Goal: Transaction & Acquisition: Subscribe to service/newsletter

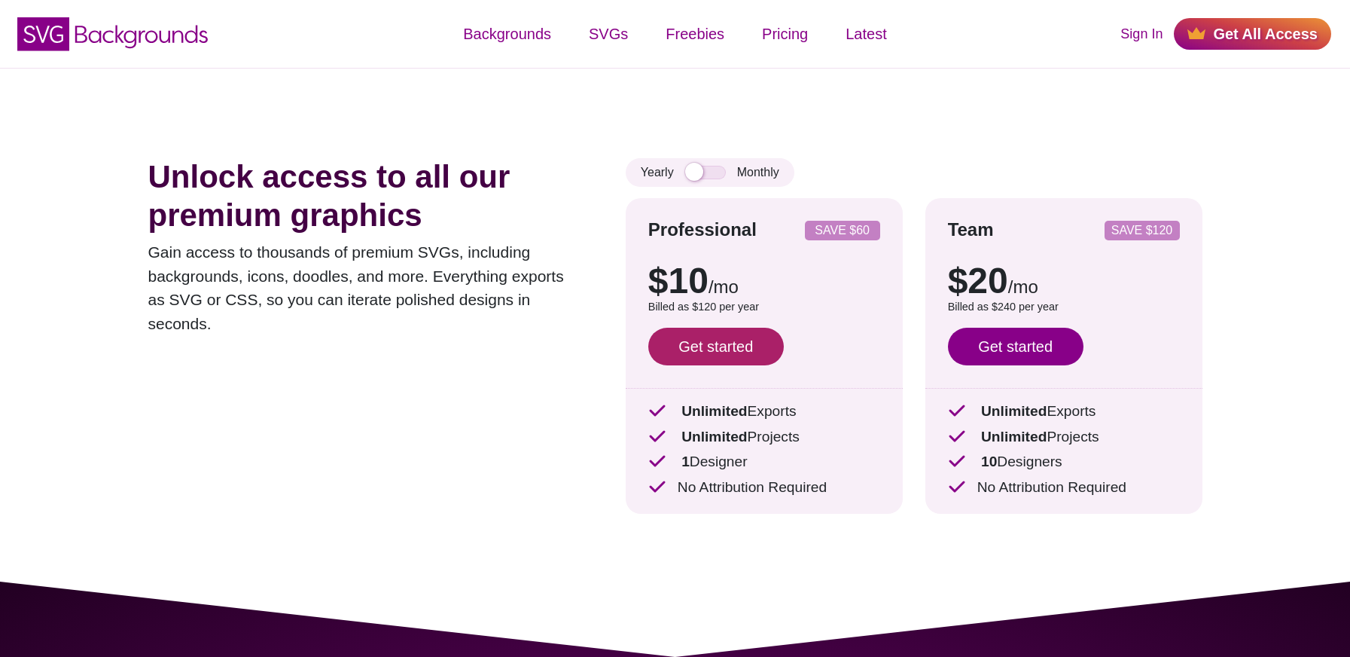
click at [694, 350] on link "Get started" at bounding box center [716, 347] width 136 height 38
click at [700, 172] on input "checkbox" at bounding box center [705, 173] width 41 height 14
checkbox input "true"
click at [741, 349] on link "Get started" at bounding box center [716, 347] width 136 height 38
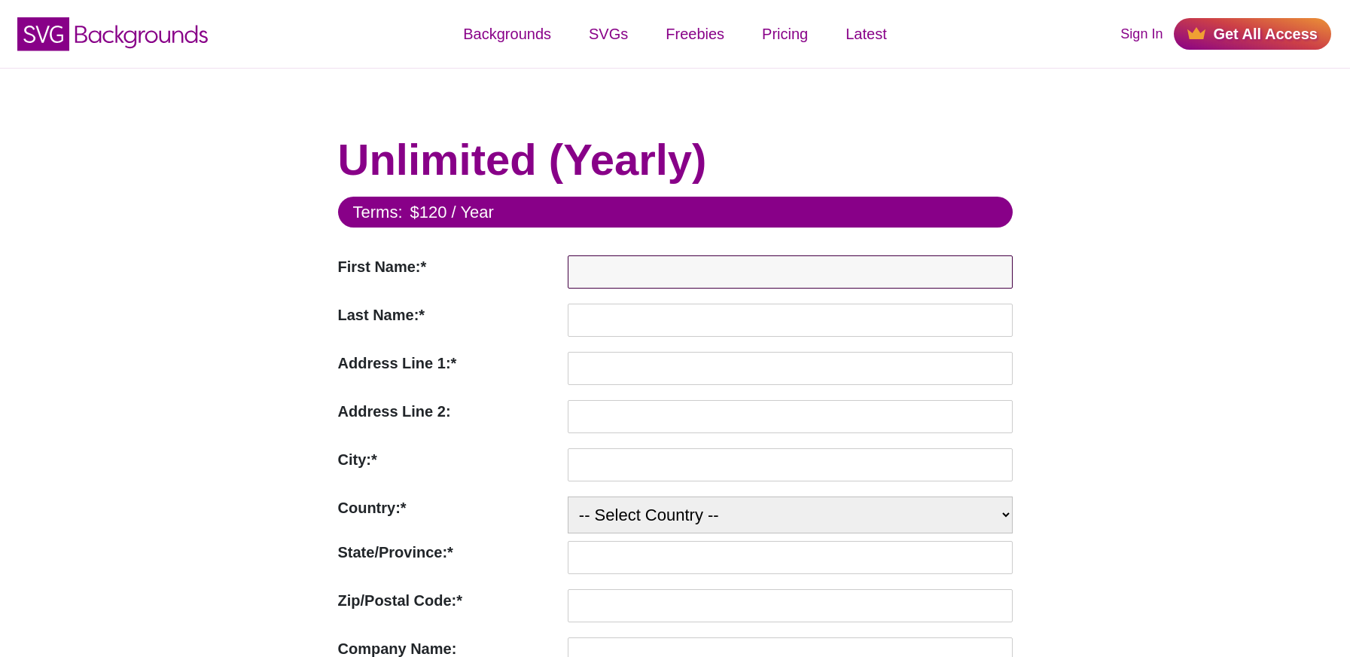
click at [579, 272] on input "First Name:*" at bounding box center [790, 271] width 445 height 33
type input "Carl"
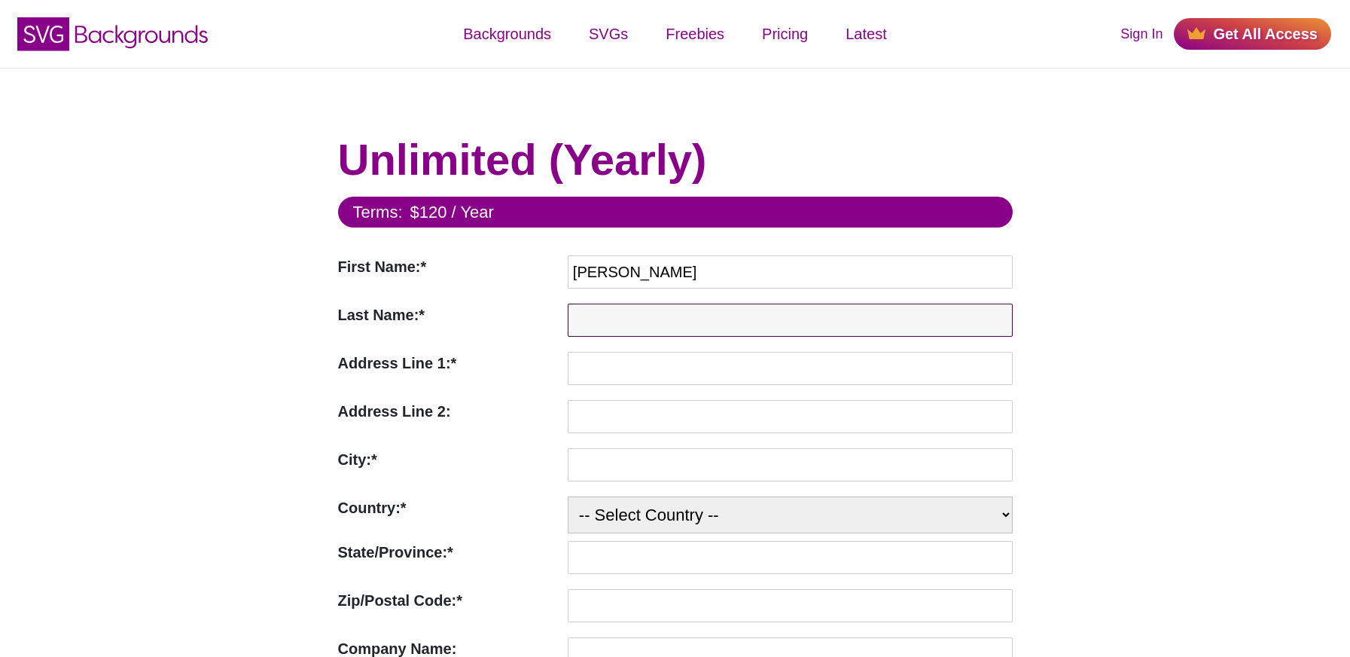
type input "Brooks"
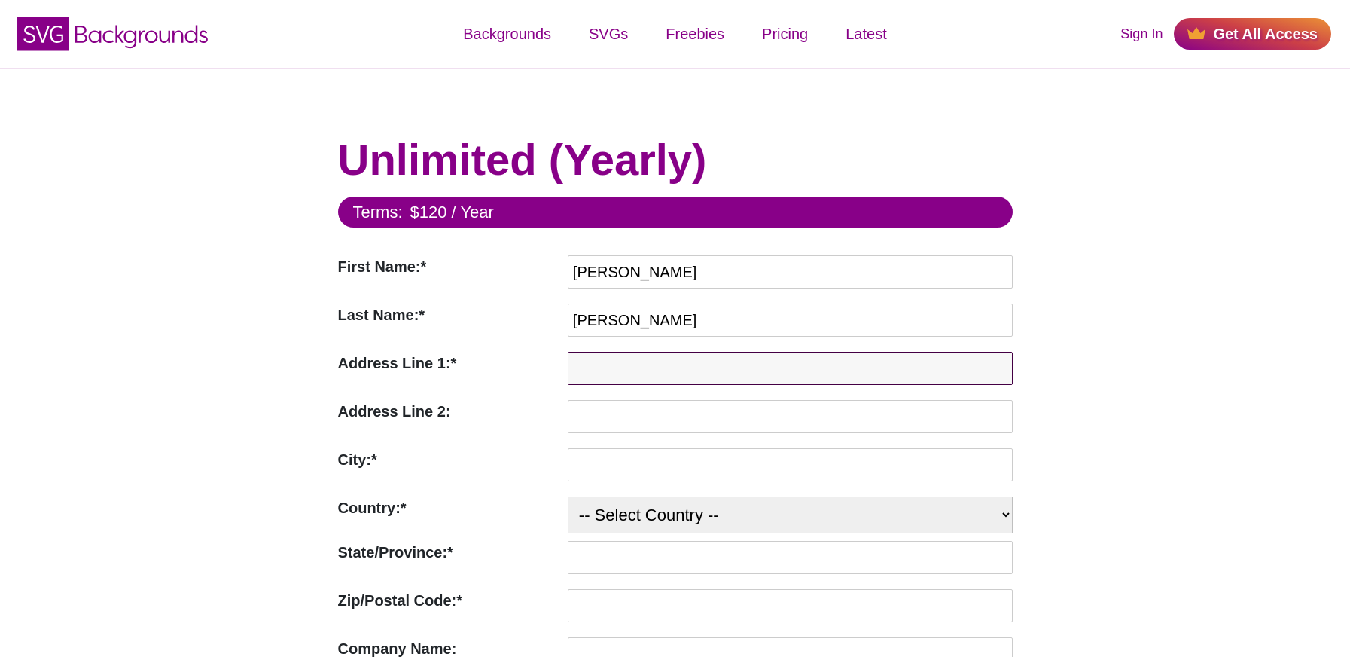
type input "18 Kathryn Avenue, Monks Cross, Huntington"
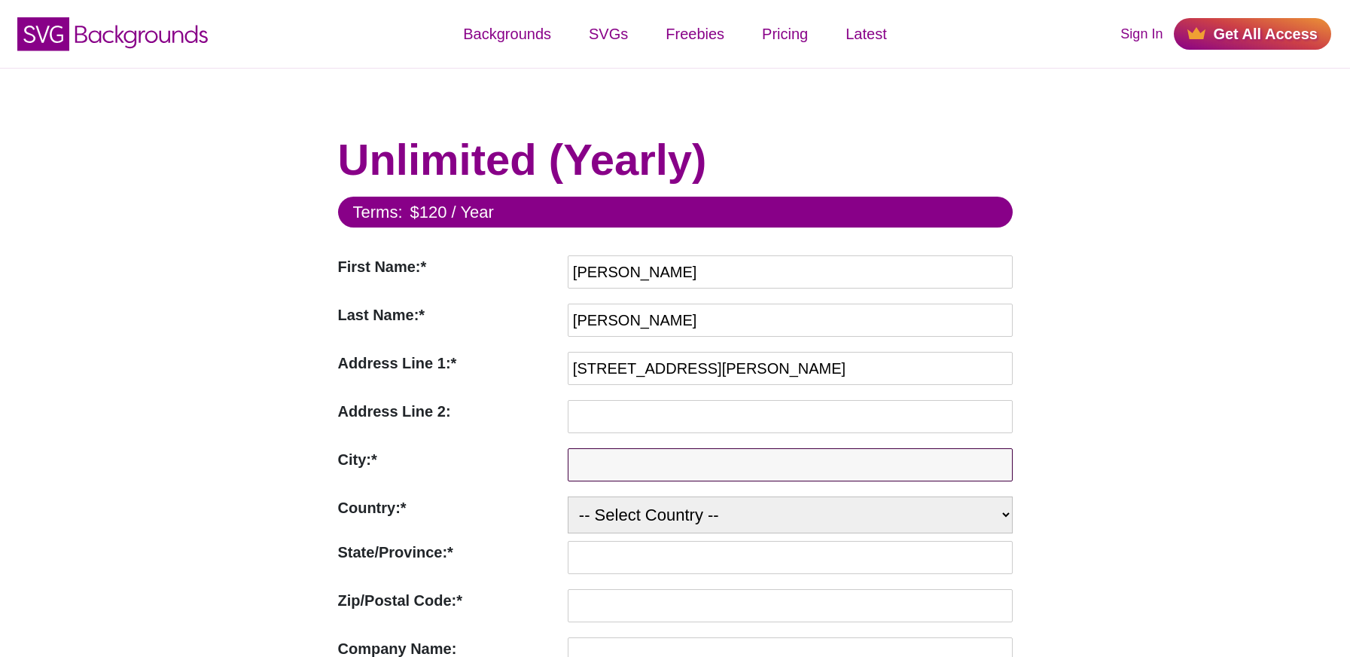
type input "York"
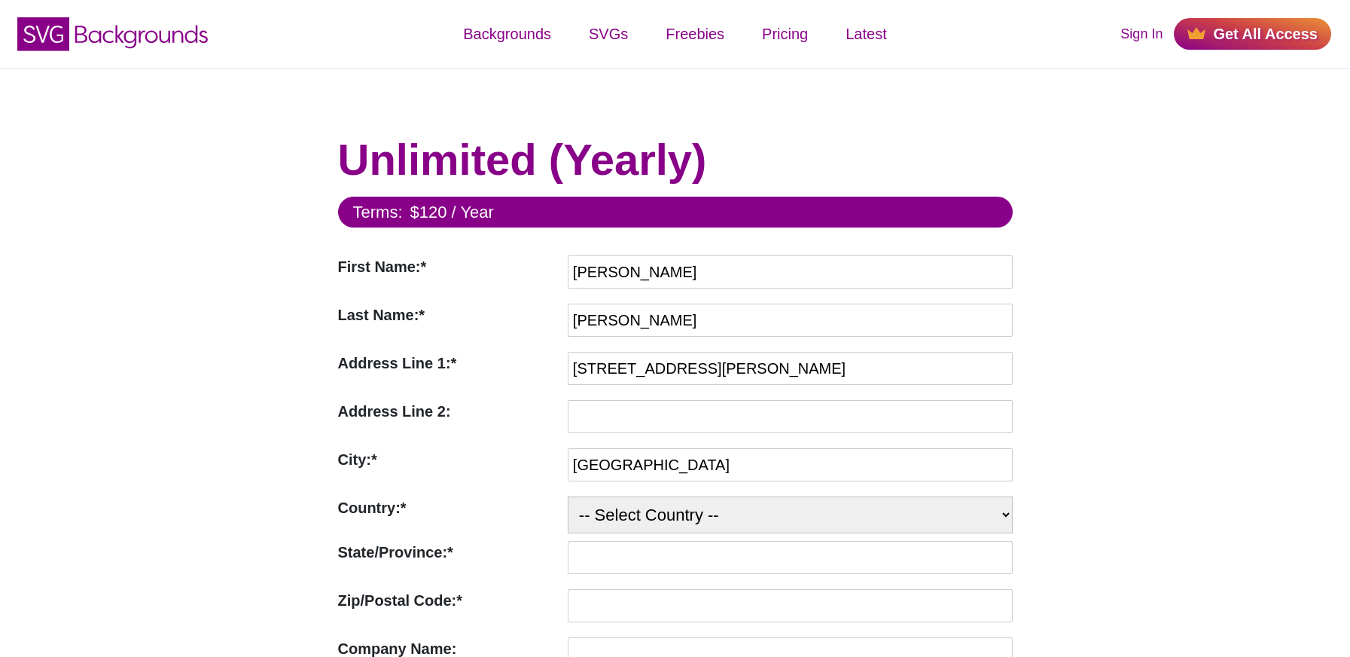
select select "GB"
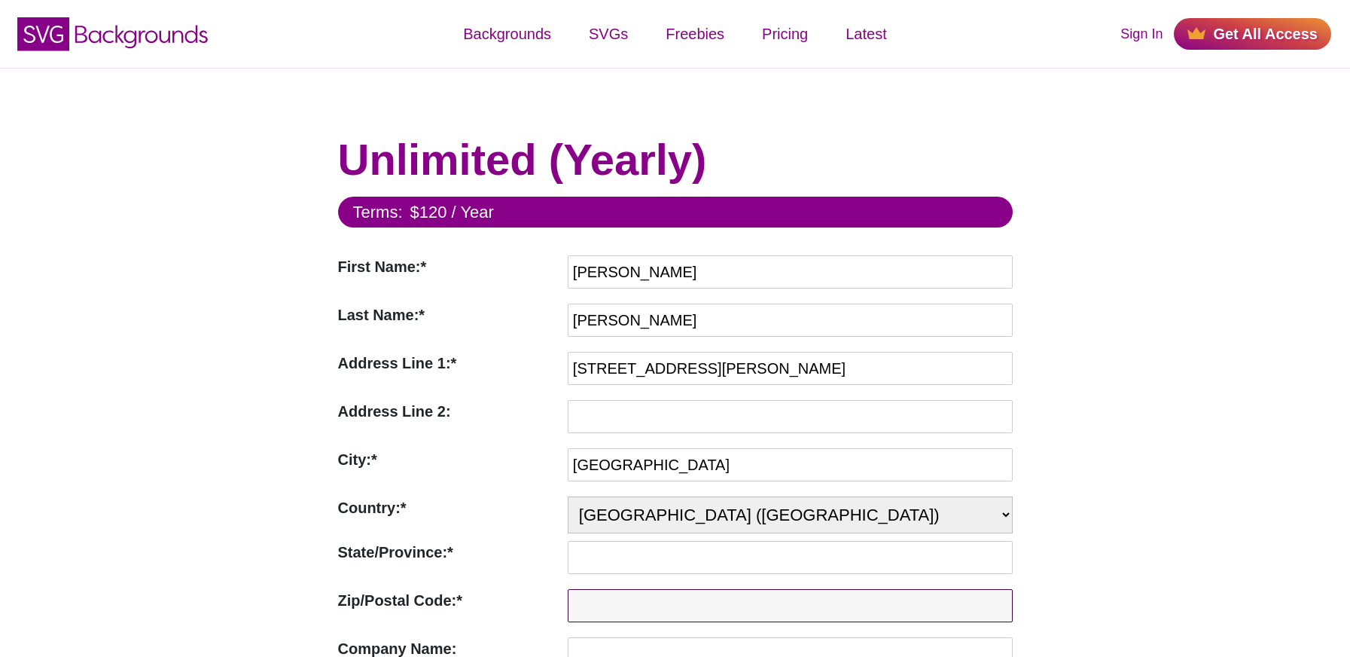
type input "YO8 6LW"
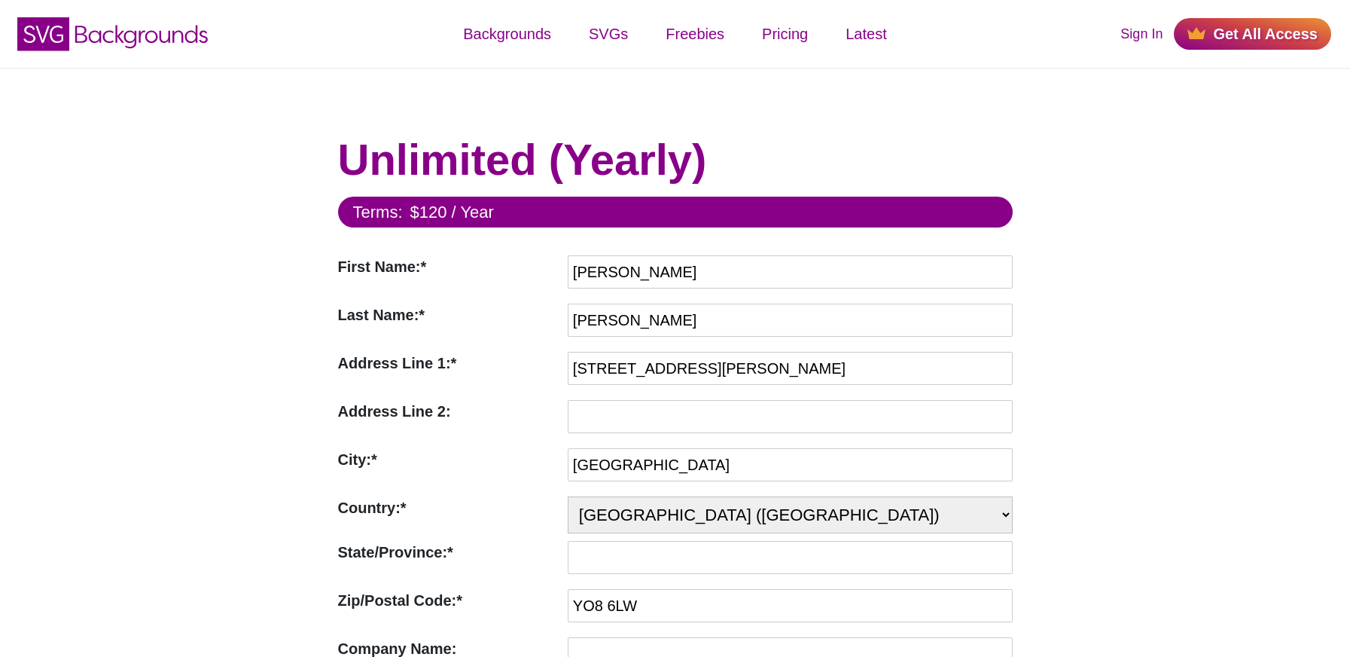
type input "oemsecrets"
type input "carlb@oemsecrets.com"
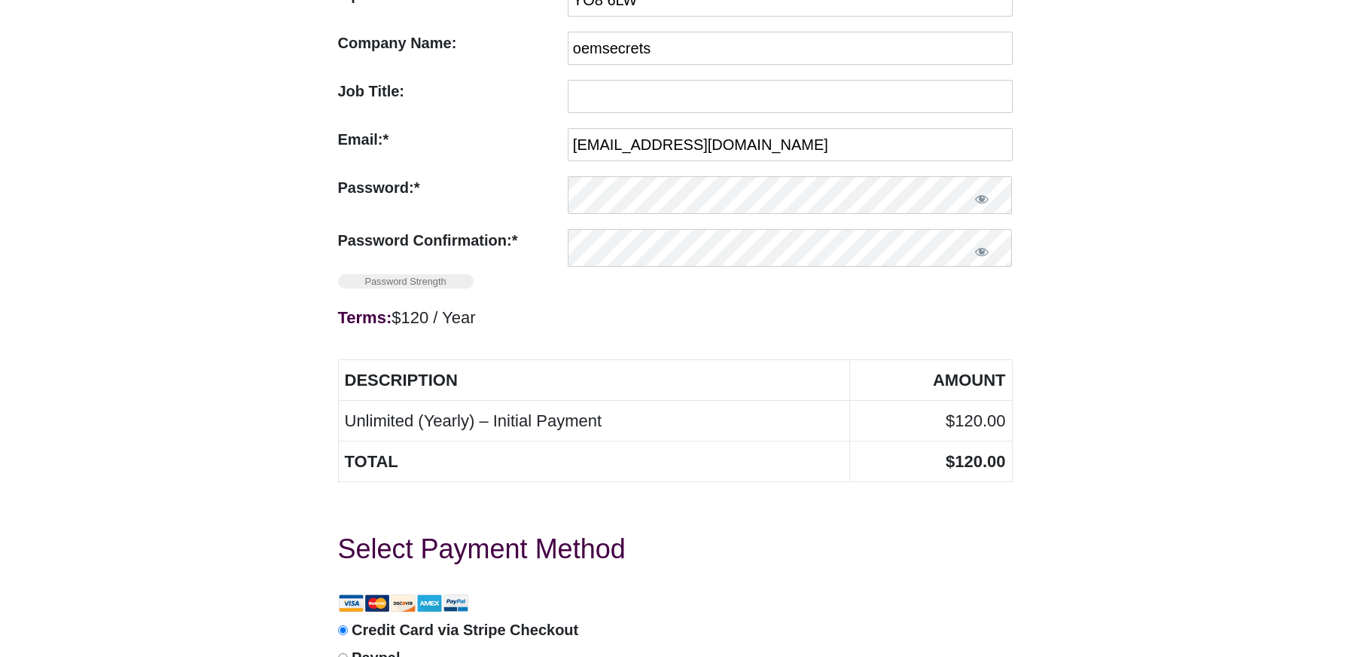
scroll to position [611, 0]
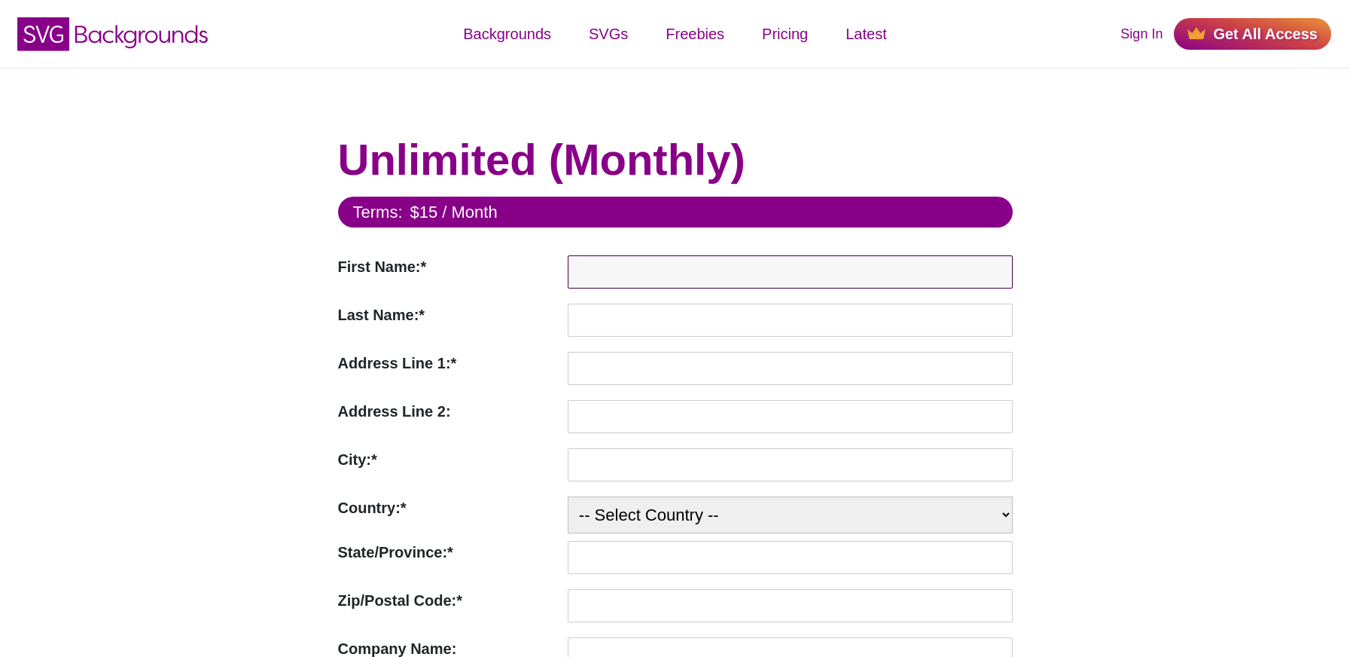
click at [599, 258] on input "First Name:*" at bounding box center [790, 271] width 445 height 33
type input "Carl"
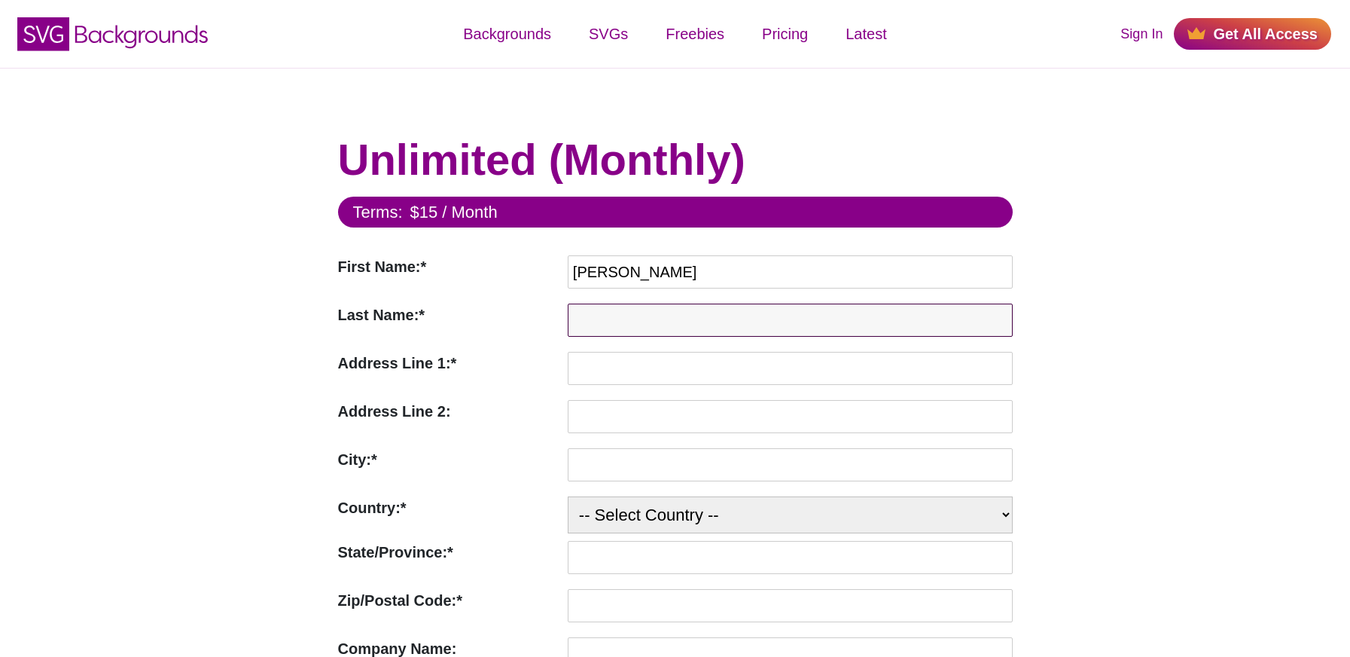
type input "Brooks"
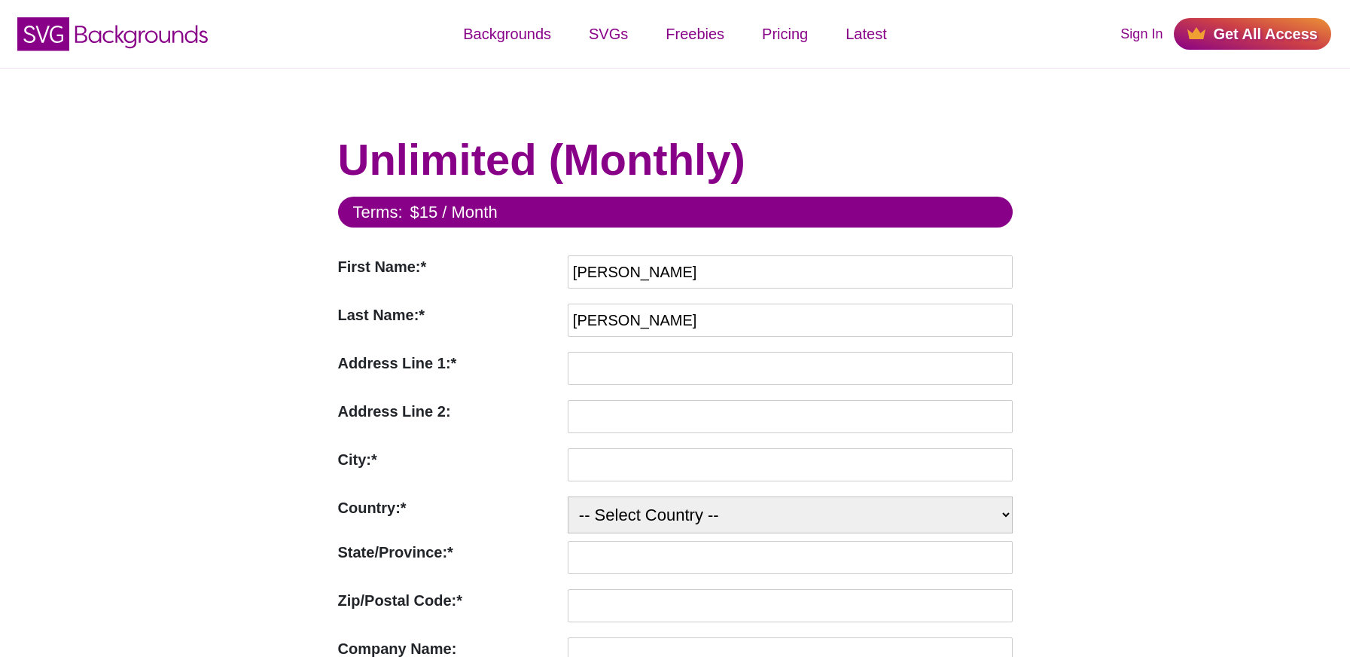
type input "18 Kathryn Avenue, Monks Cross, Huntington"
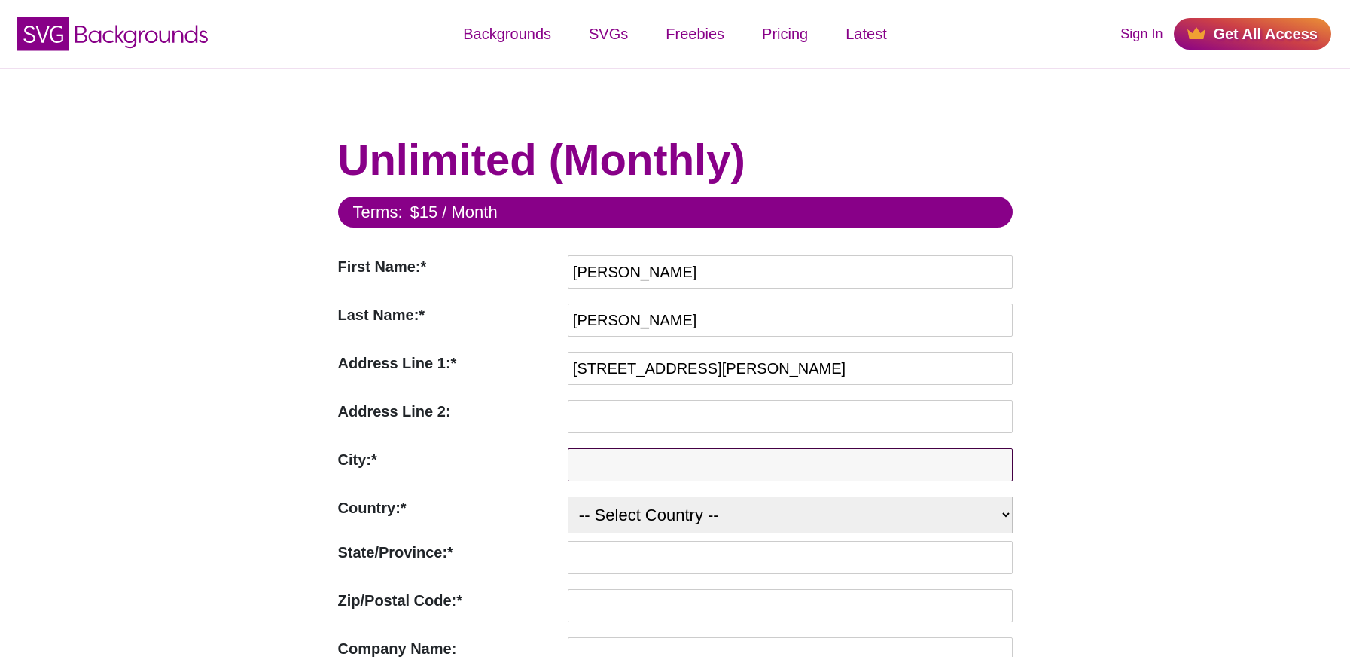
type input "York"
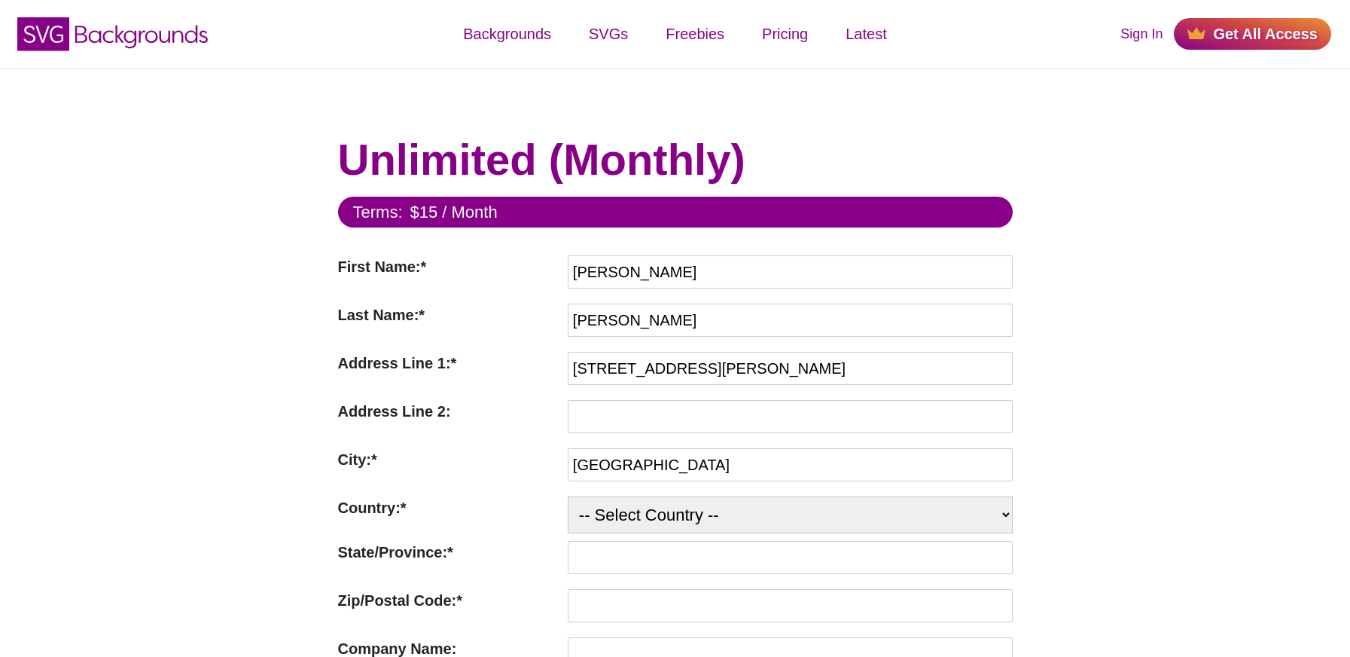
select select "GB"
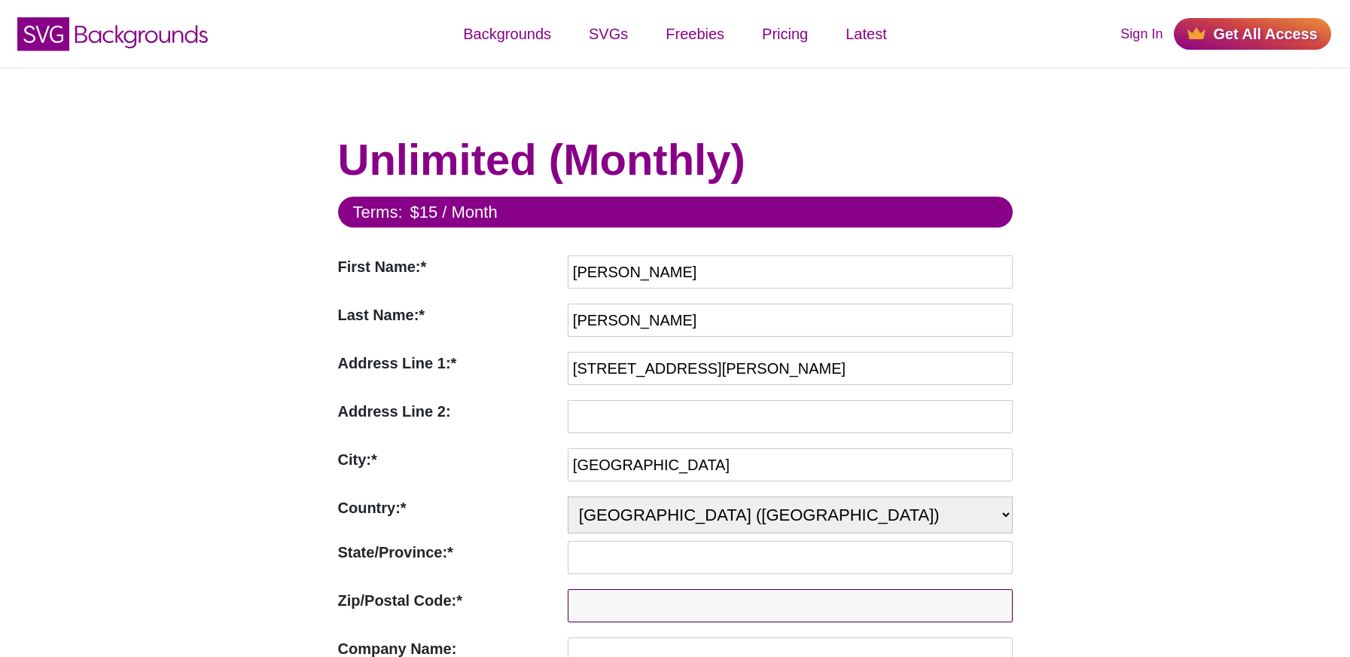
type input "YO8 6LW"
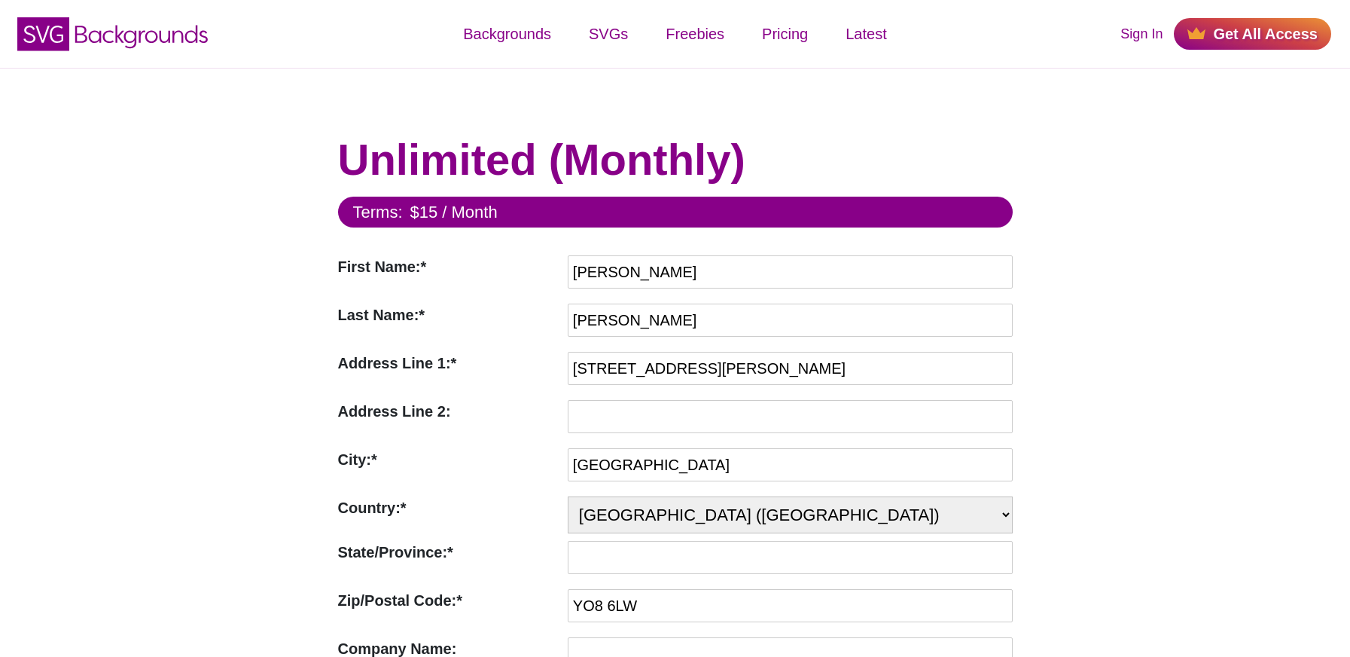
type input "oemsecrets"
type input "carlb@oemsecrets.com"
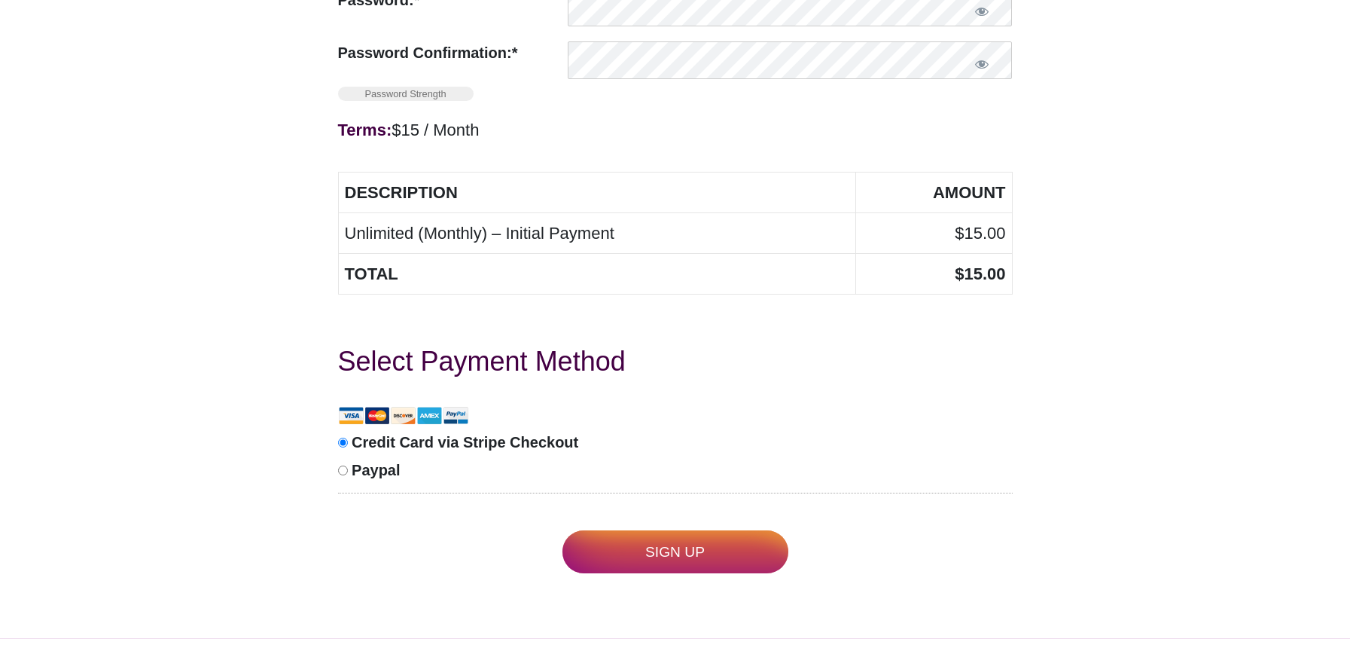
scroll to position [799, 0]
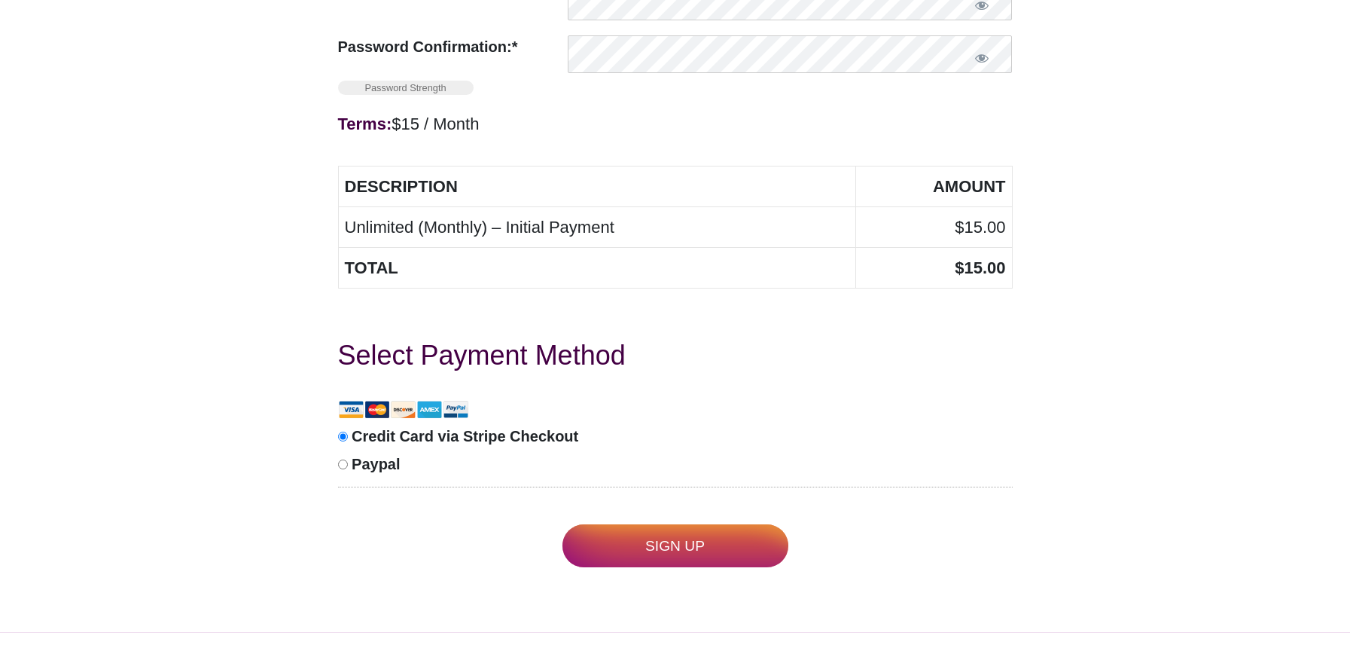
click at [680, 546] on input "Sign Up" at bounding box center [675, 545] width 226 height 43
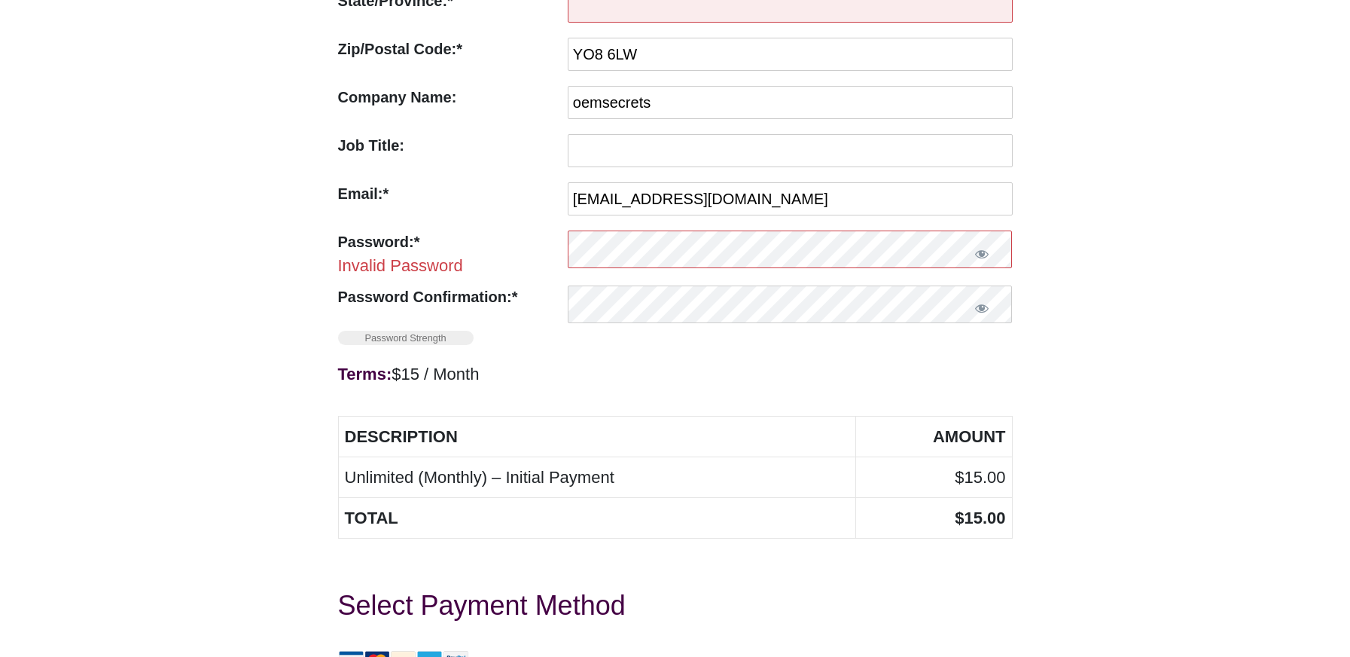
scroll to position [552, 0]
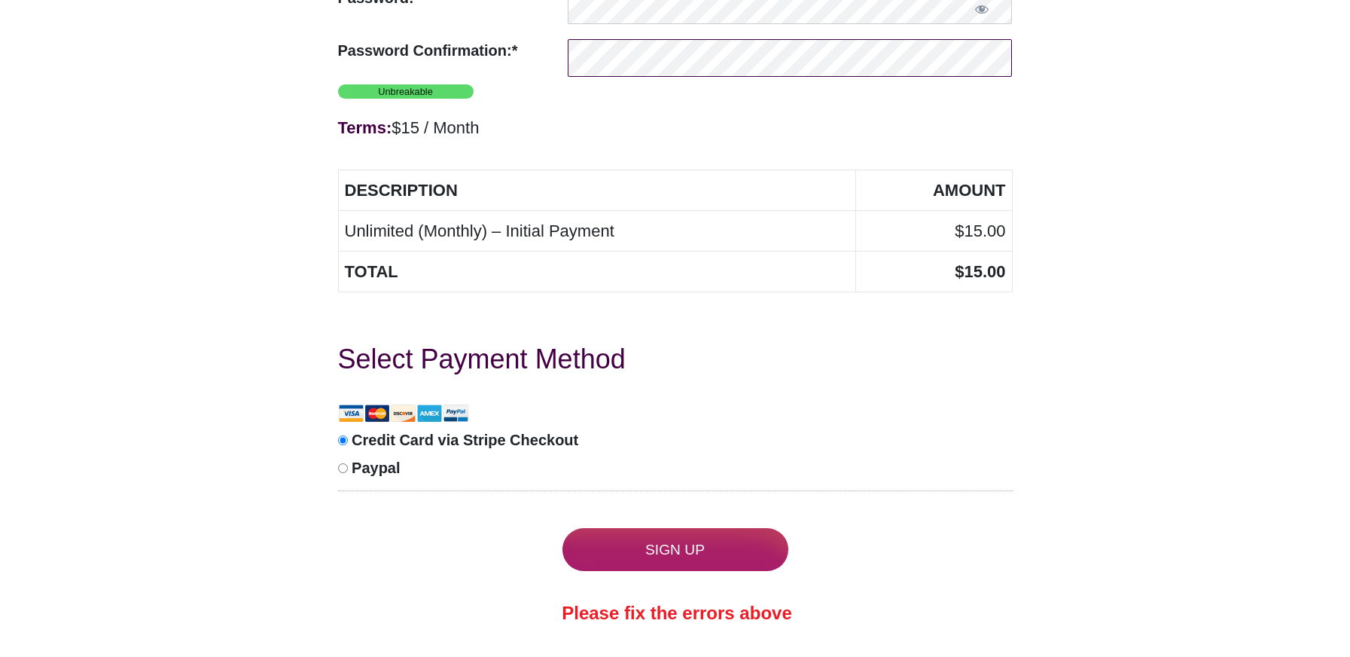
scroll to position [798, 0]
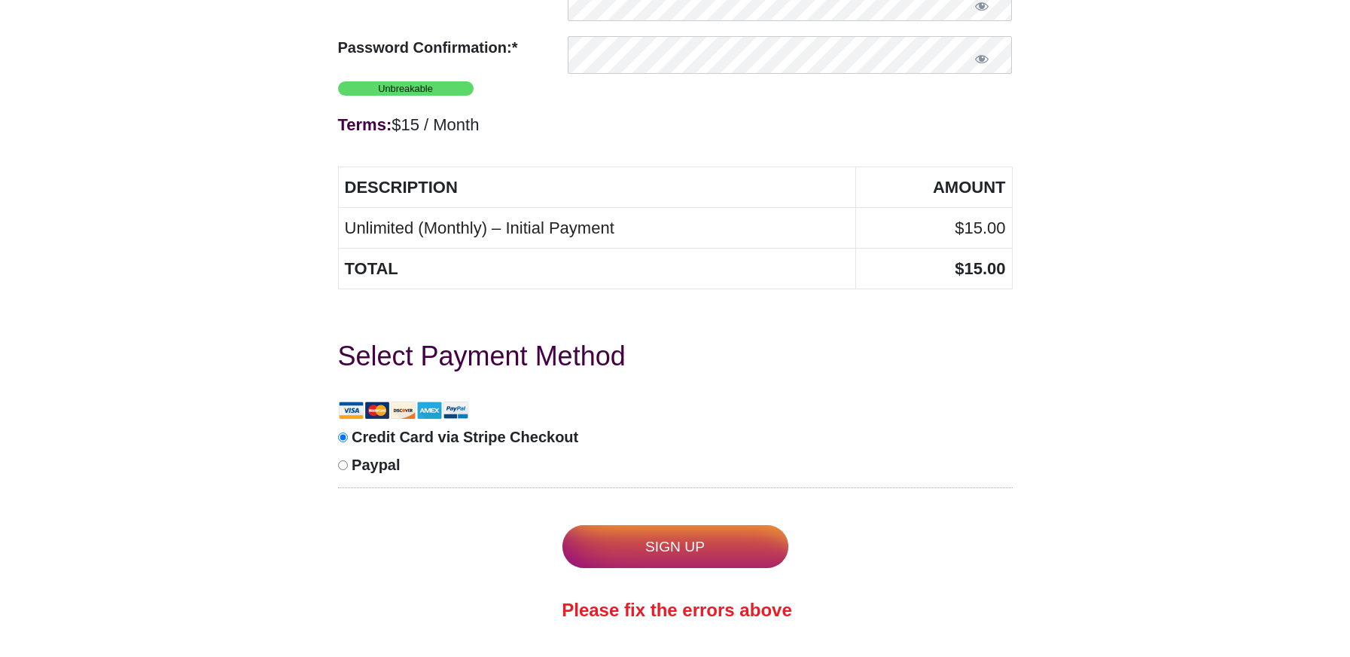
click at [665, 564] on input "Sign Up" at bounding box center [675, 546] width 226 height 43
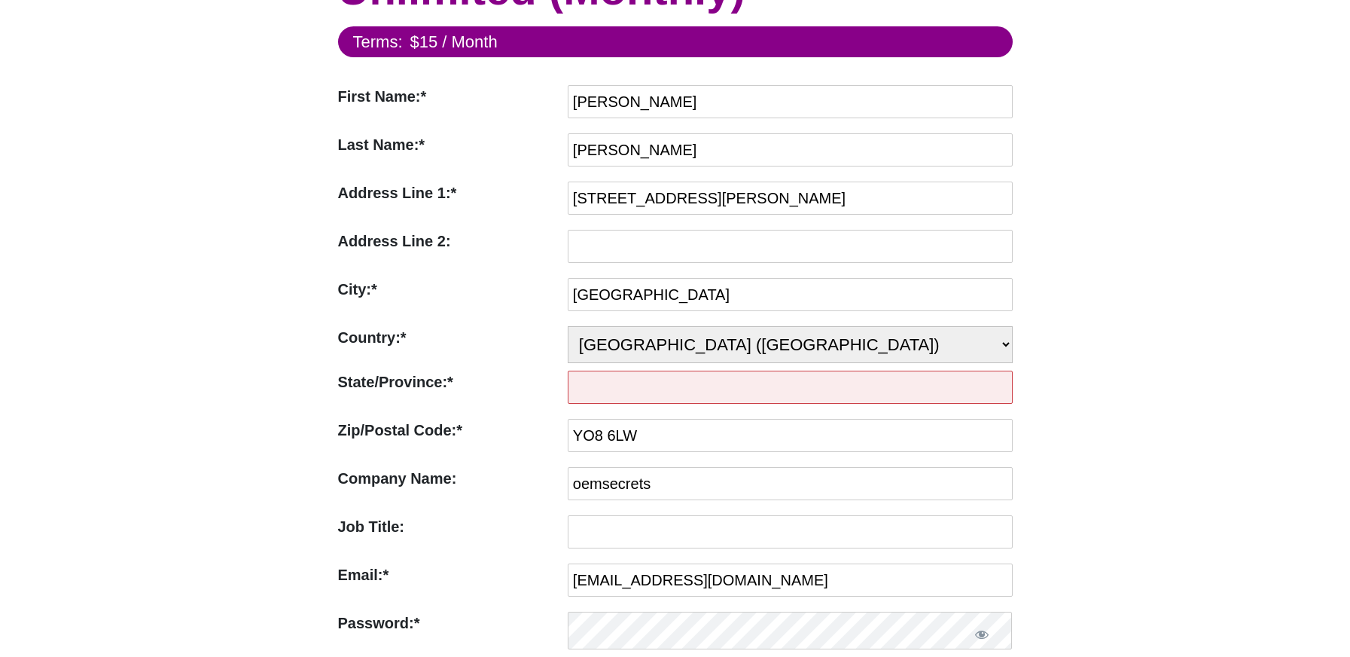
scroll to position [172, 0]
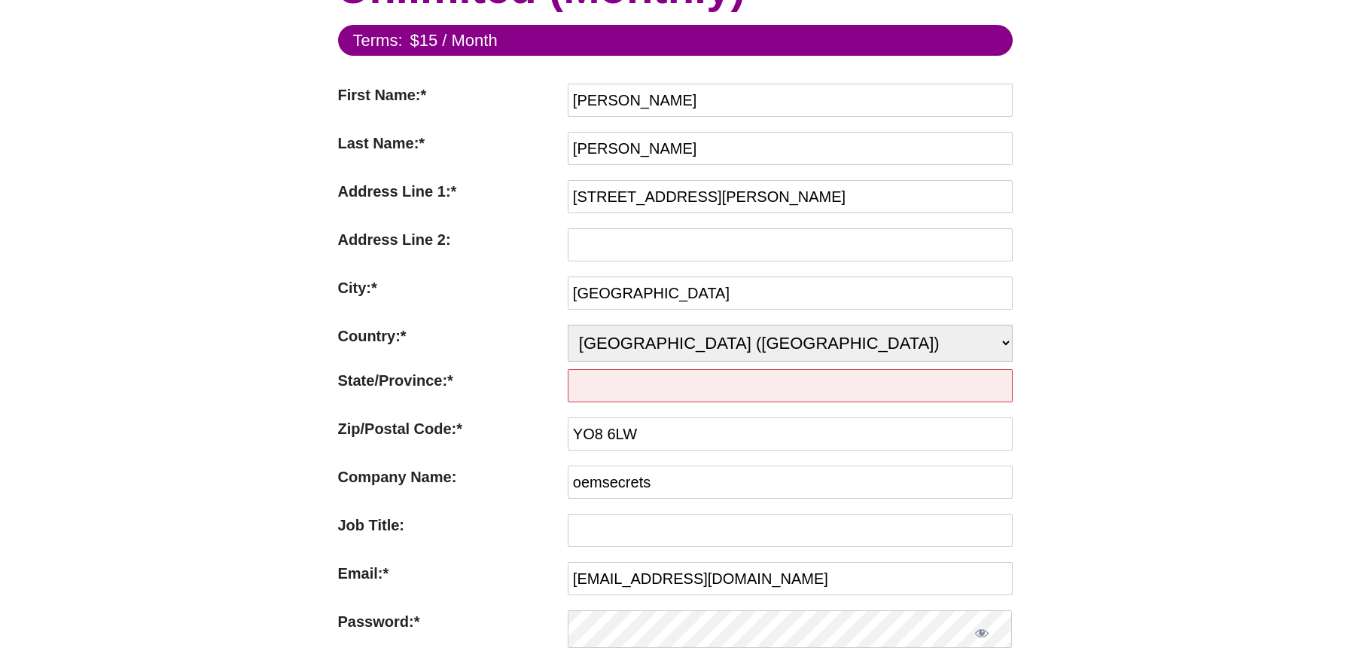
click at [595, 383] on input "State/Province:*" at bounding box center [790, 385] width 445 height 33
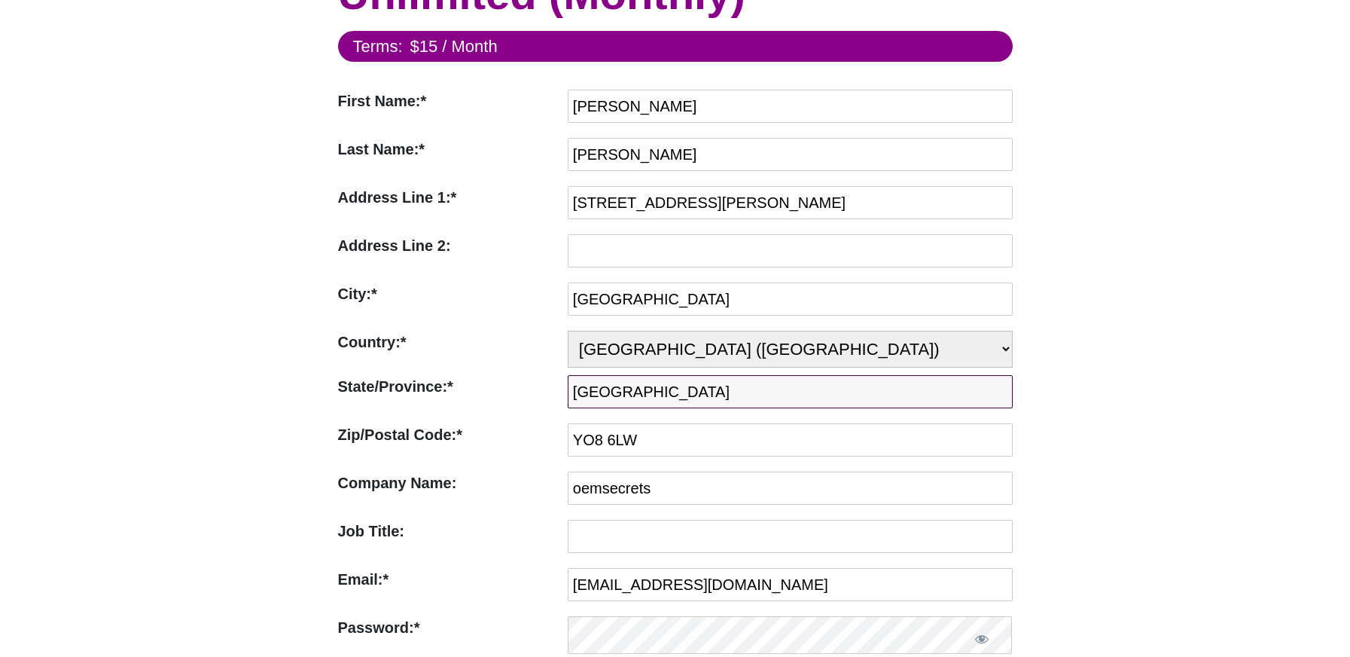
scroll to position [144, 0]
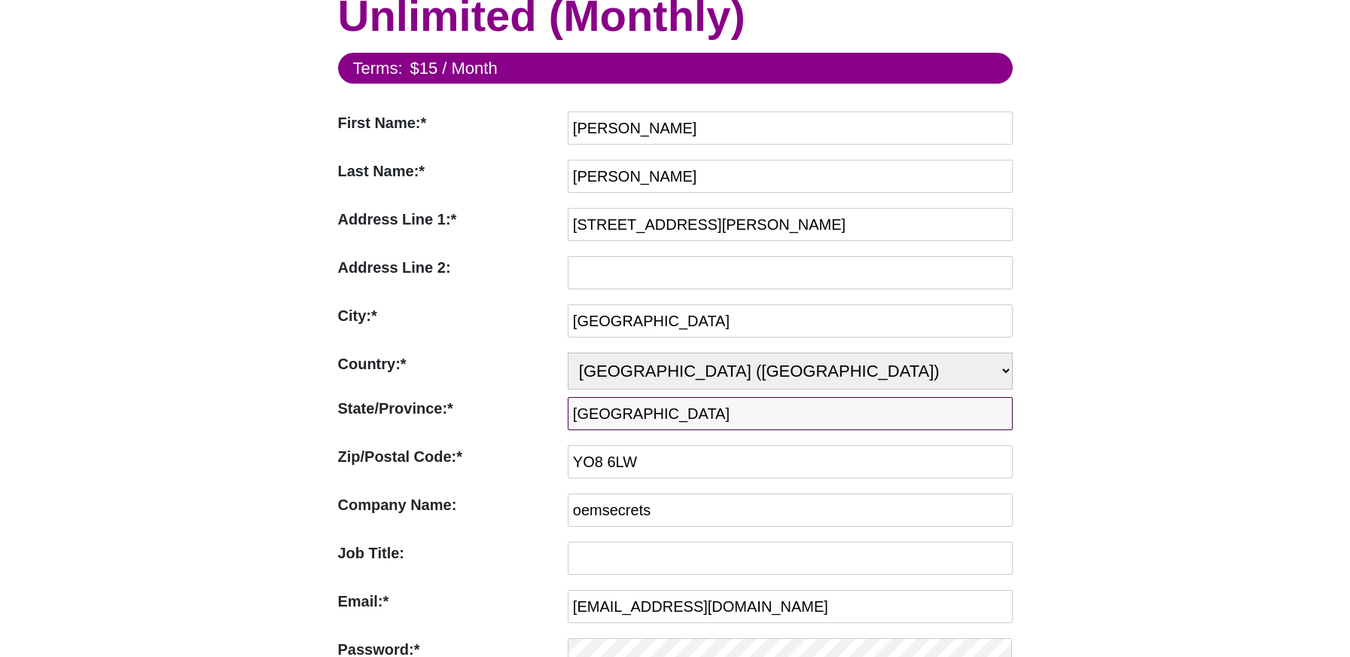
type input "North Yorkshire"
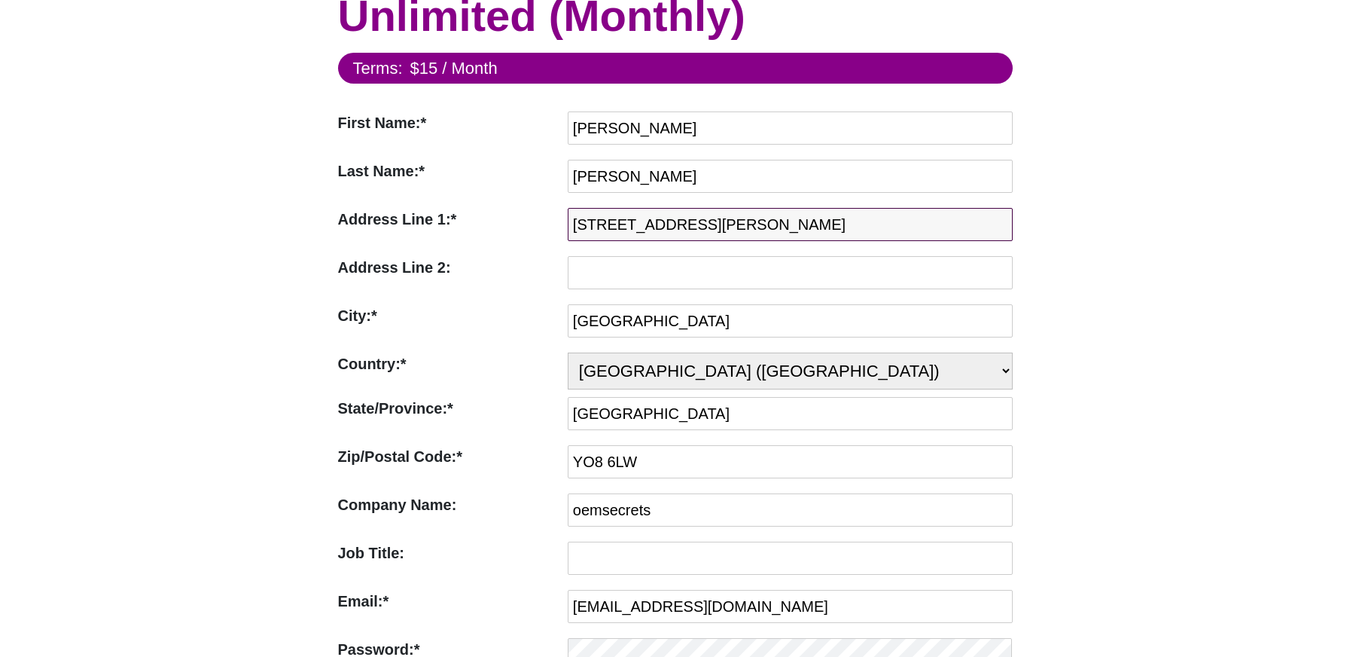
click at [624, 224] on input "18 Kathryn Avenue, Monks Cross, Huntington" at bounding box center [790, 224] width 445 height 33
type input "31 Church Steet"
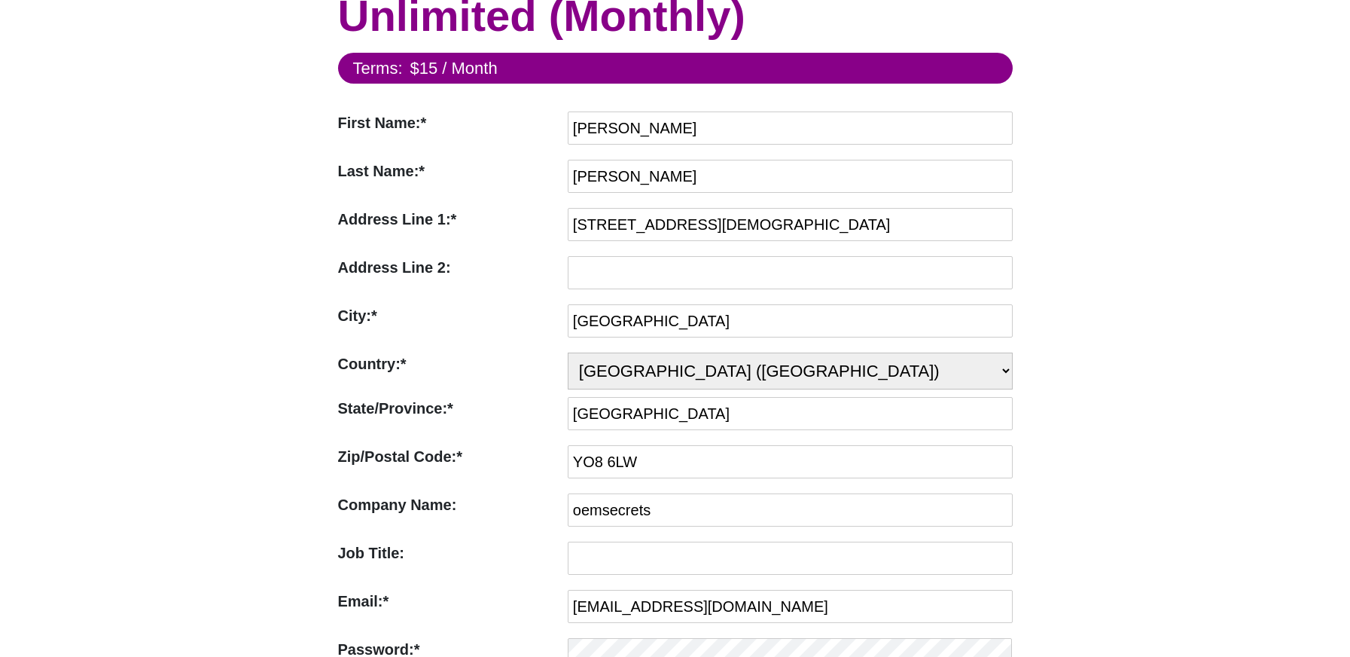
click at [525, 264] on label "Address Line 2:" at bounding box center [449, 267] width 222 height 23
click at [568, 264] on input "Address Line 2:" at bounding box center [790, 272] width 445 height 33
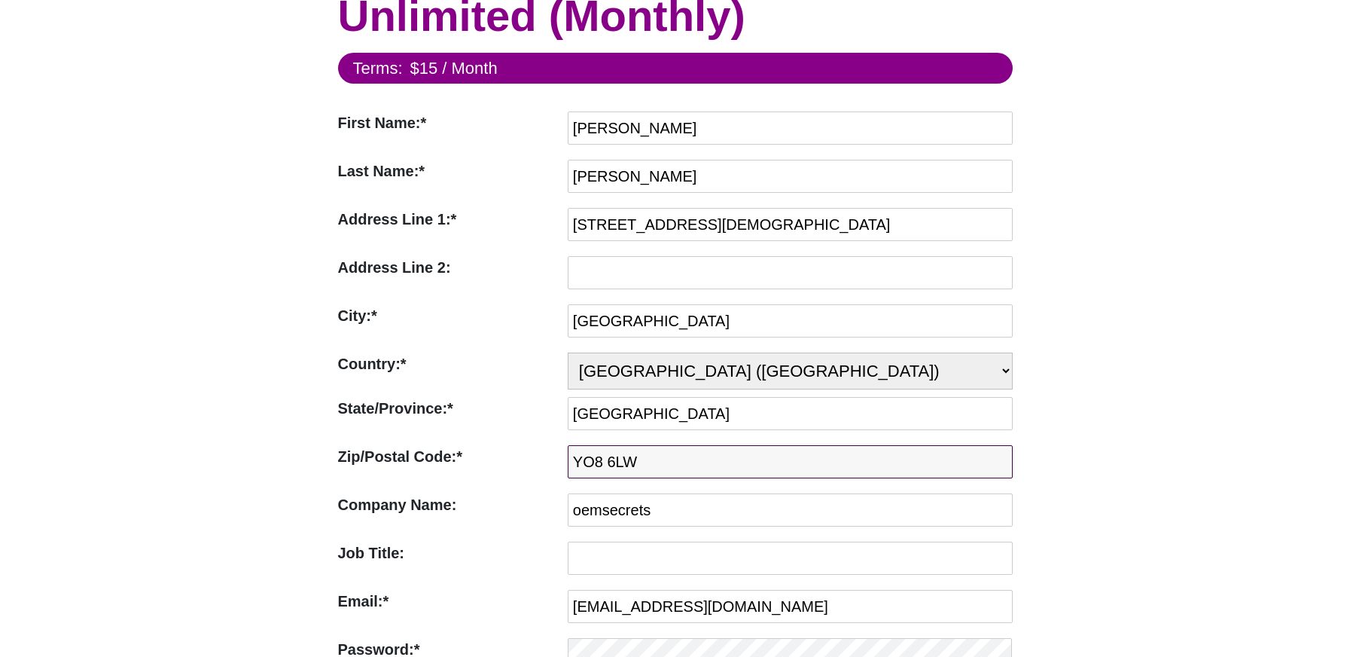
click at [643, 461] on input "YO8 6LW" at bounding box center [790, 461] width 445 height 33
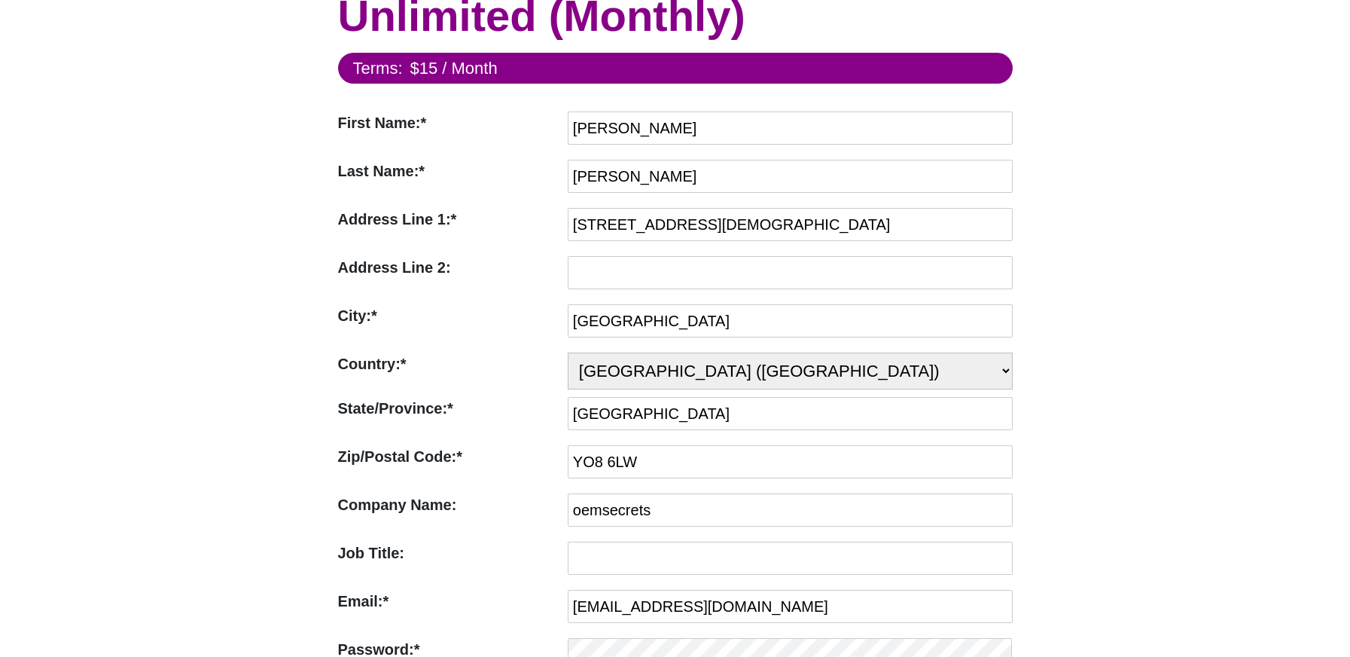
drag, startPoint x: 489, startPoint y: 407, endPoint x: 498, endPoint y: 406, distance: 9.2
click at [489, 407] on label "State/Province:*" at bounding box center [449, 408] width 222 height 23
click at [0, 0] on select "State/Province:*" at bounding box center [0, 0] width 0 height 0
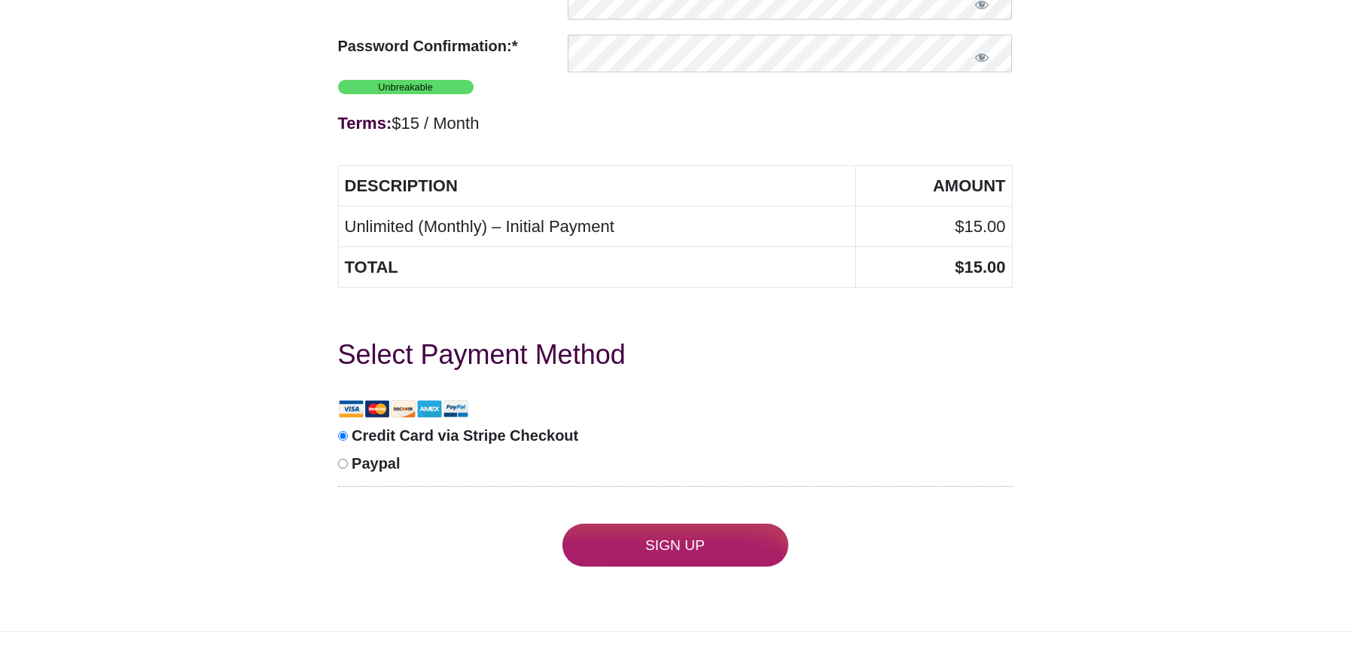
scroll to position [865, 0]
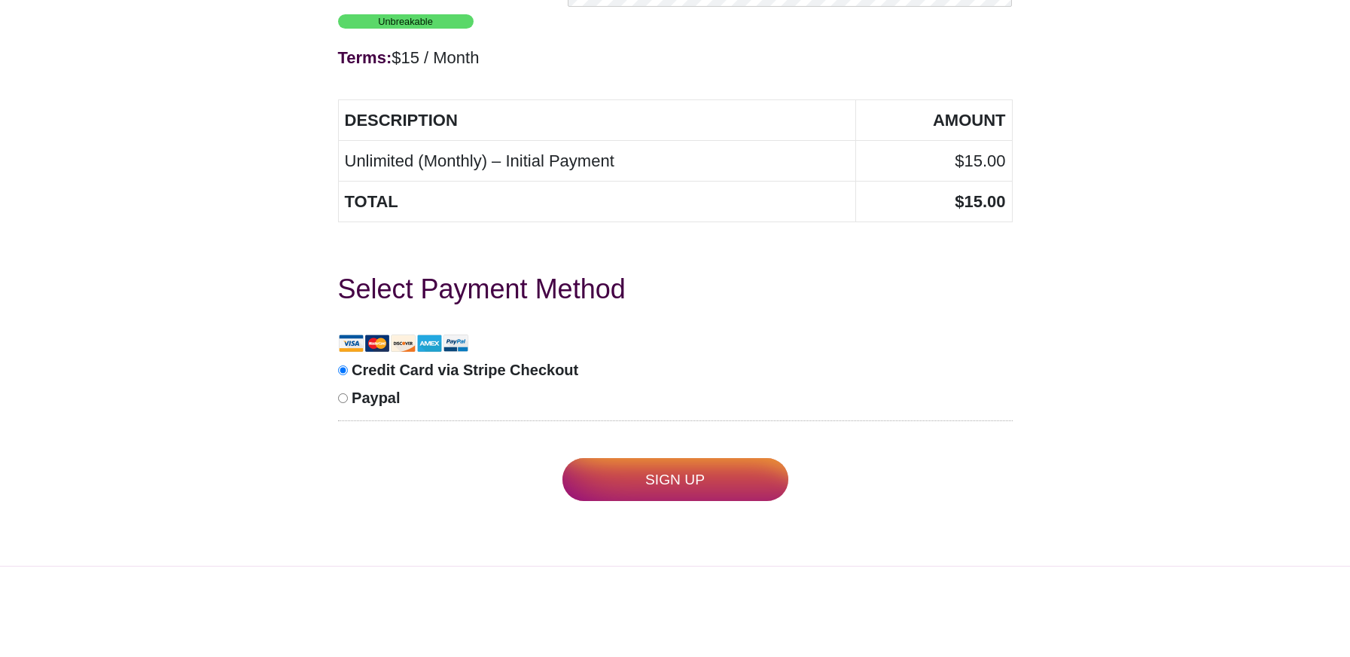
click at [642, 463] on input "Sign Up" at bounding box center [675, 479] width 226 height 43
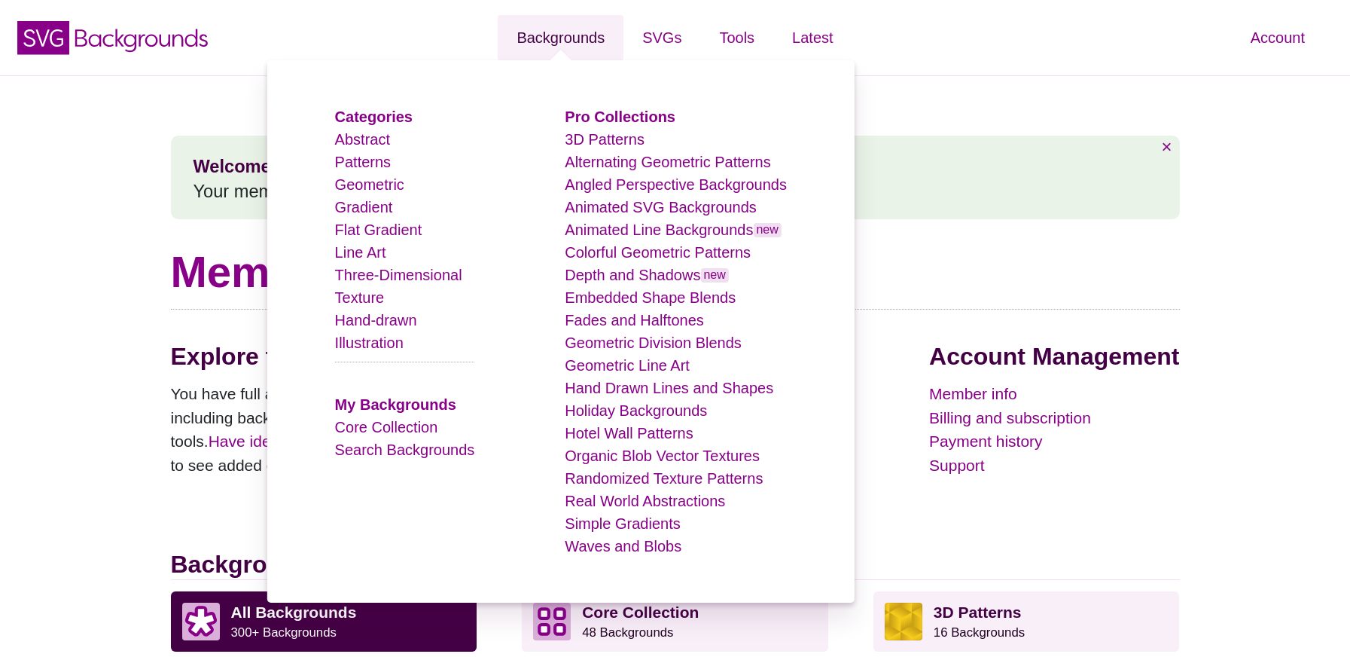
click at [583, 51] on link "Backgrounds" at bounding box center [561, 37] width 126 height 45
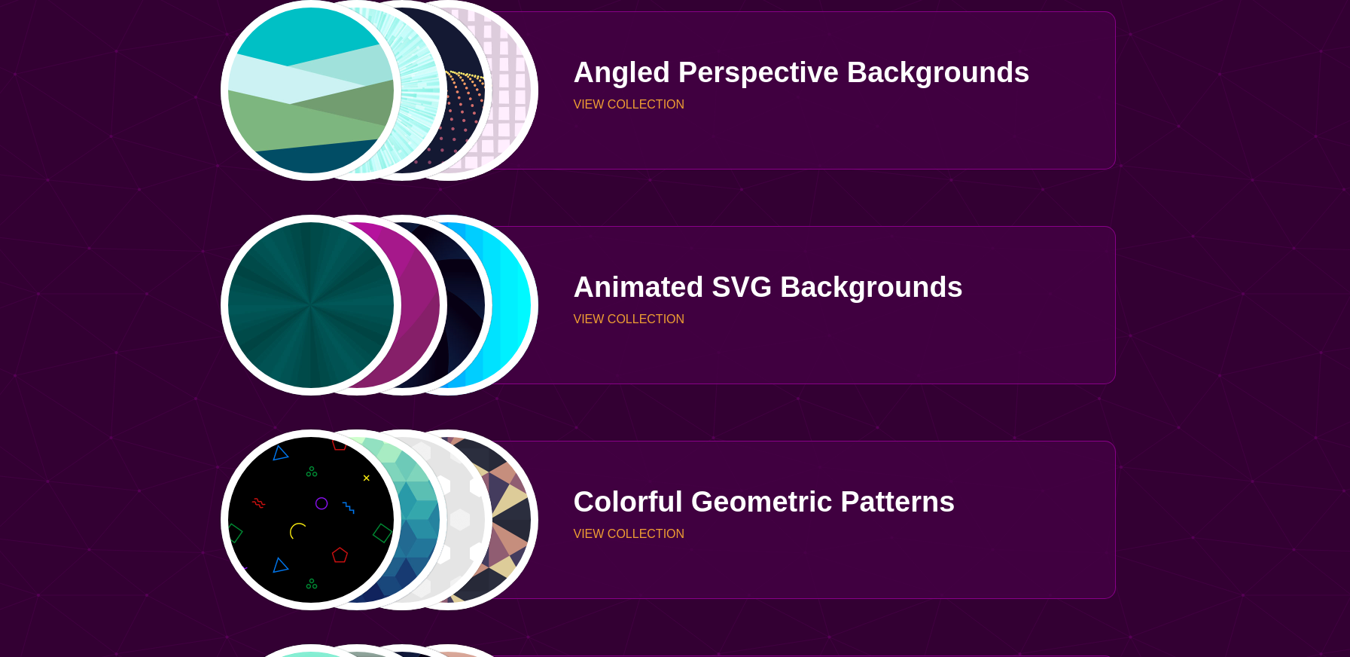
scroll to position [1670, 0]
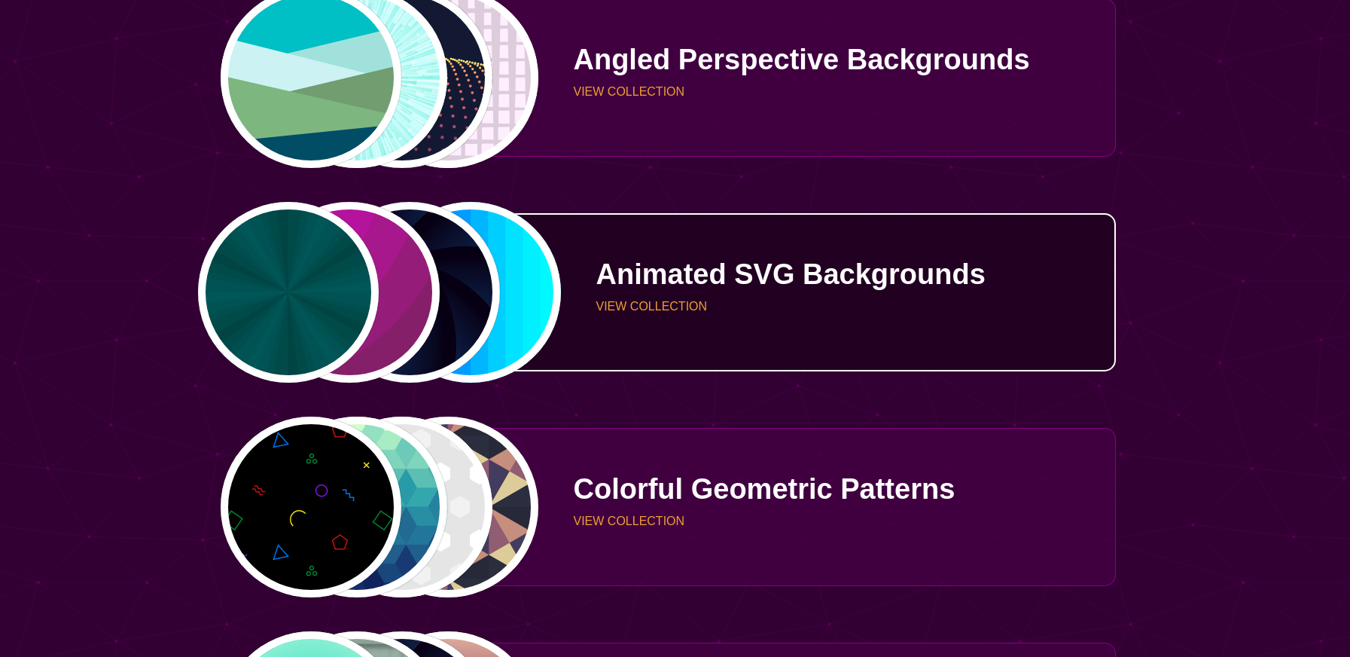
click at [841, 339] on div "Animated SVG Backgrounds VIEW COLLECTION" at bounding box center [828, 292] width 576 height 110
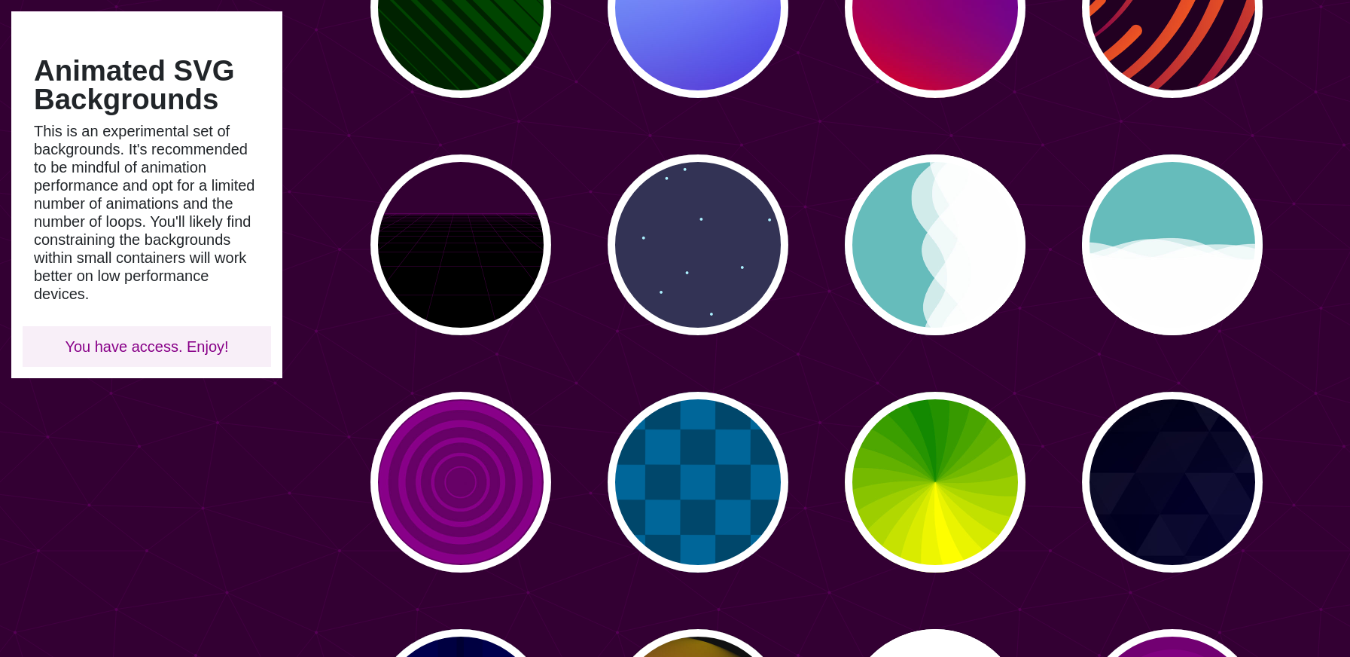
scroll to position [785, 0]
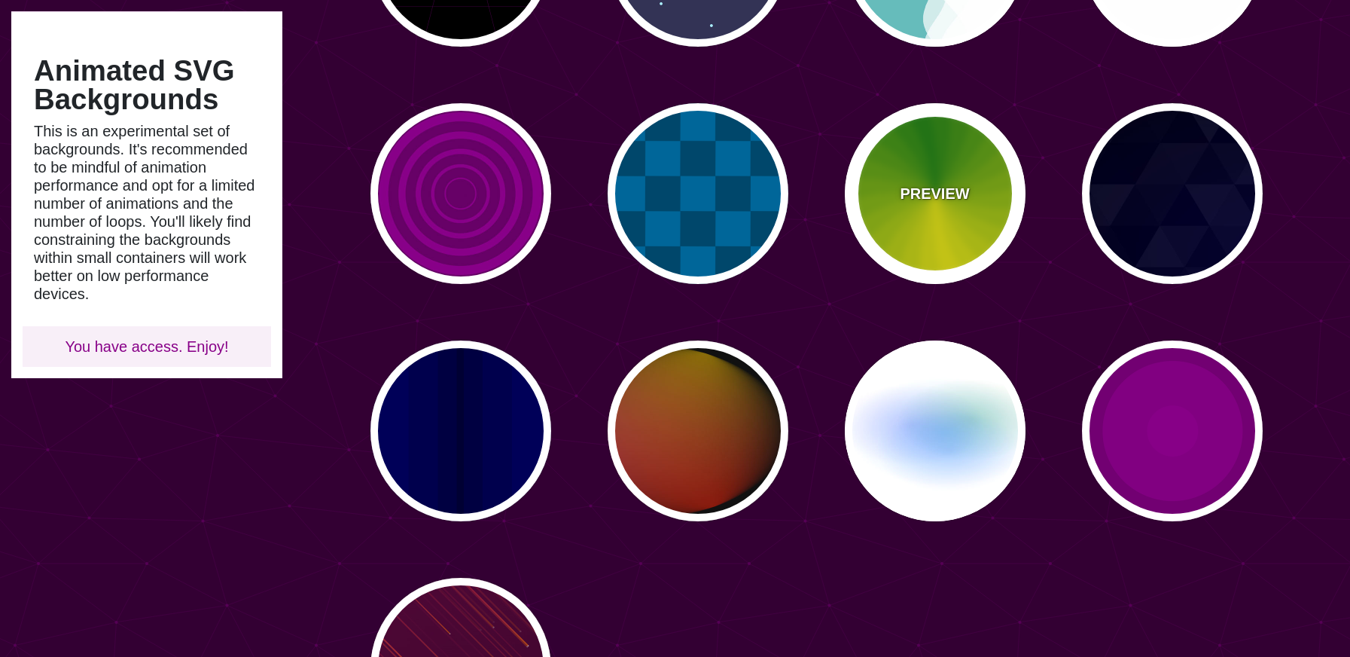
click at [906, 261] on div "PREVIEW" at bounding box center [935, 193] width 181 height 181
type input "#118800"
type input "#FFFF00"
type input "4.8"
type input "0"
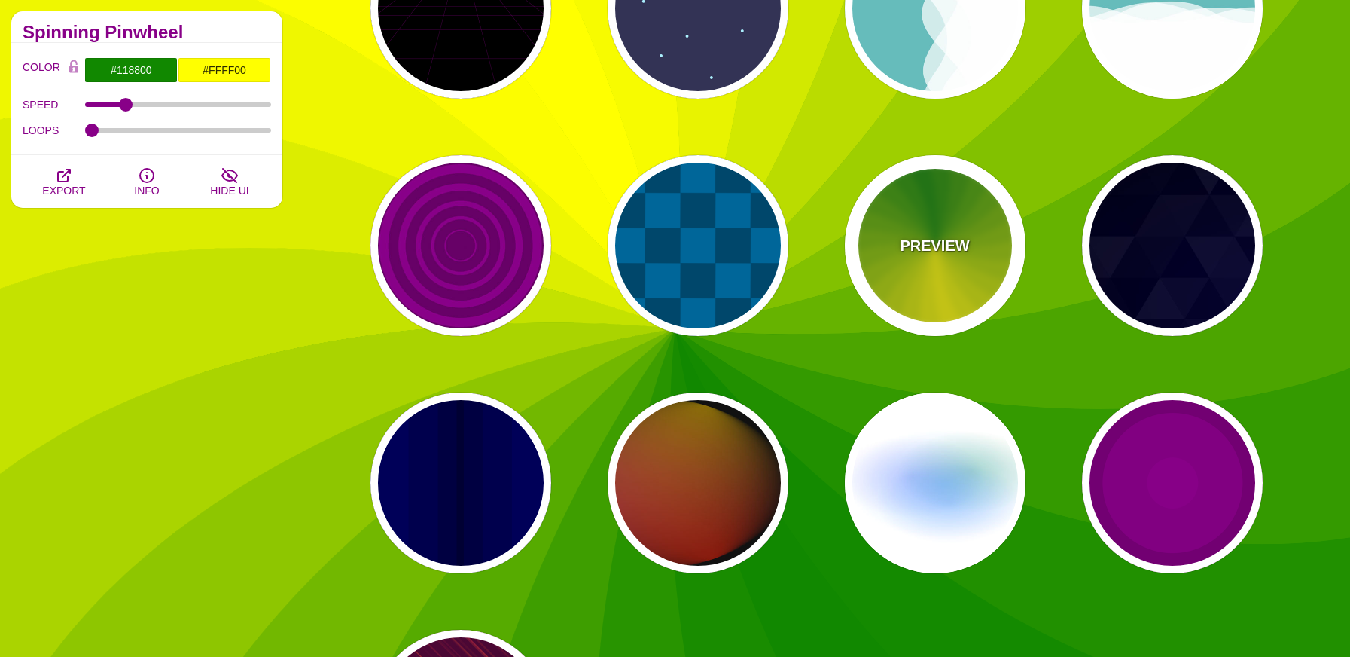
scroll to position [691, 0]
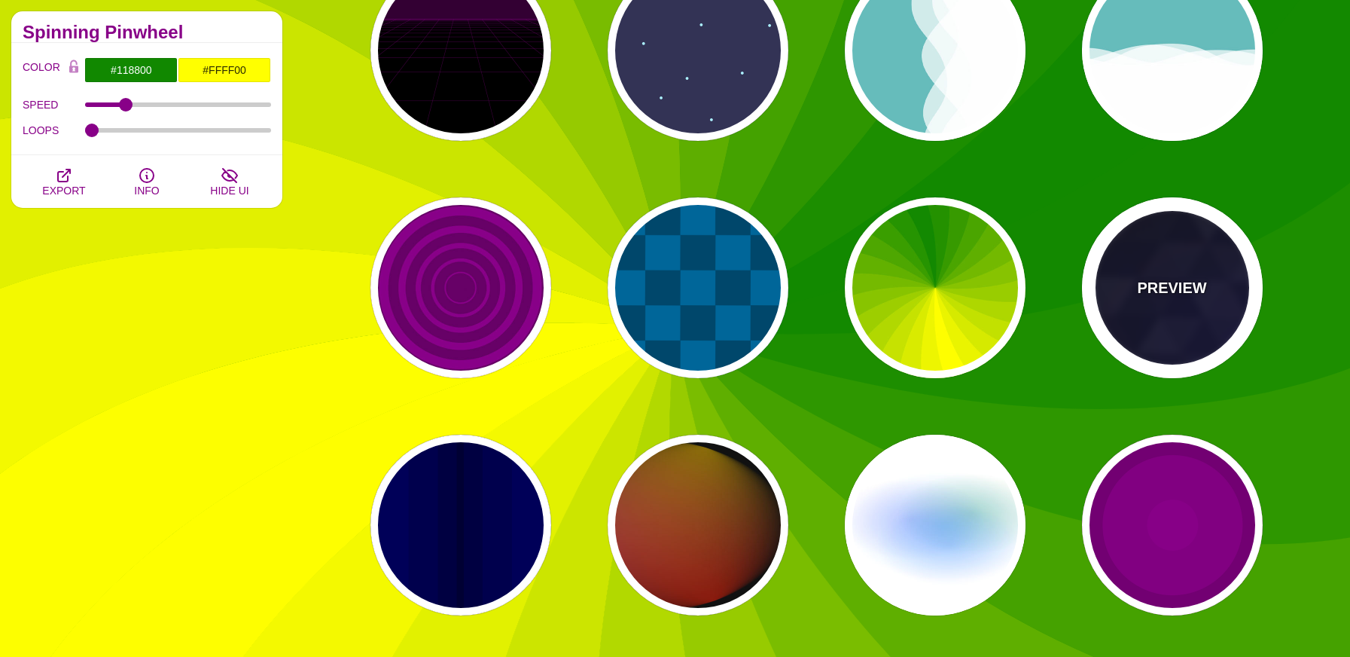
click at [1145, 300] on div "PREVIEW" at bounding box center [1172, 287] width 181 height 181
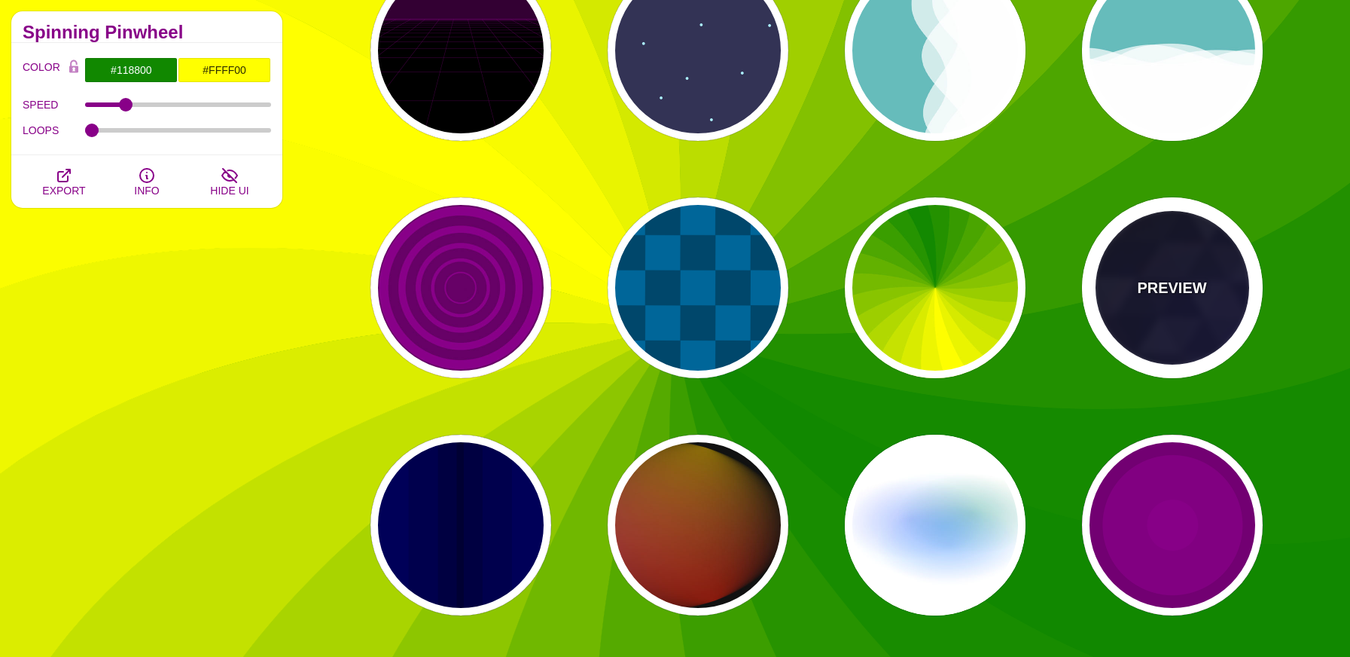
type input "#000000"
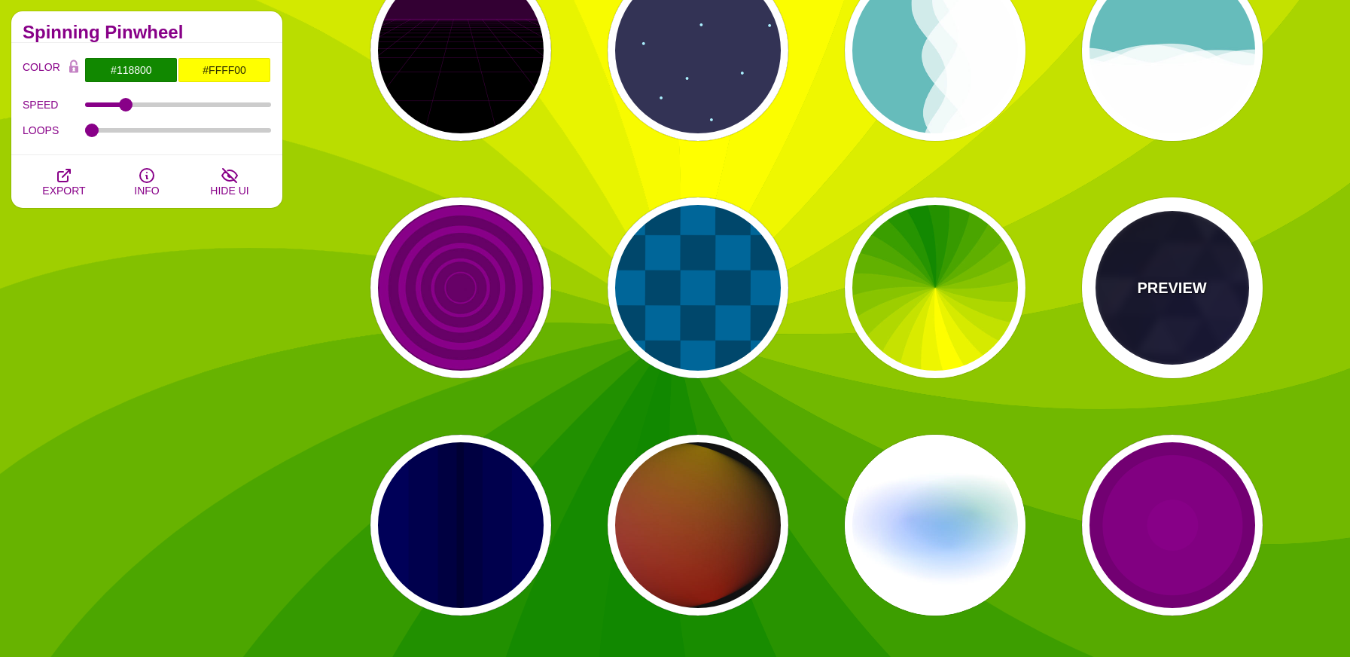
type input "#880088"
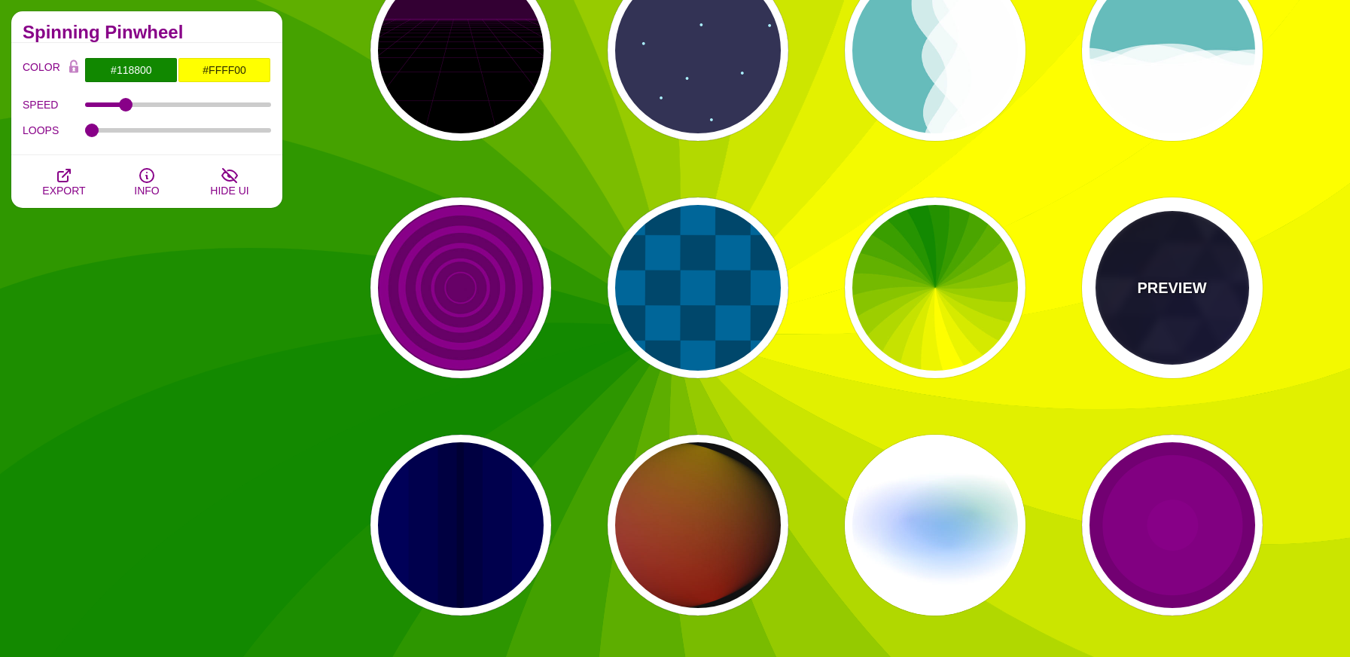
type input "#0000FF"
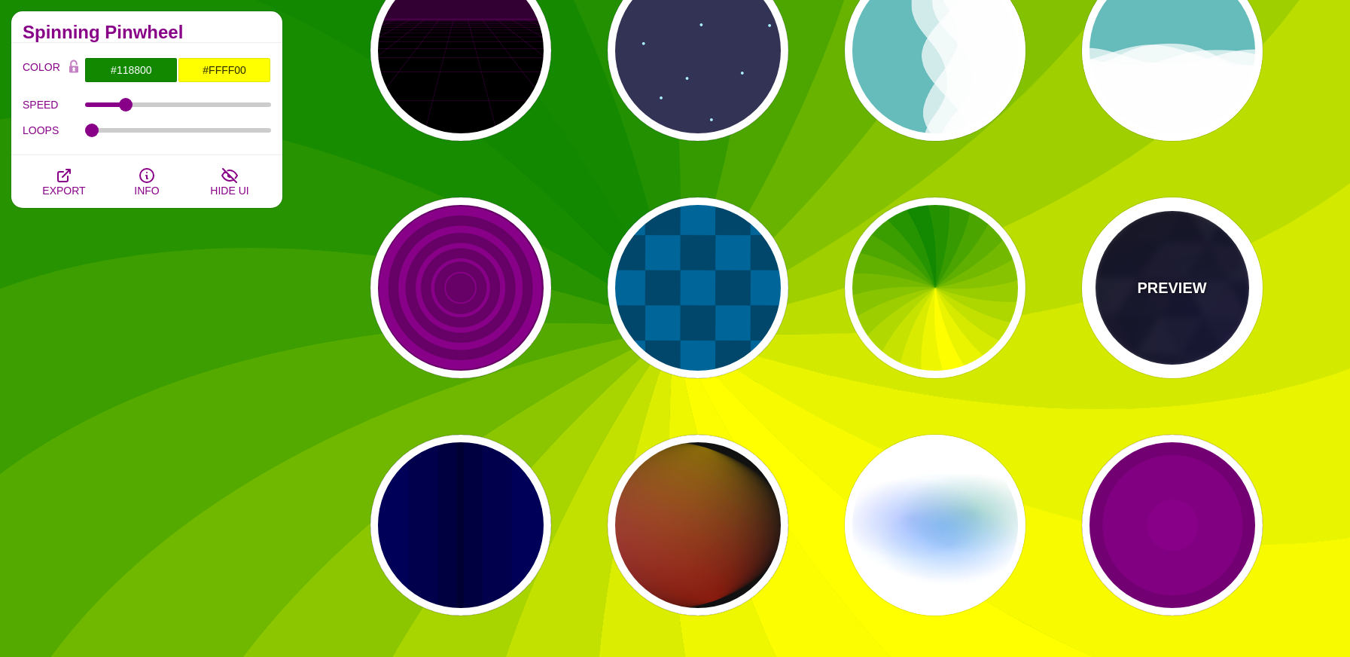
type input "#006600"
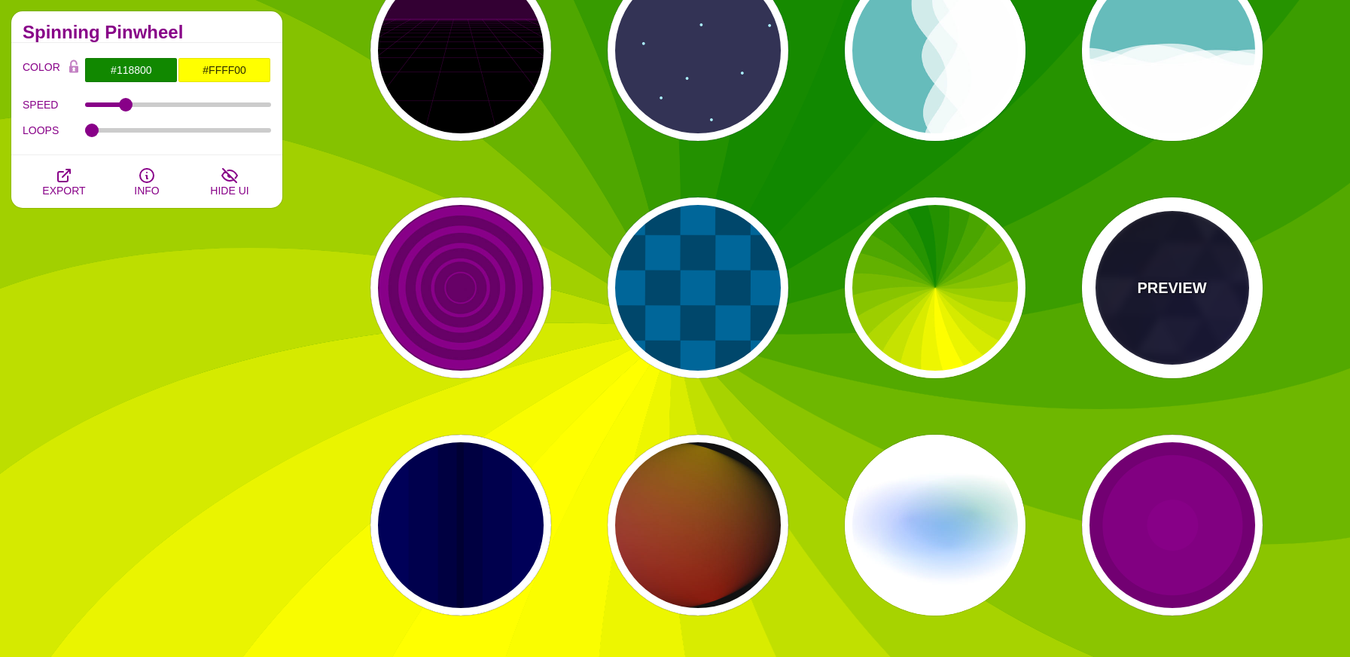
type input "0"
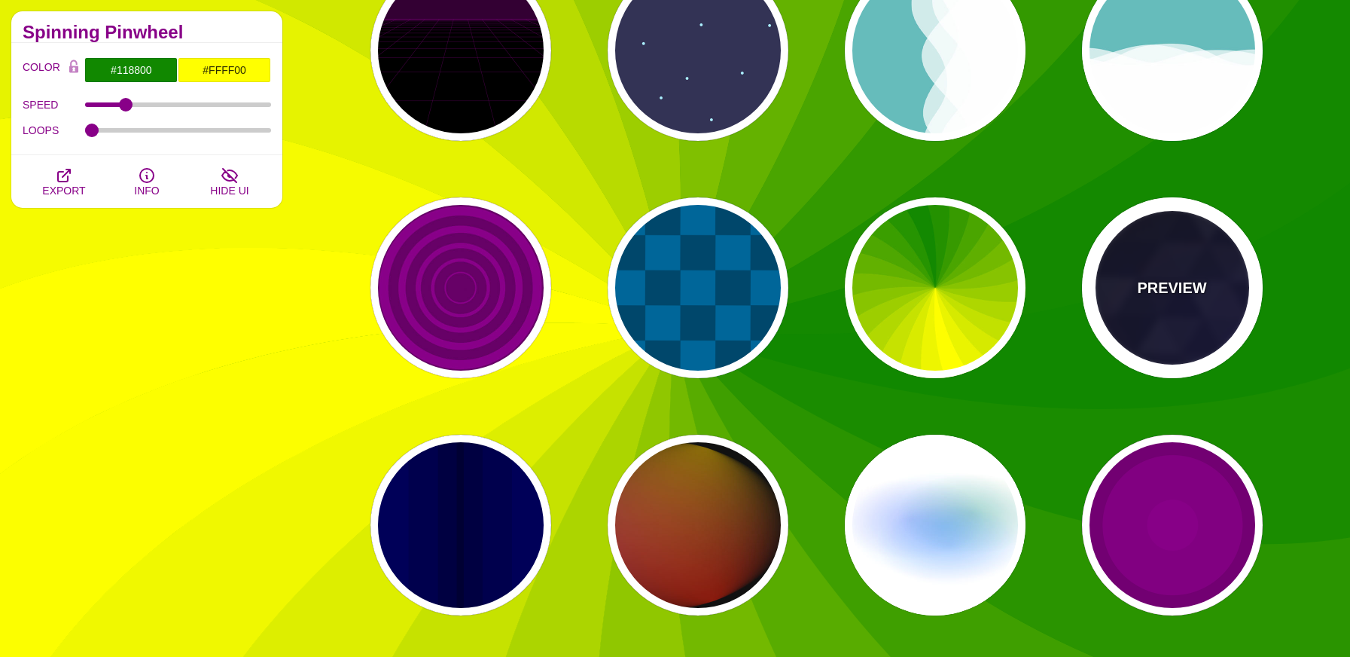
type input "0.4"
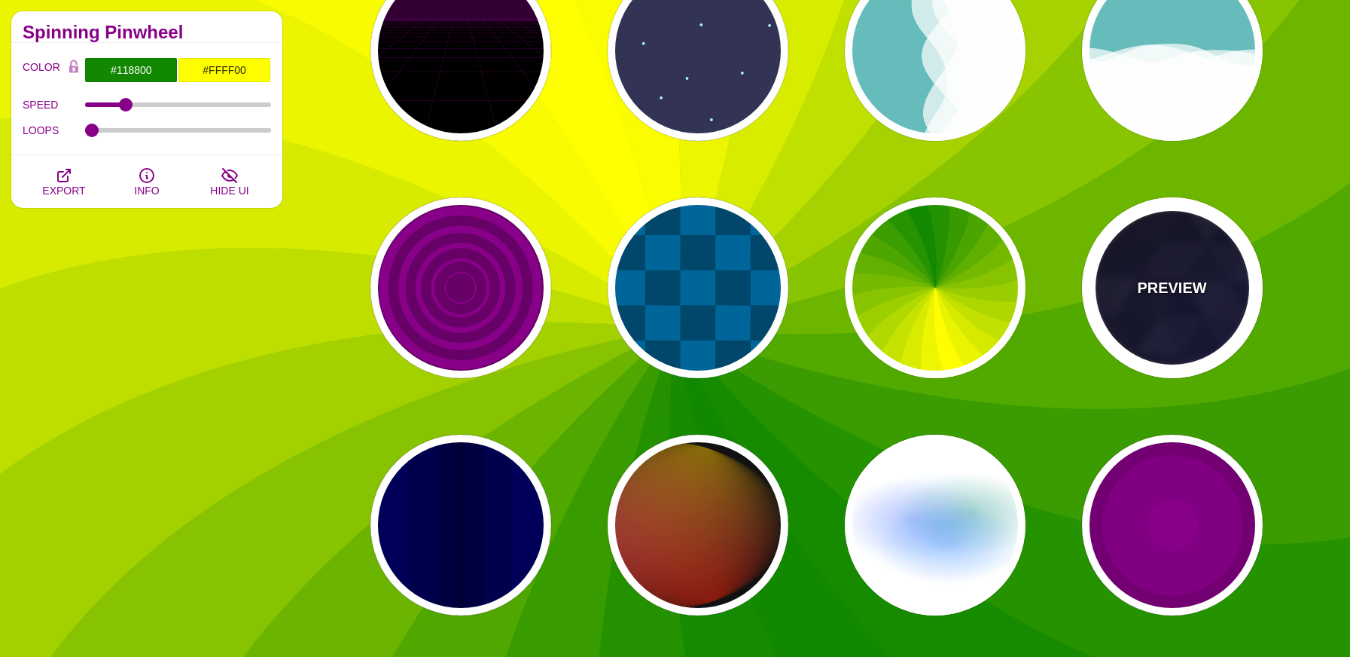
type input "5"
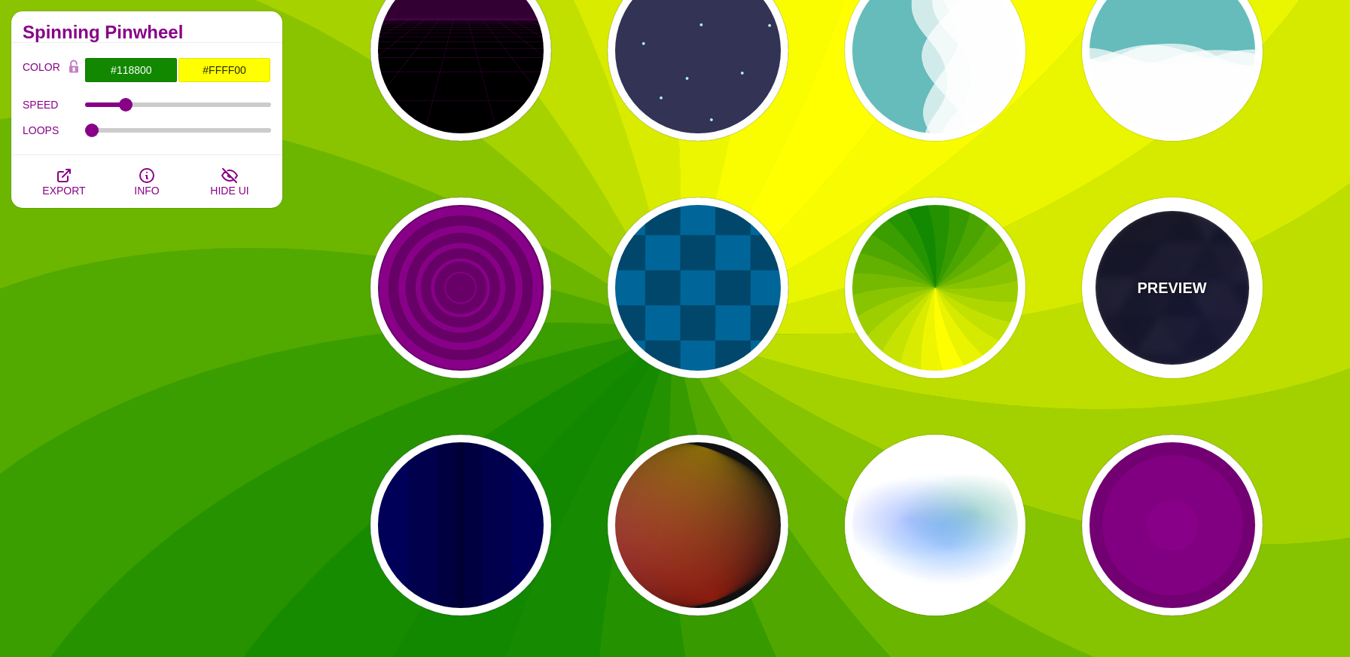
type input "15"
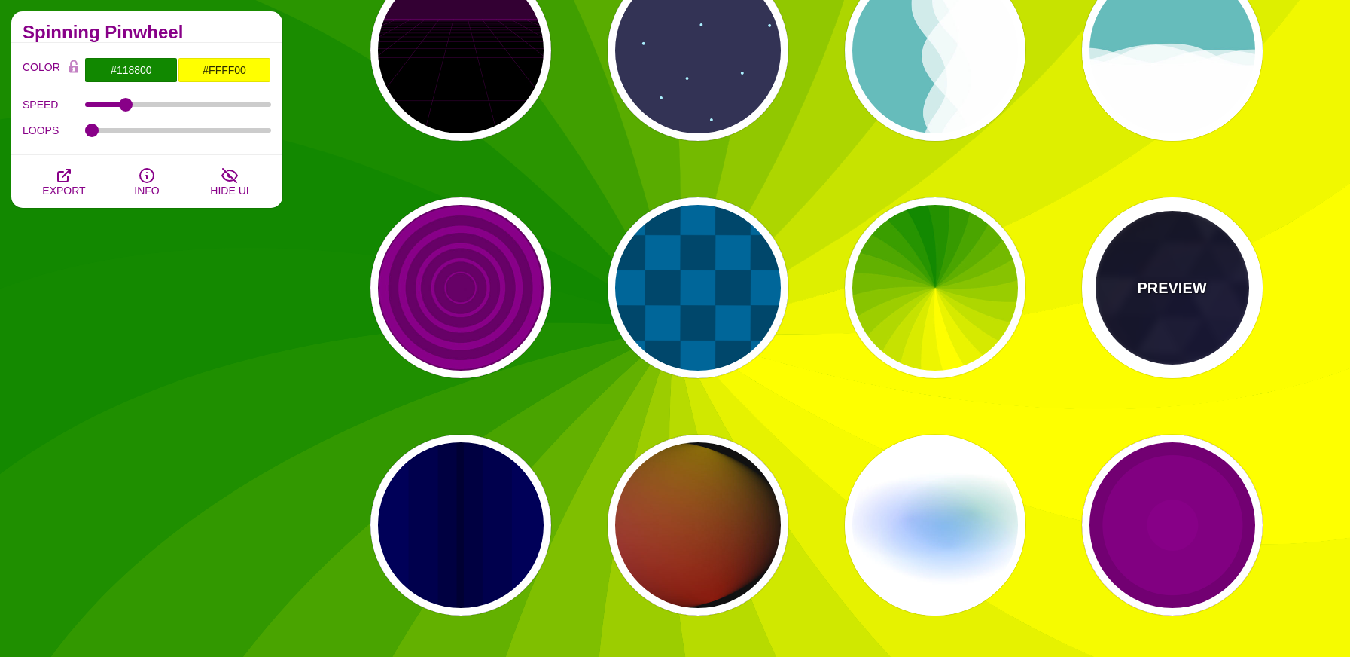
type input "0.2"
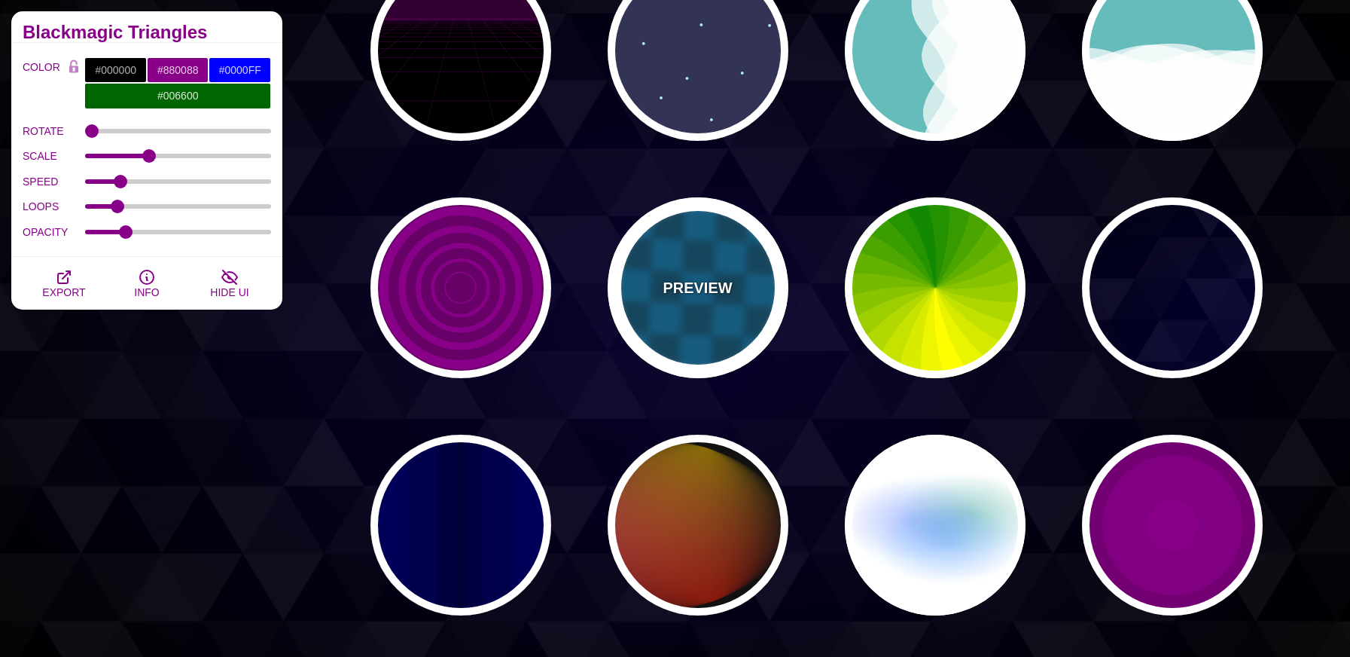
click at [669, 346] on div "PREVIEW" at bounding box center [698, 287] width 181 height 181
type input "#00476B"
type input "#006699"
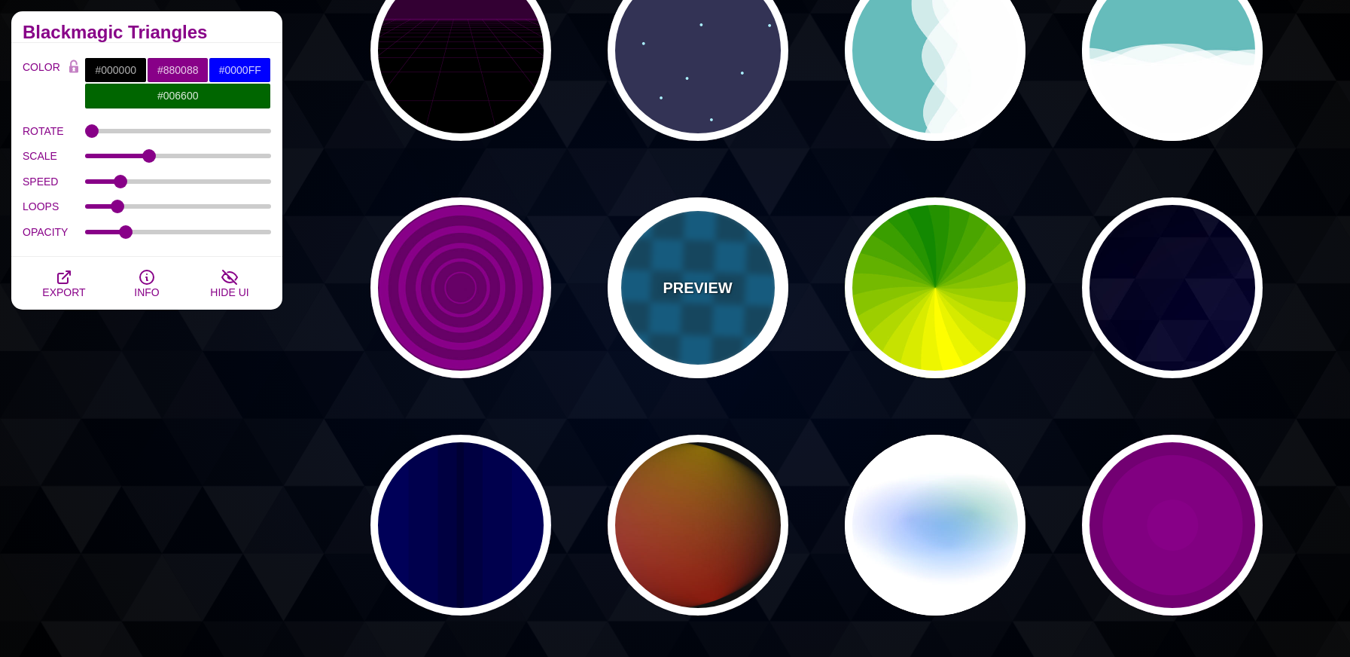
type input "1"
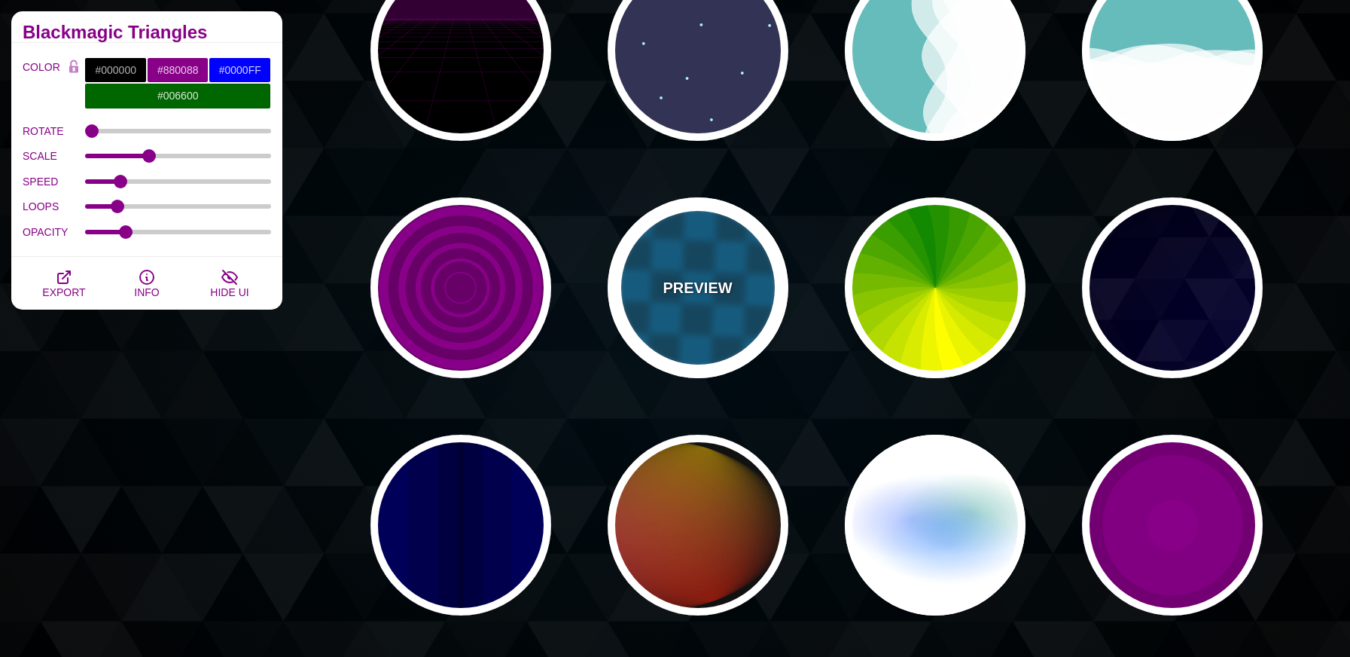
type input "1"
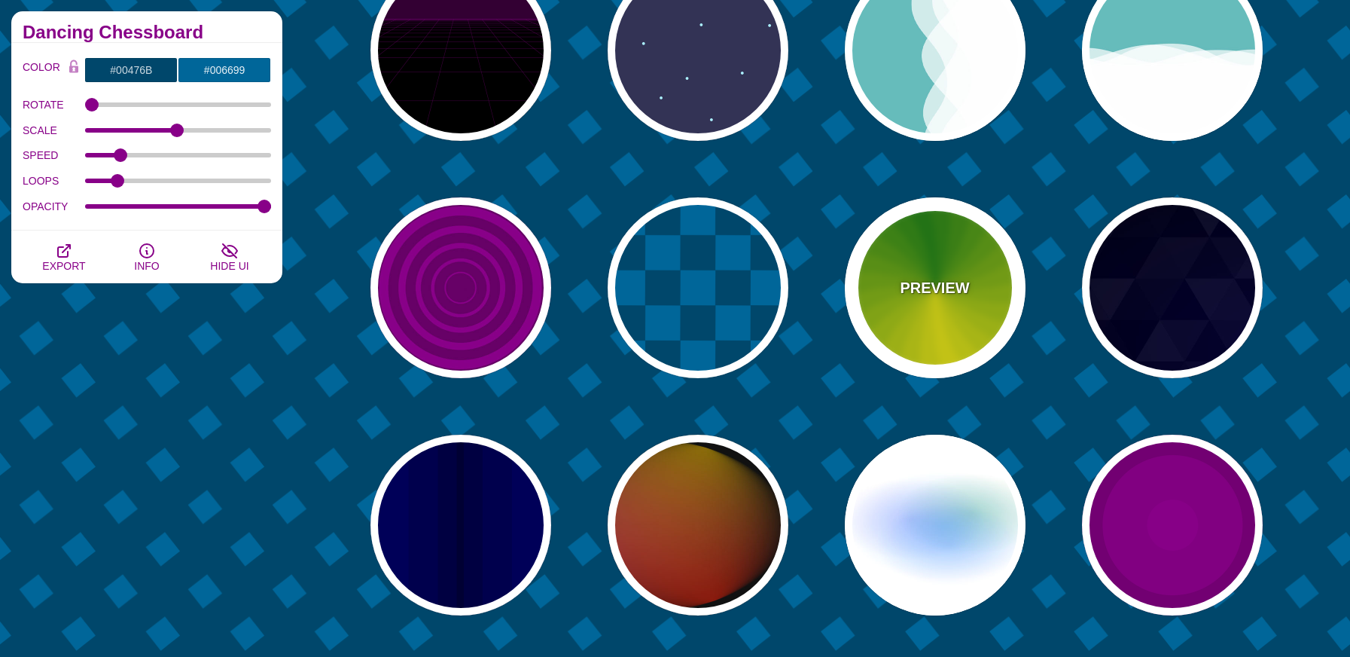
click at [947, 319] on div "PREVIEW" at bounding box center [935, 287] width 181 height 181
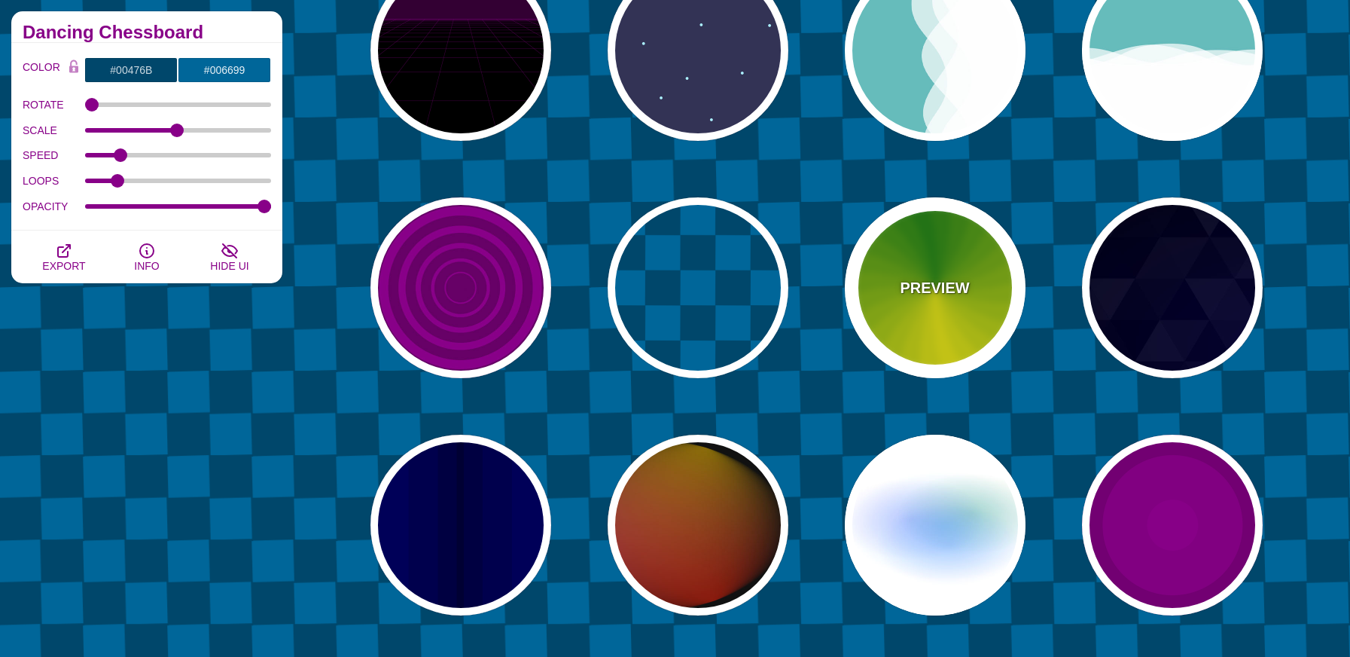
type input "#118800"
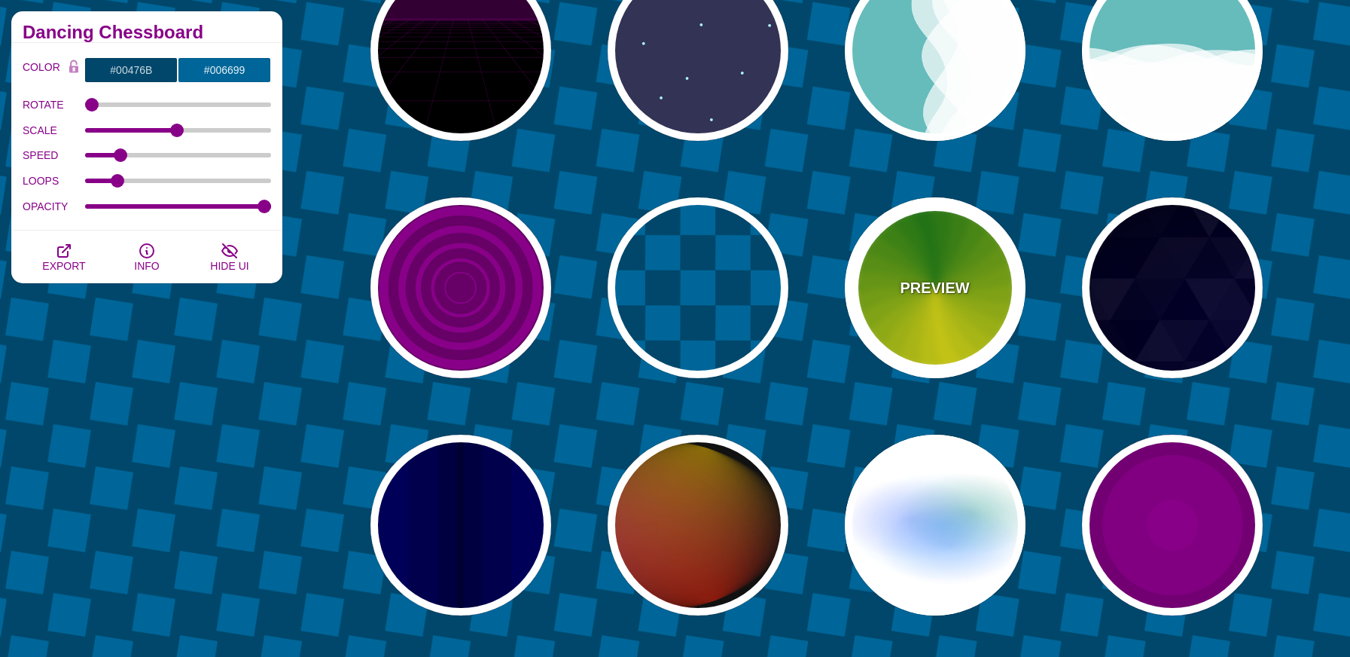
type input "#FFFF00"
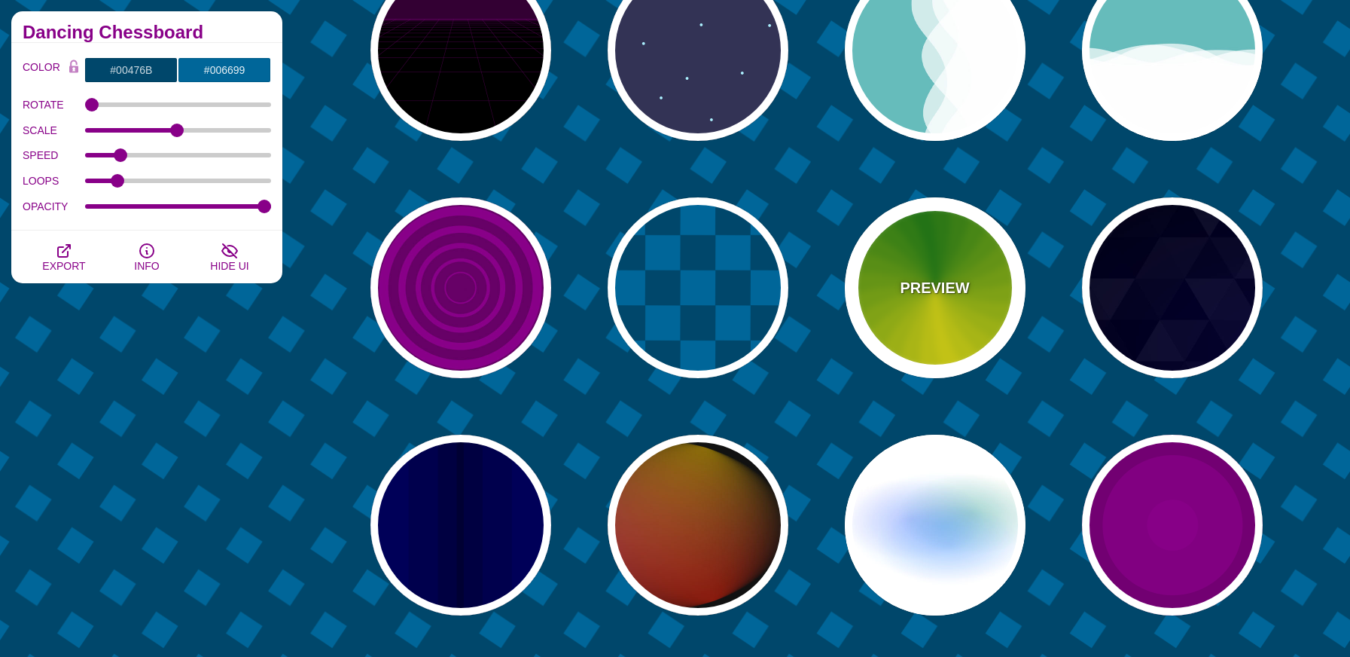
type input "4.8"
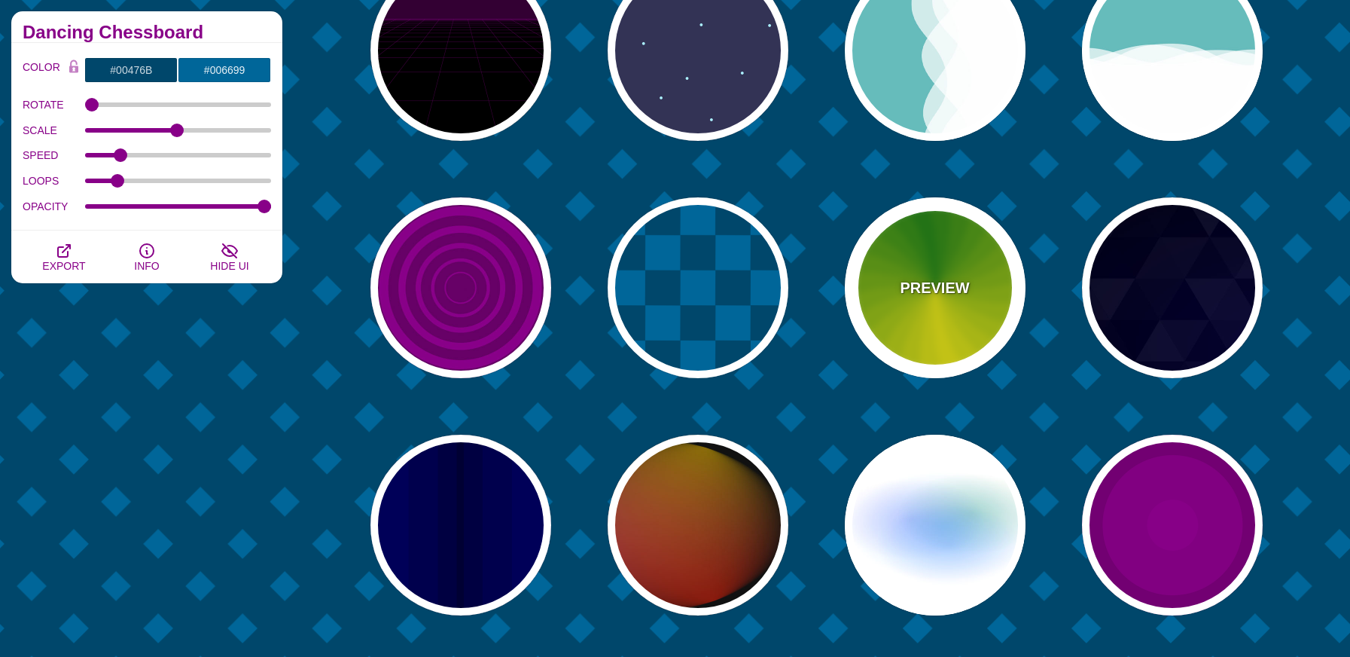
type input "0"
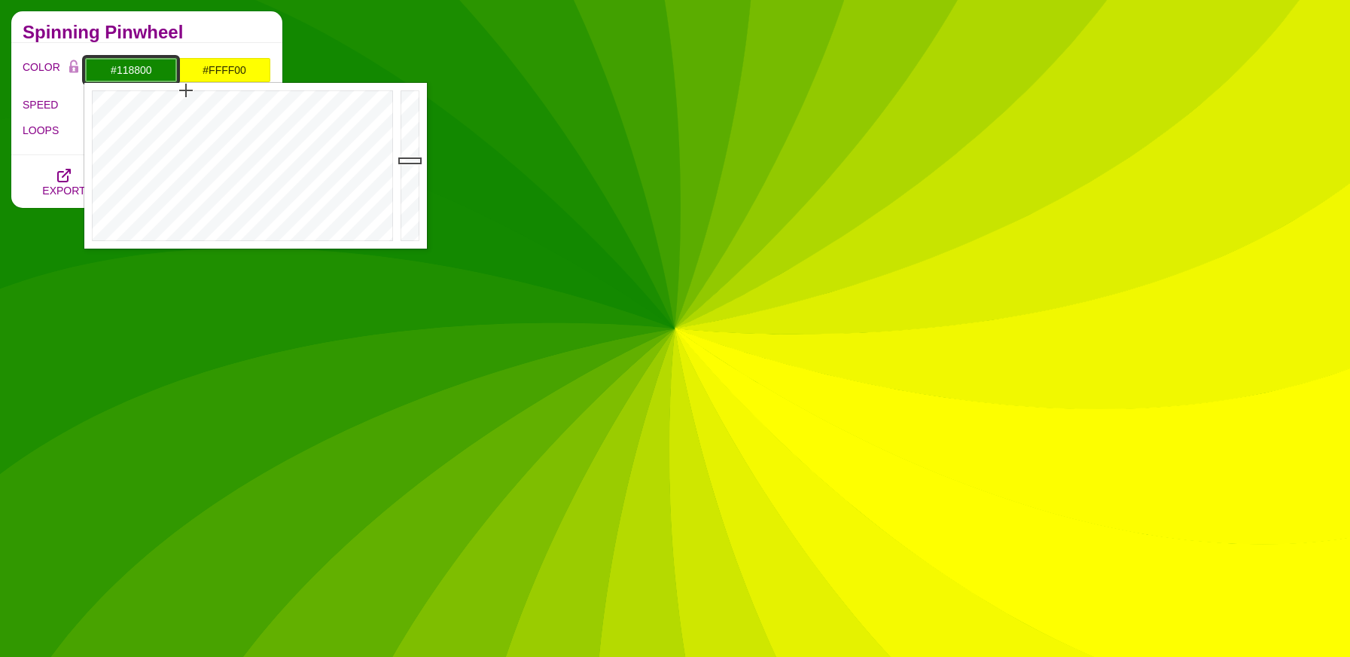
click at [154, 65] on input "#118800" at bounding box center [130, 70] width 93 height 26
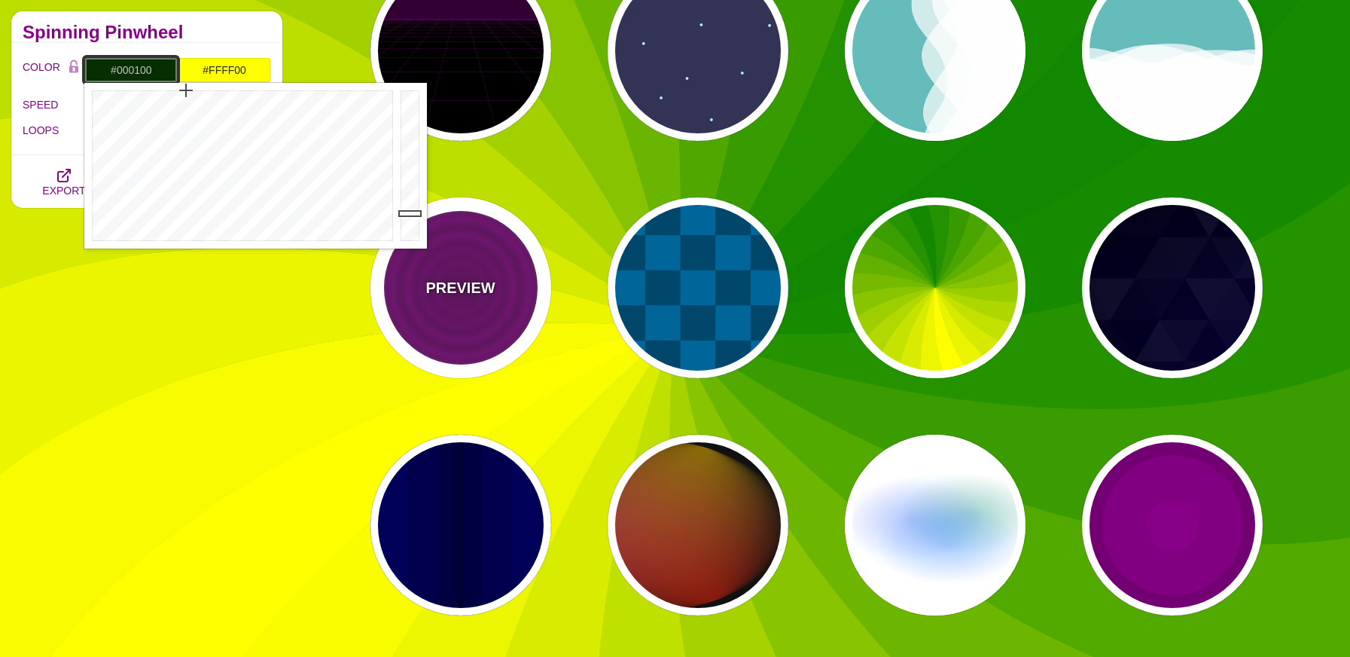
type input "#000000"
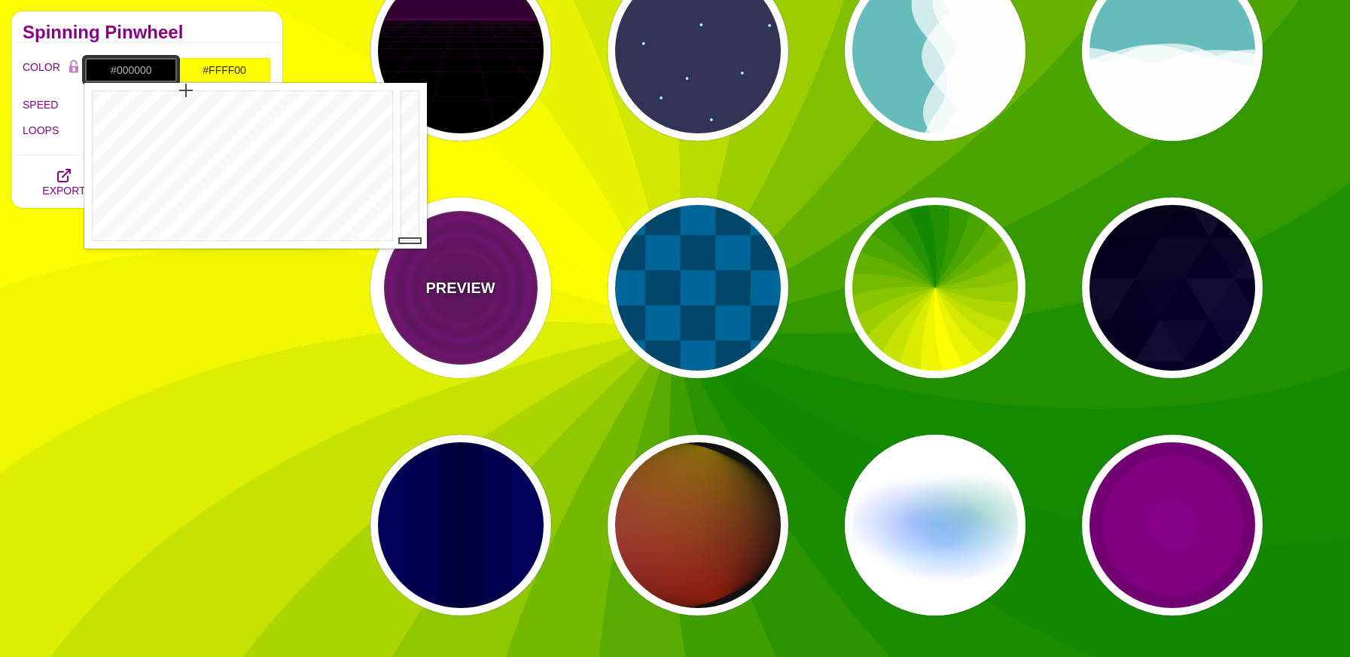
drag, startPoint x: 415, startPoint y: 211, endPoint x: 410, endPoint y: 271, distance: 60.4
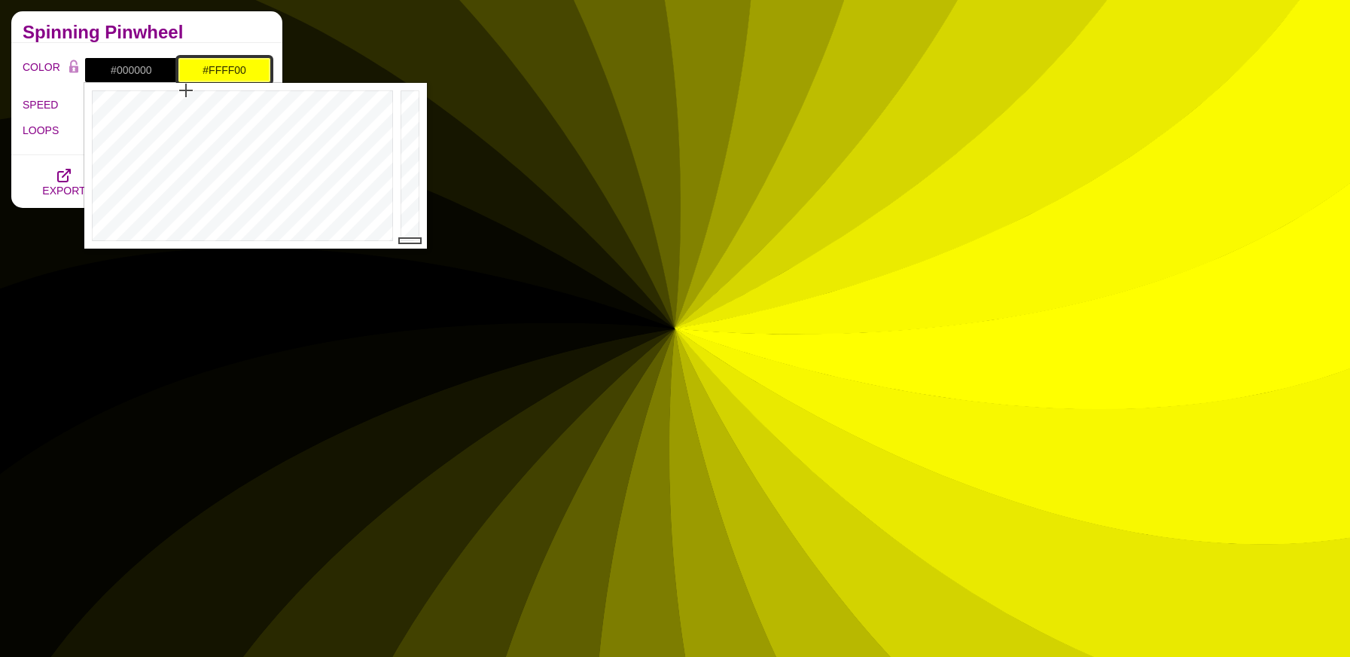
click at [214, 68] on input "#FFFF00" at bounding box center [224, 70] width 93 height 26
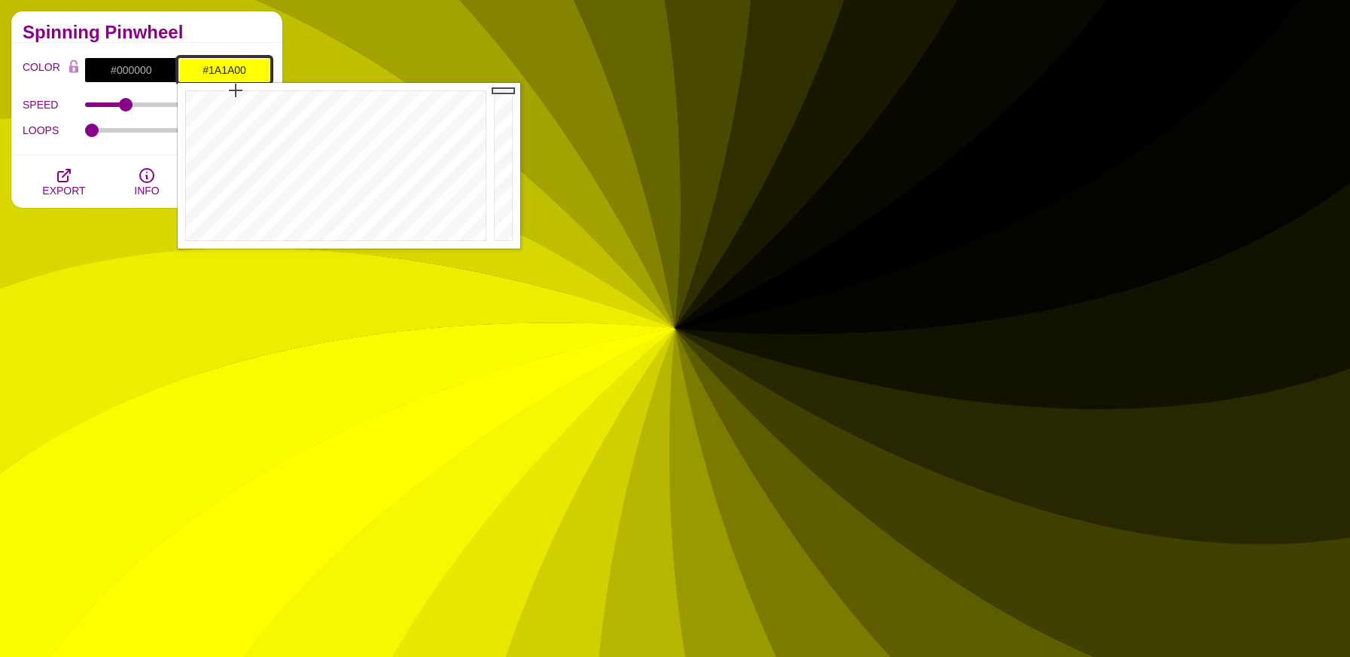
click at [505, 225] on div at bounding box center [505, 166] width 30 height 166
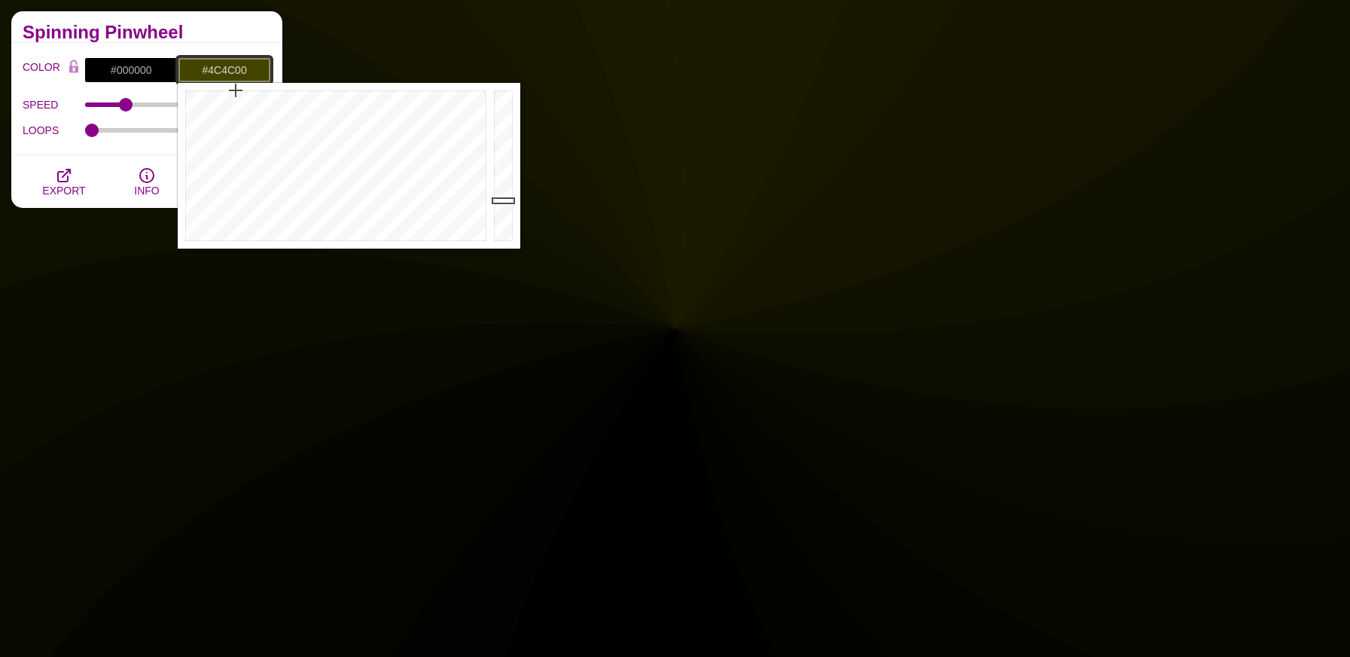
drag, startPoint x: 503, startPoint y: 217, endPoint x: 501, endPoint y: 194, distance: 22.6
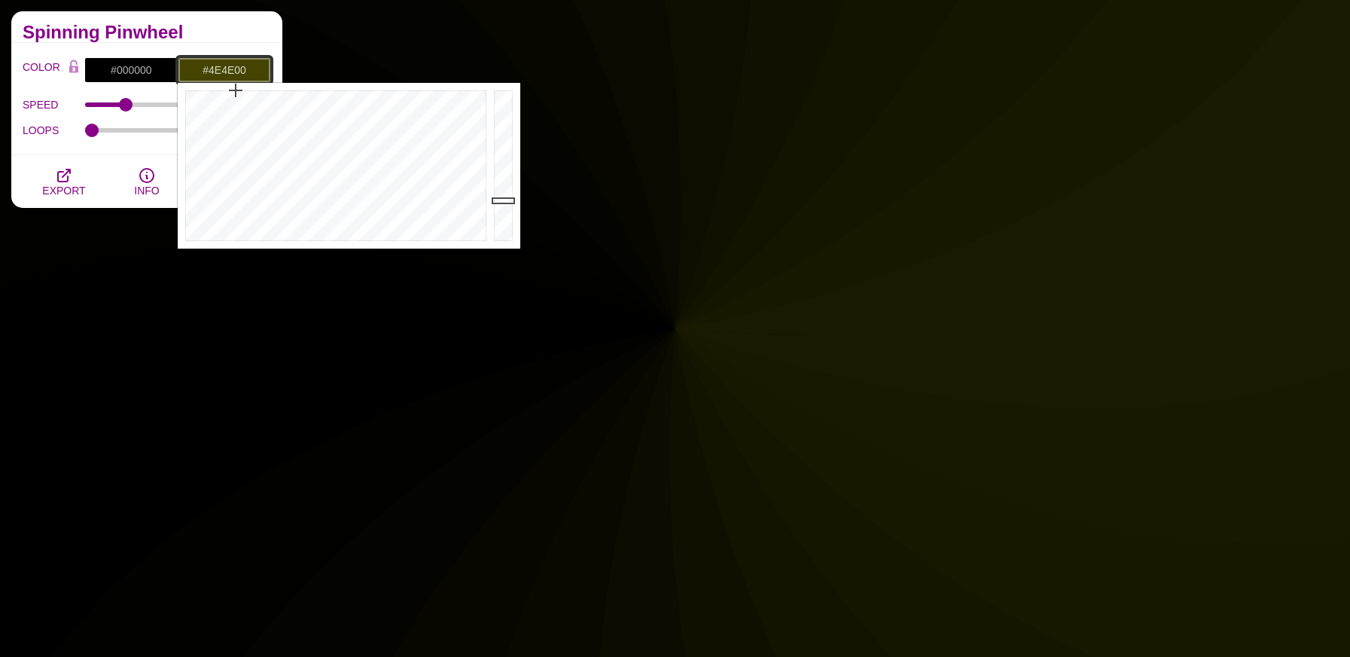
click at [502, 194] on div at bounding box center [505, 166] width 30 height 166
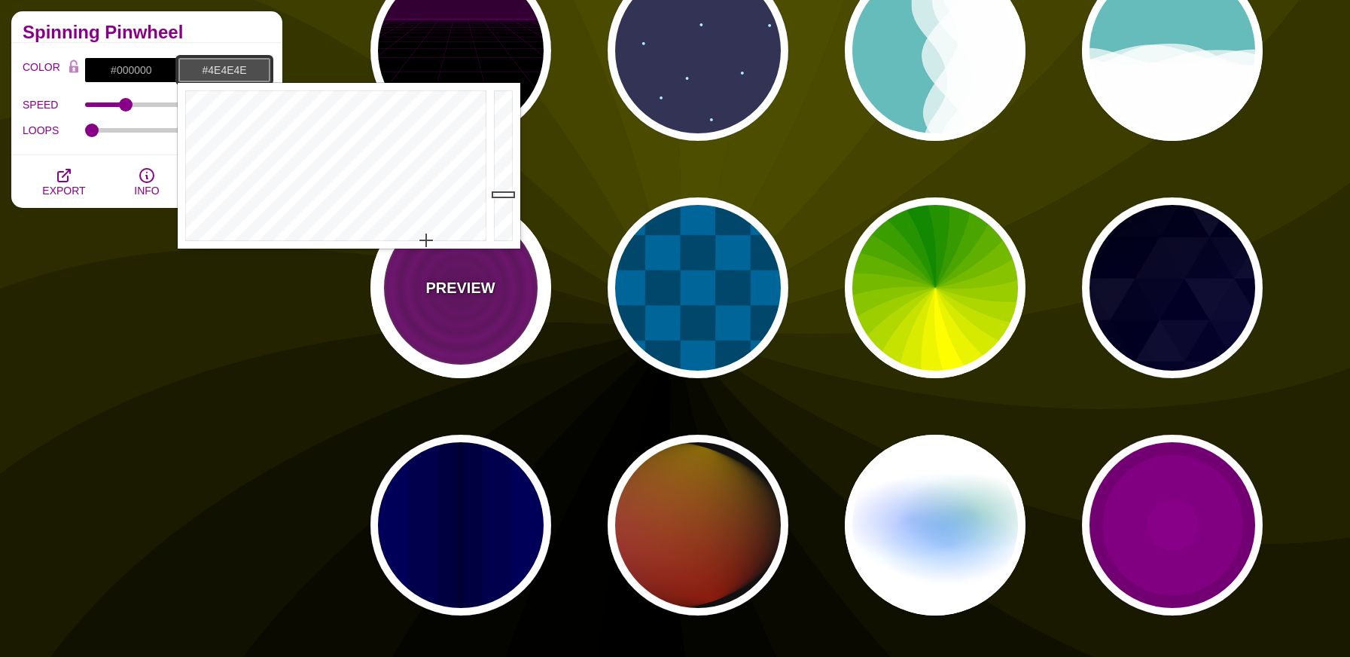
drag, startPoint x: 311, startPoint y: 160, endPoint x: 431, endPoint y: 277, distance: 167.7
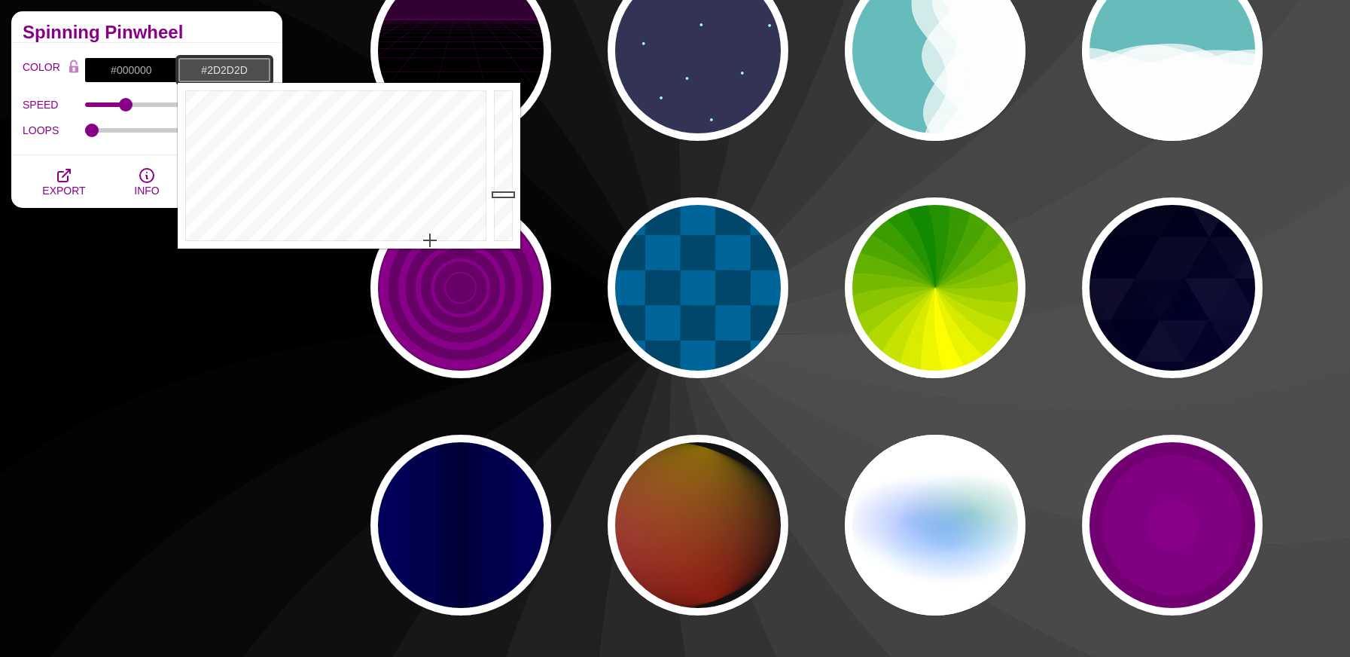
click at [500, 214] on div at bounding box center [505, 166] width 30 height 166
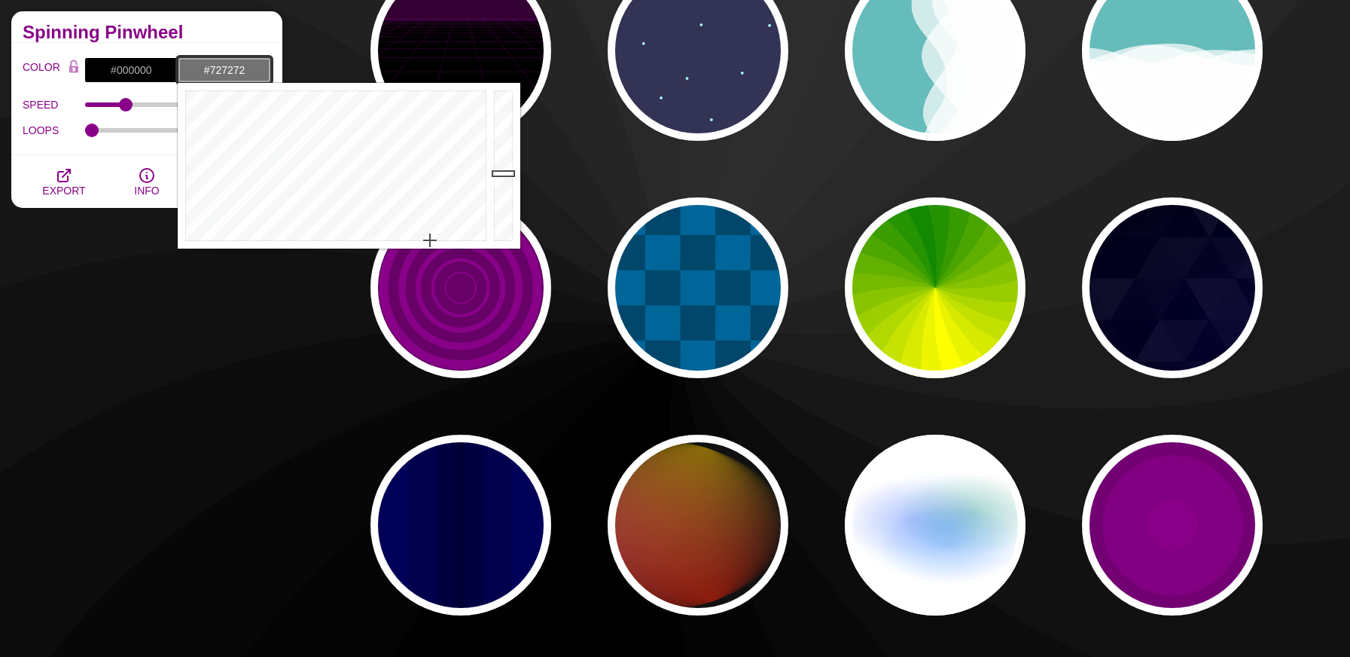
drag, startPoint x: 504, startPoint y: 223, endPoint x: 505, endPoint y: 169, distance: 54.2
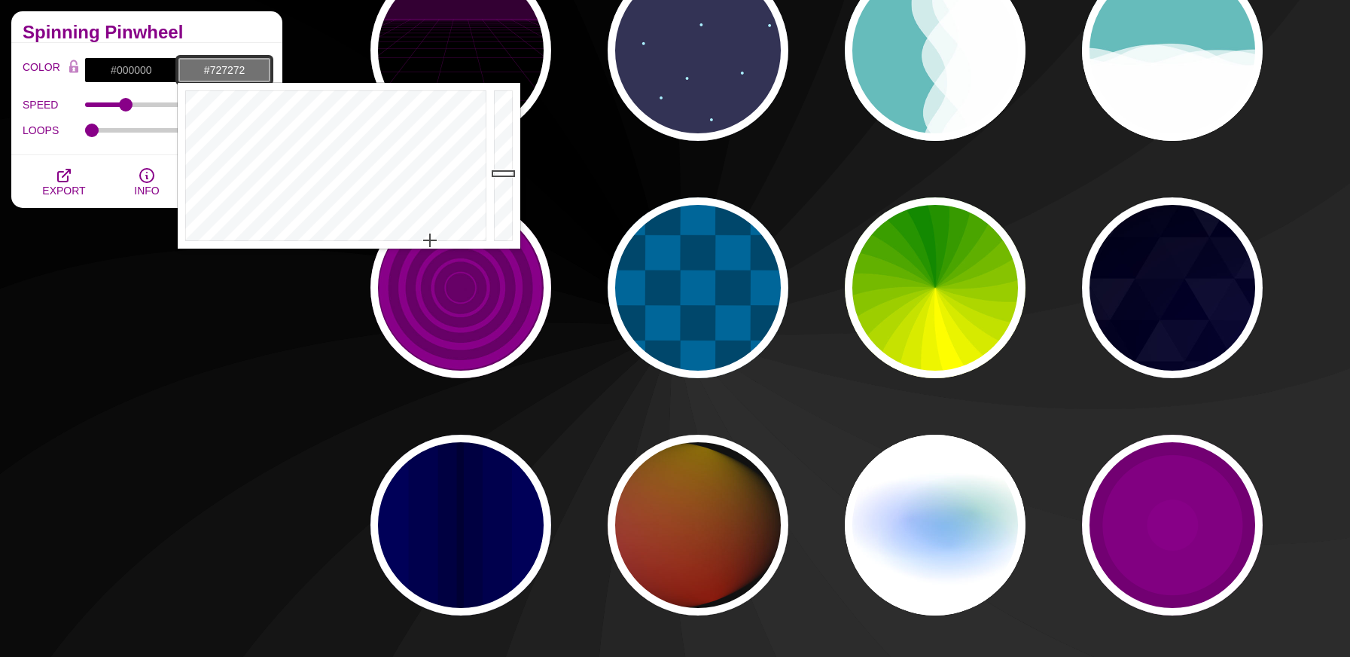
type input "#7A7A7A"
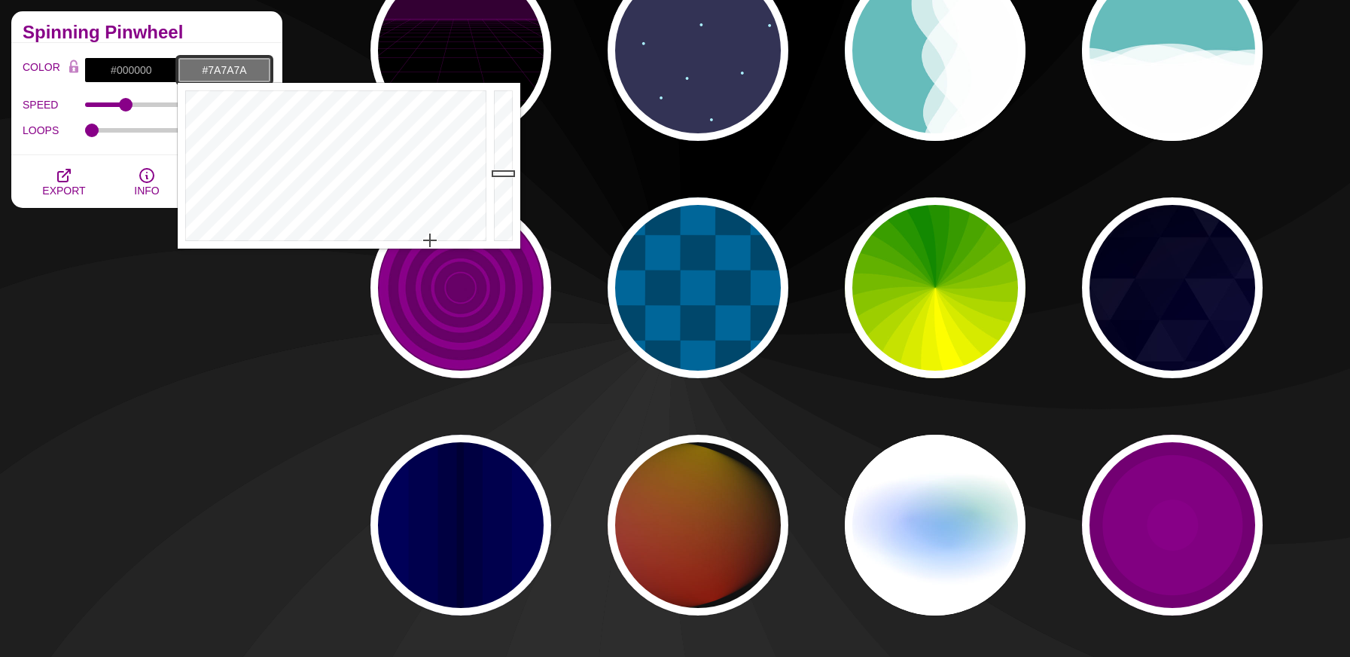
click at [505, 169] on div at bounding box center [505, 166] width 30 height 166
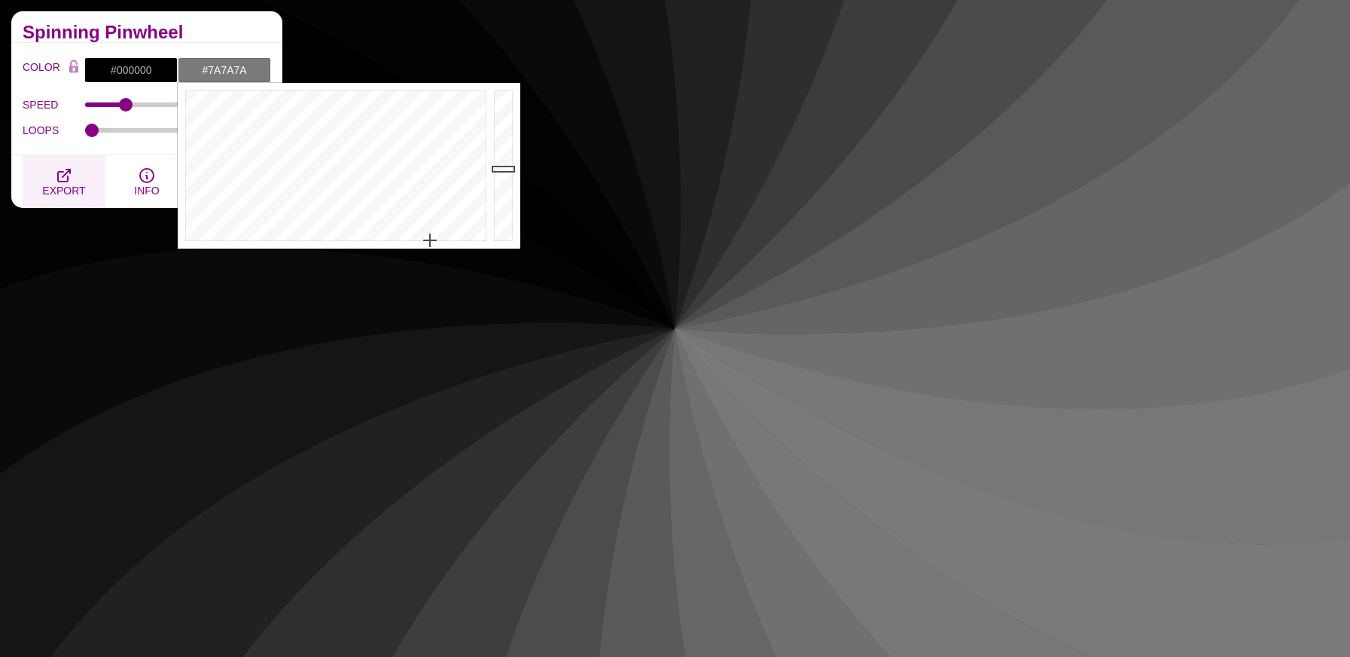
click at [83, 206] on button "EXPORT" at bounding box center [64, 181] width 83 height 53
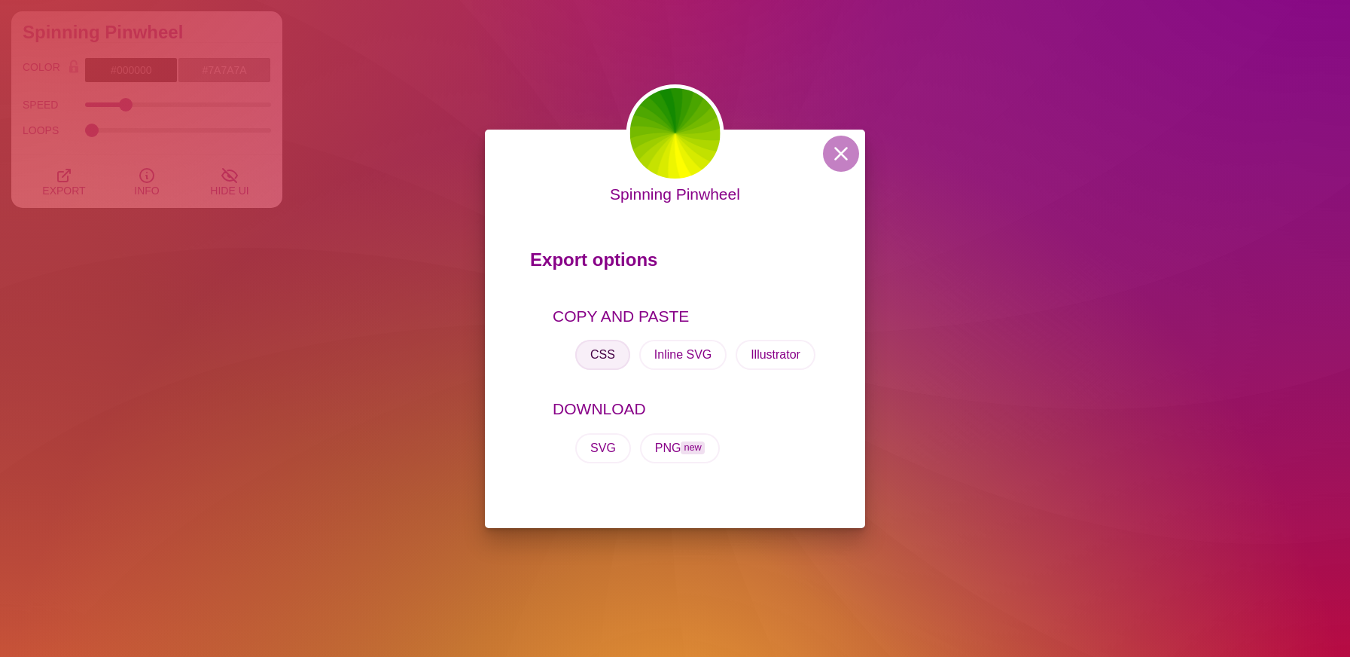
drag, startPoint x: 605, startPoint y: 361, endPoint x: 595, endPoint y: 361, distance: 10.5
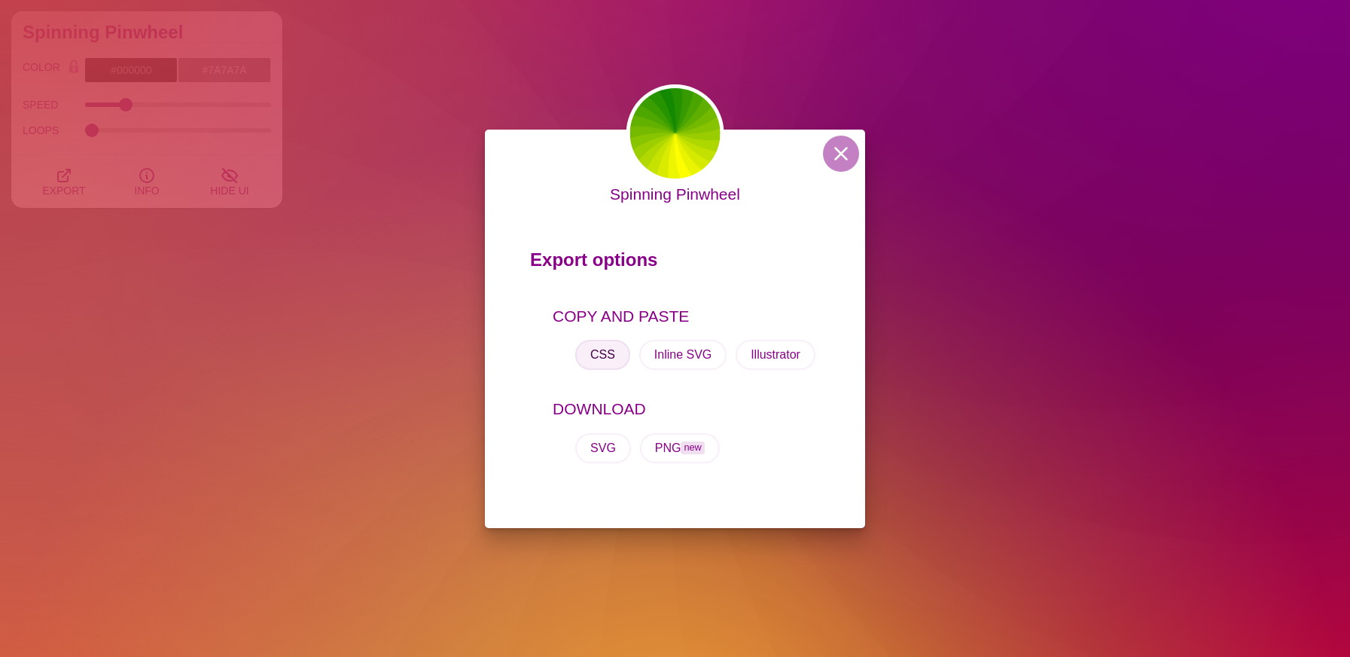
click at [605, 361] on button "CSS" at bounding box center [602, 355] width 55 height 30
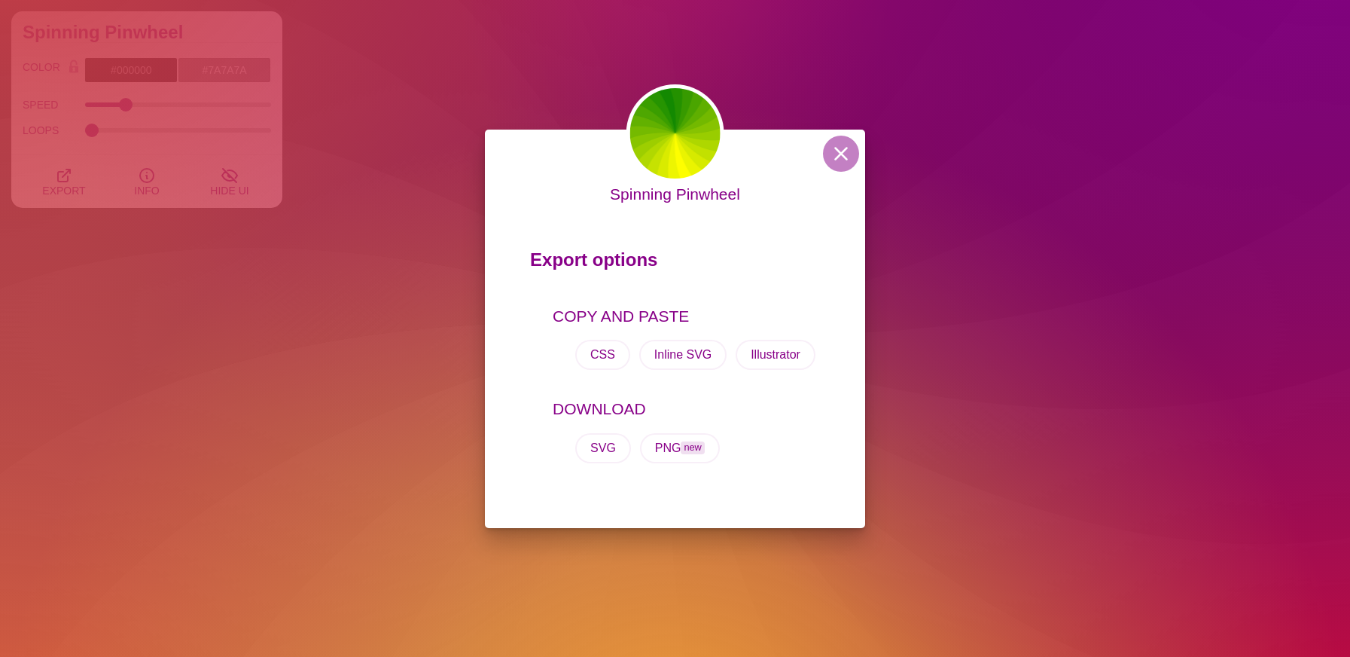
click at [373, 505] on div "Spinning Pinwheel Export options COPY AND PASTE CSS Inline SVG Illustrator DOWN…" at bounding box center [675, 328] width 1350 height 657
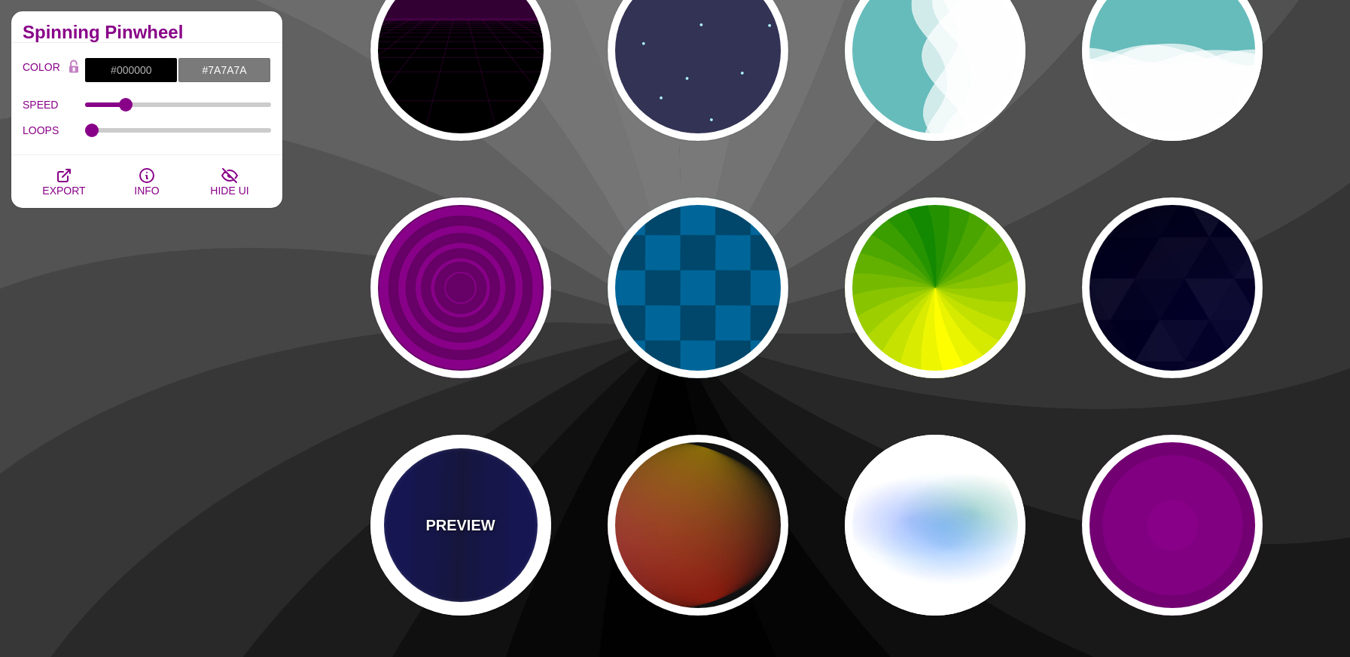
click at [378, 511] on div "PREVIEW" at bounding box center [460, 524] width 181 height 181
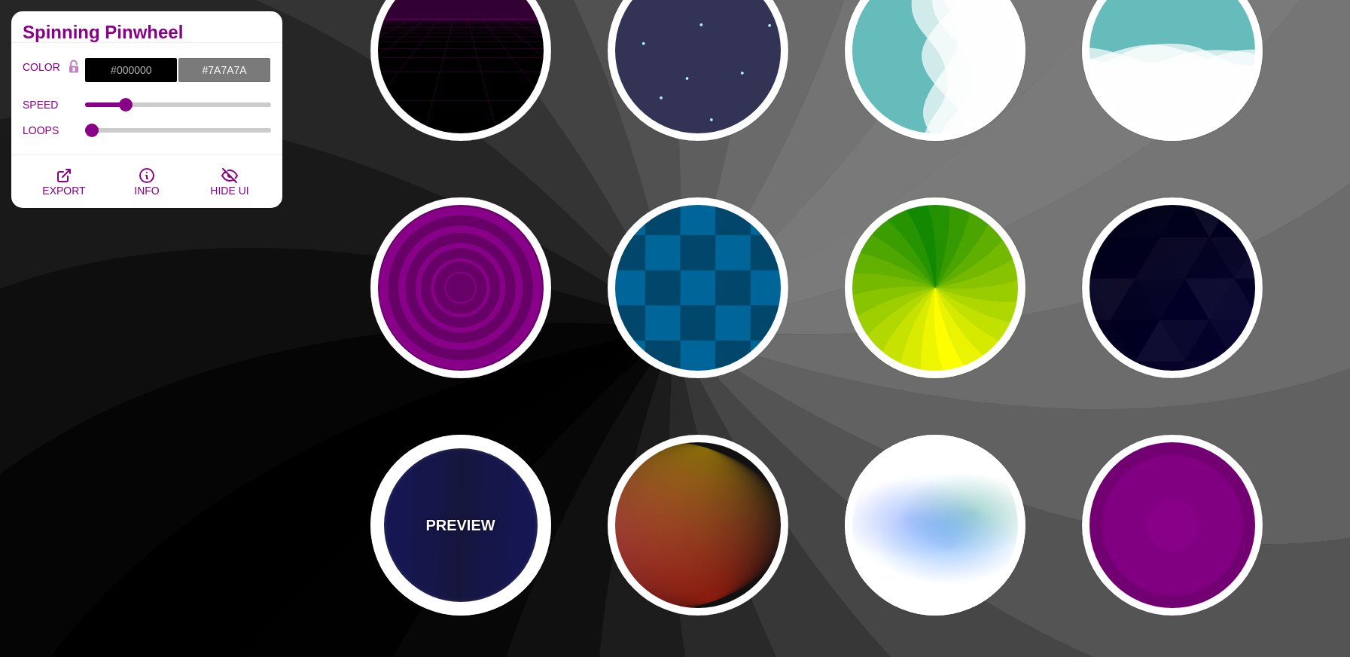
type input "#0000BB"
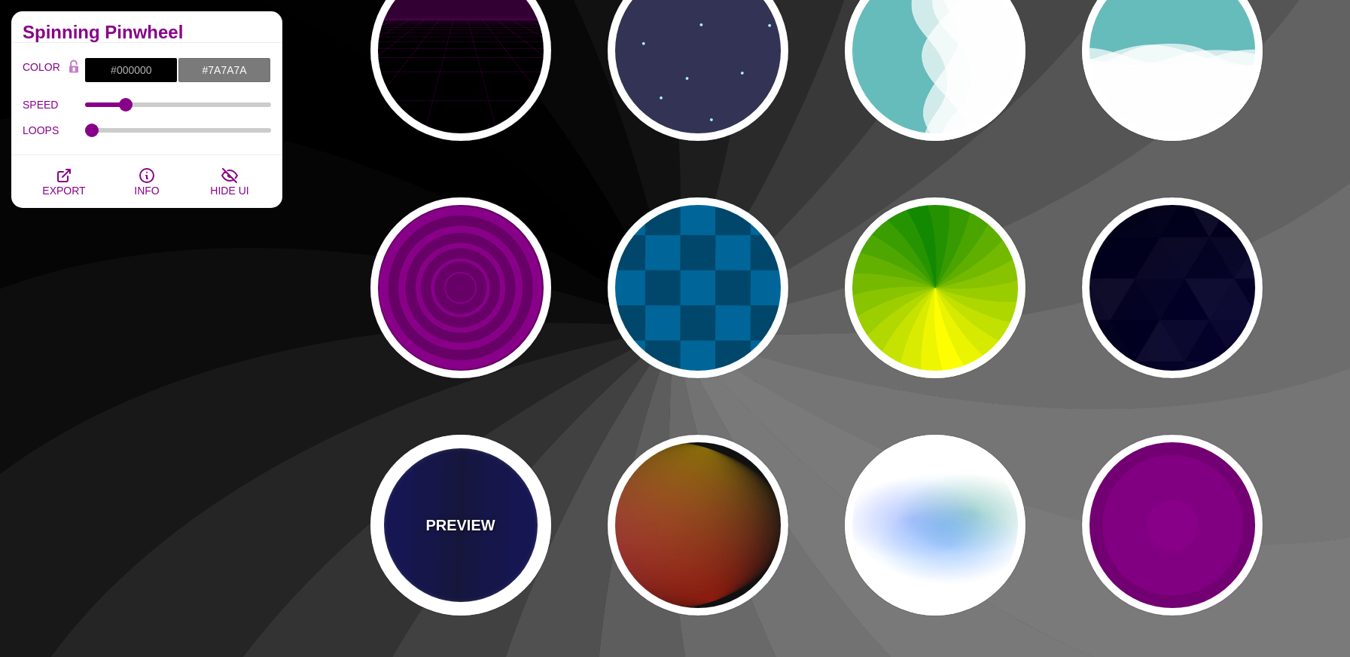
type input "#000033"
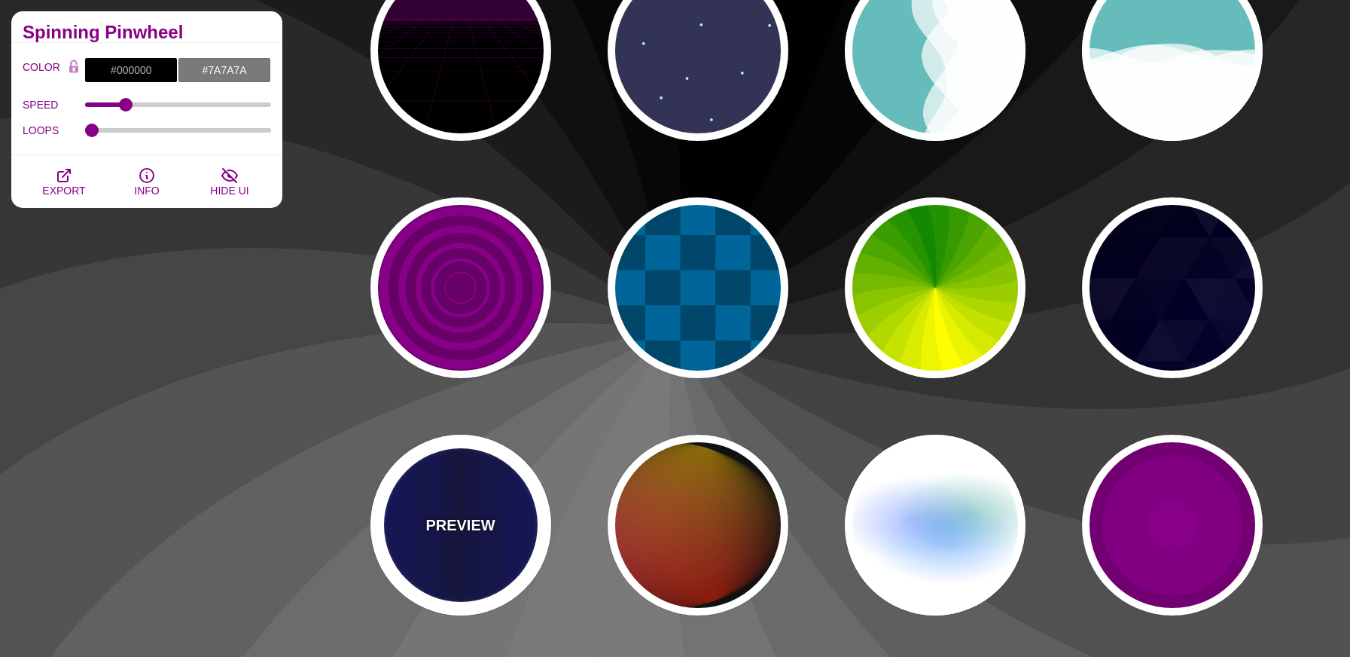
type input "0.5"
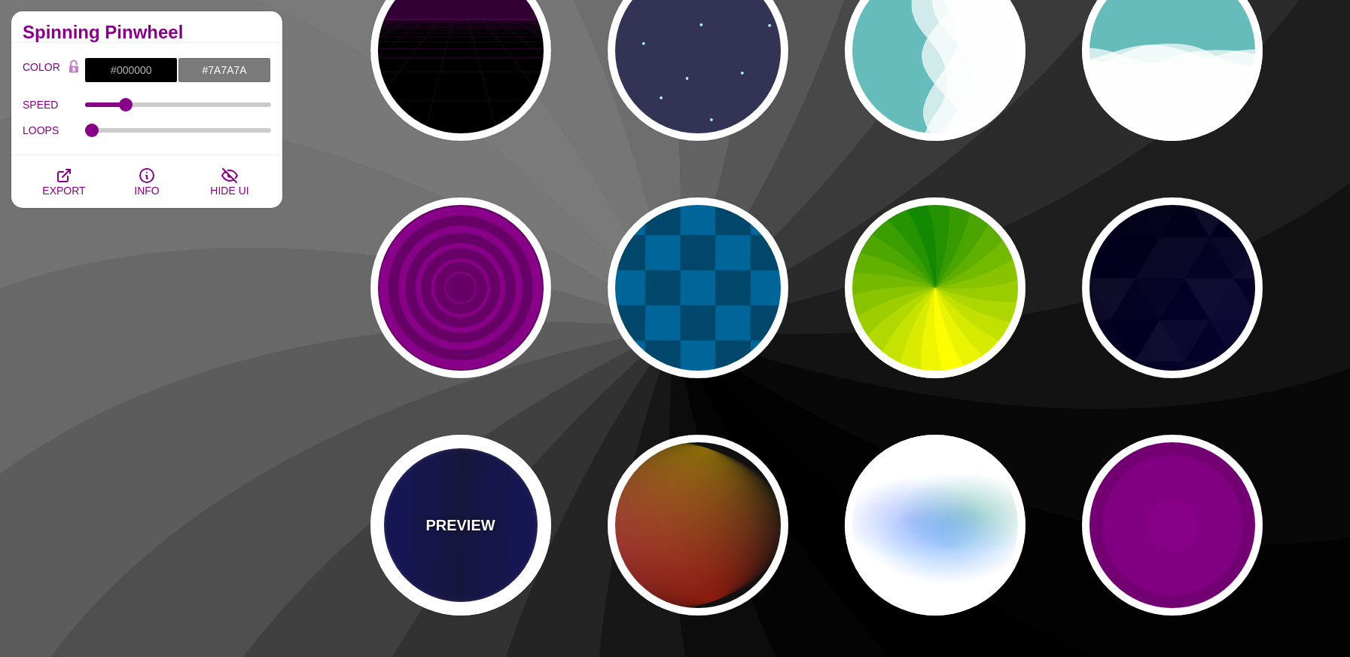
type input "5"
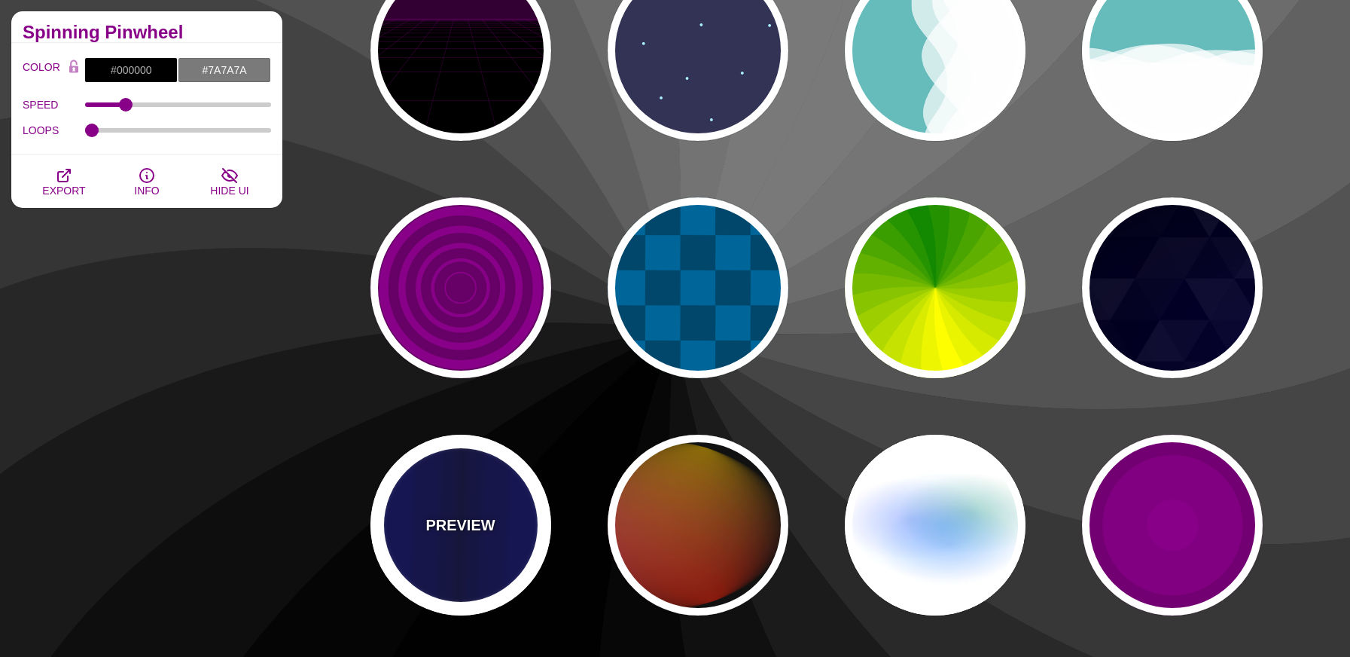
type input "0.1"
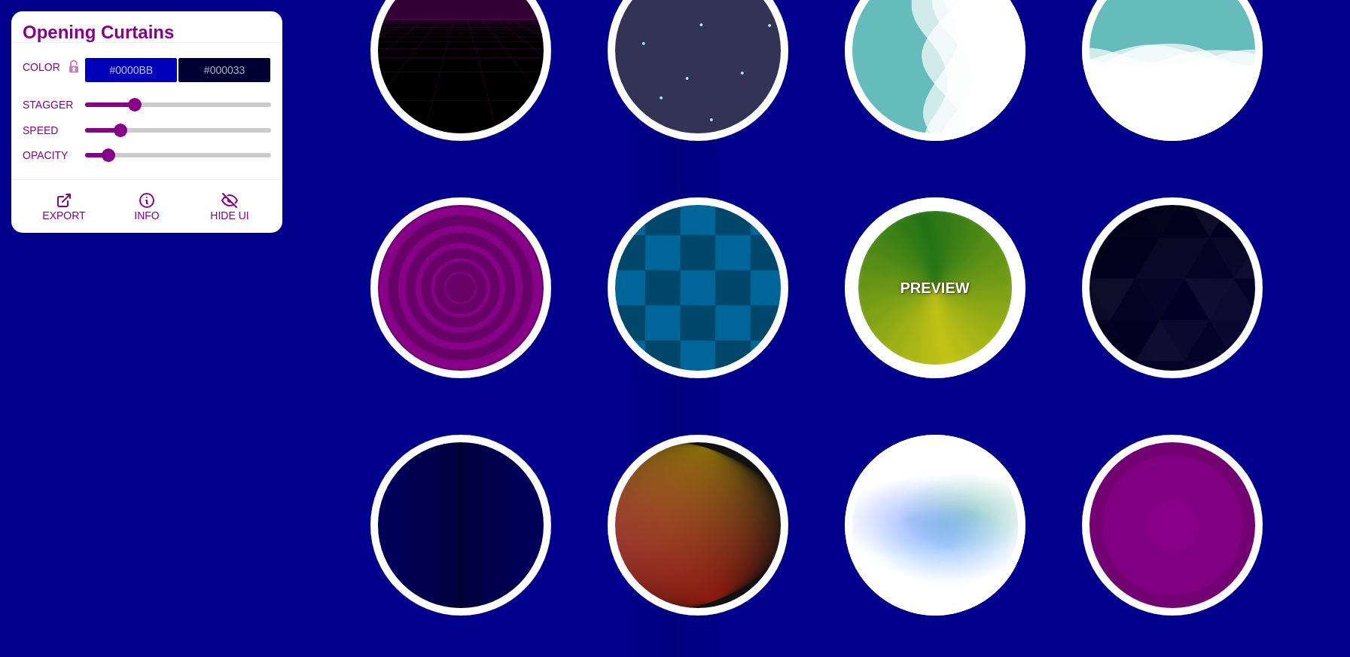
click at [928, 332] on div "PREVIEW" at bounding box center [935, 287] width 181 height 181
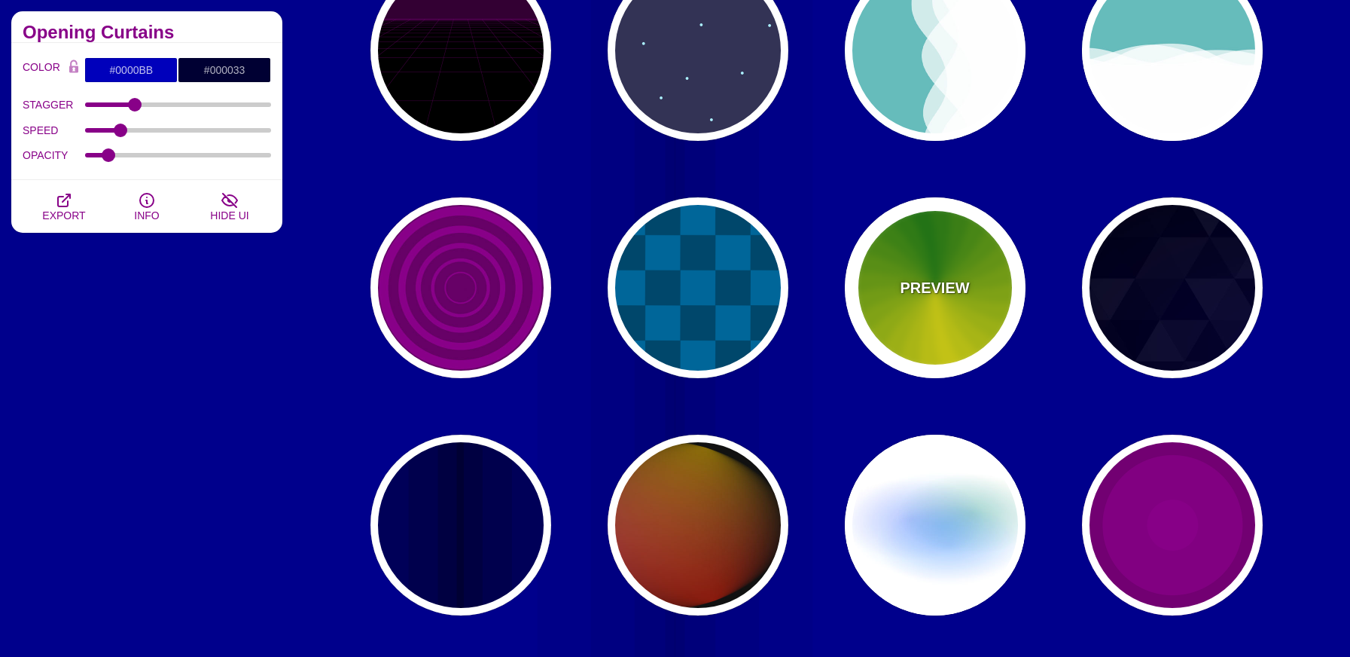
type input "#118800"
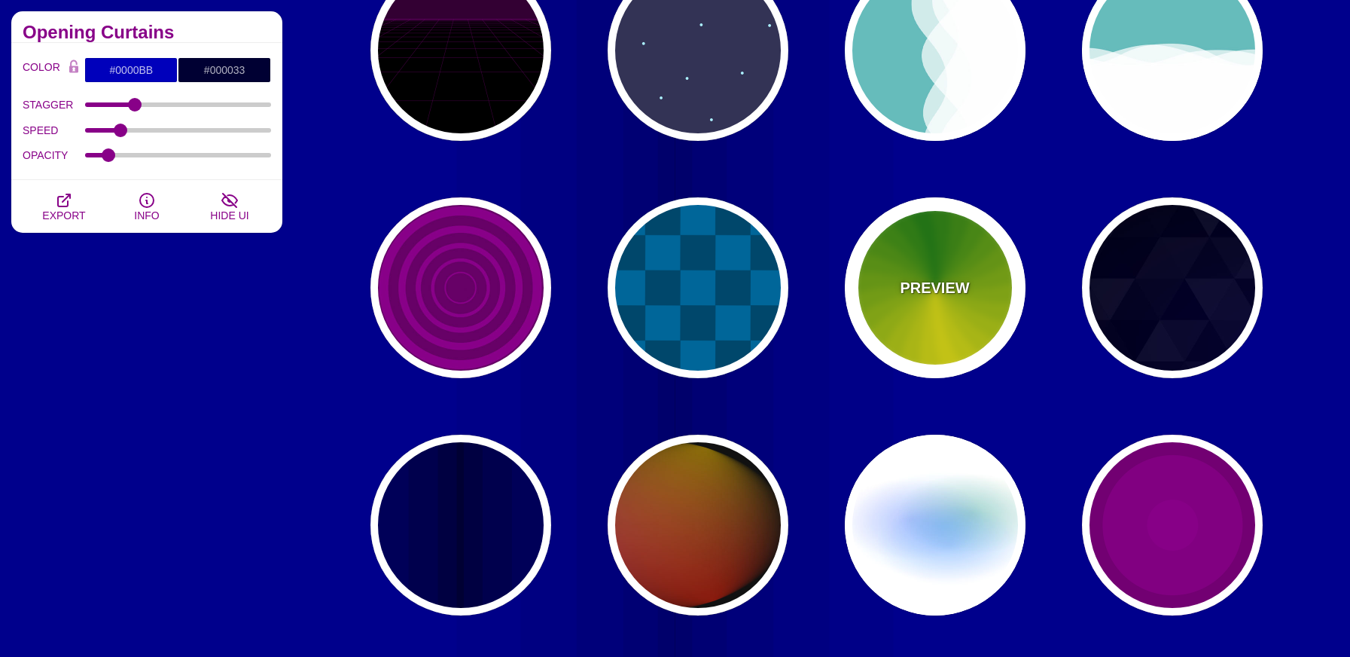
type input "#FFFF00"
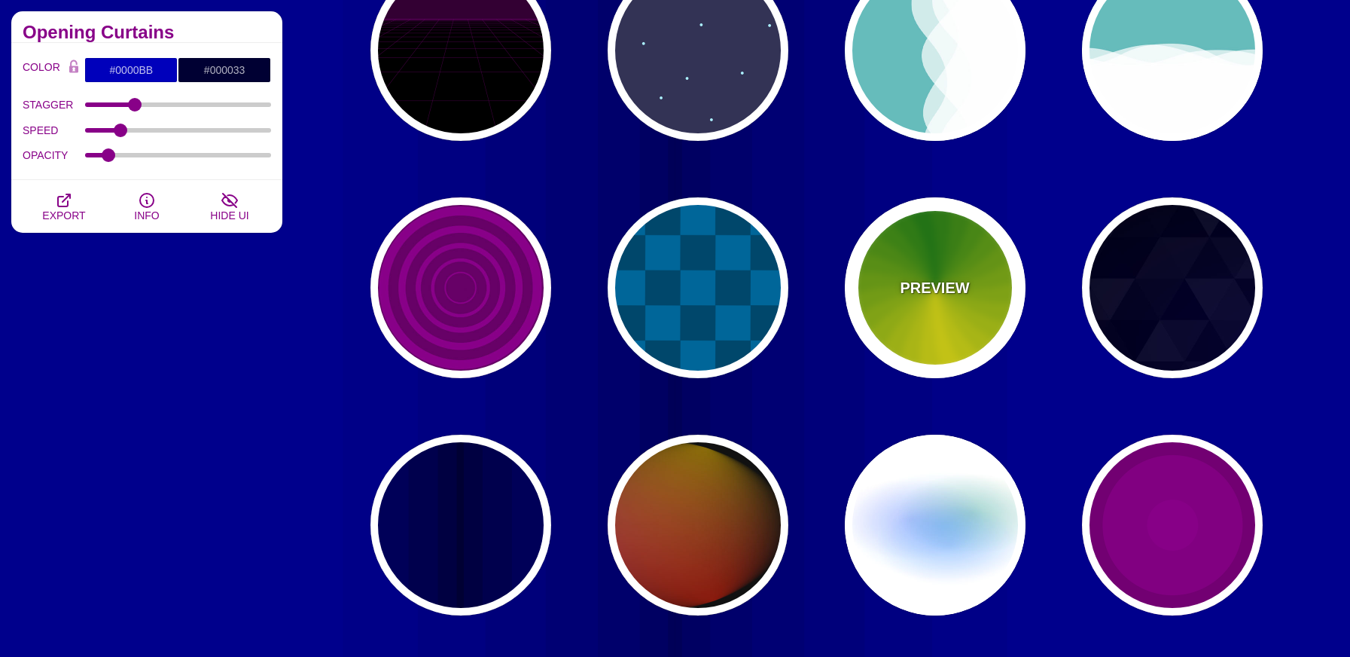
type input "4.8"
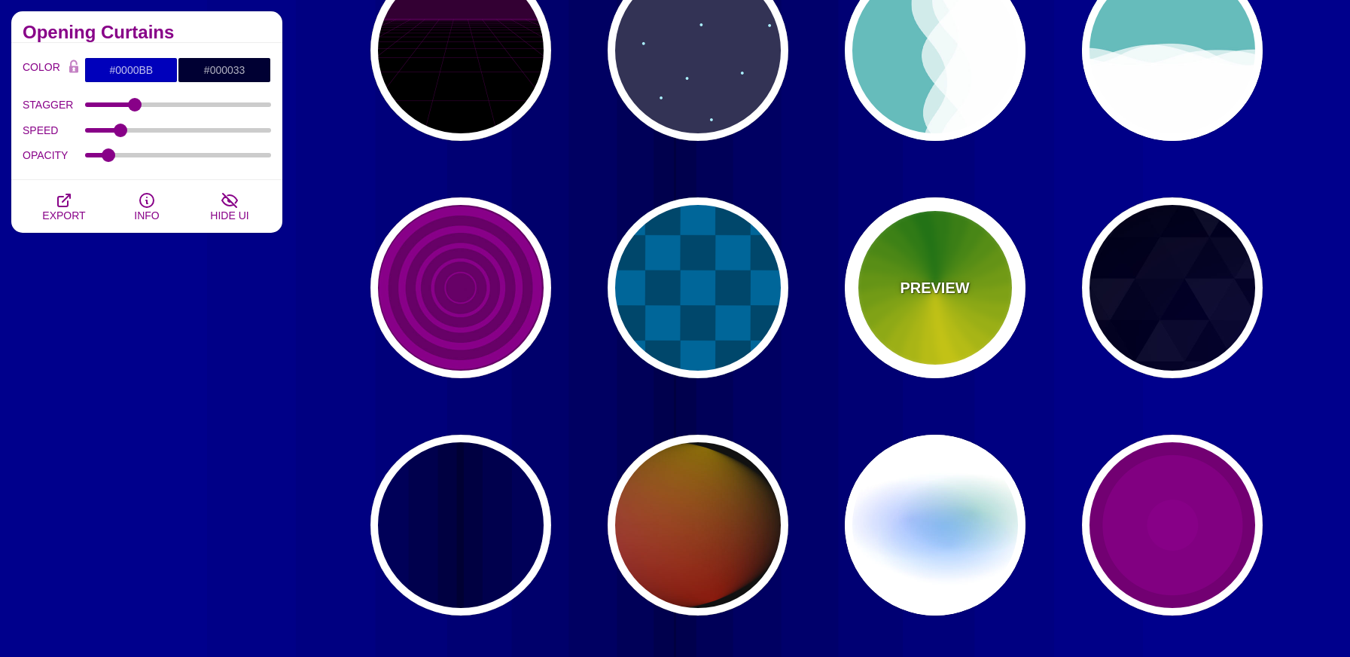
type input "0"
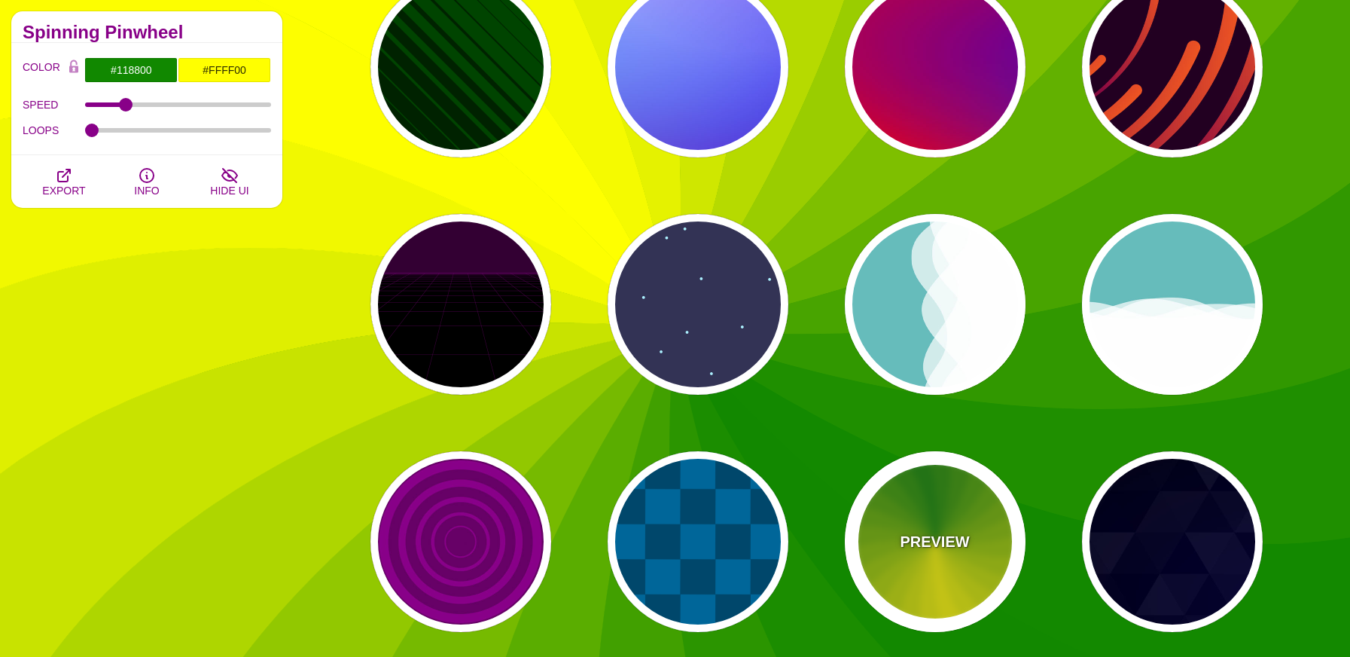
scroll to position [0, 0]
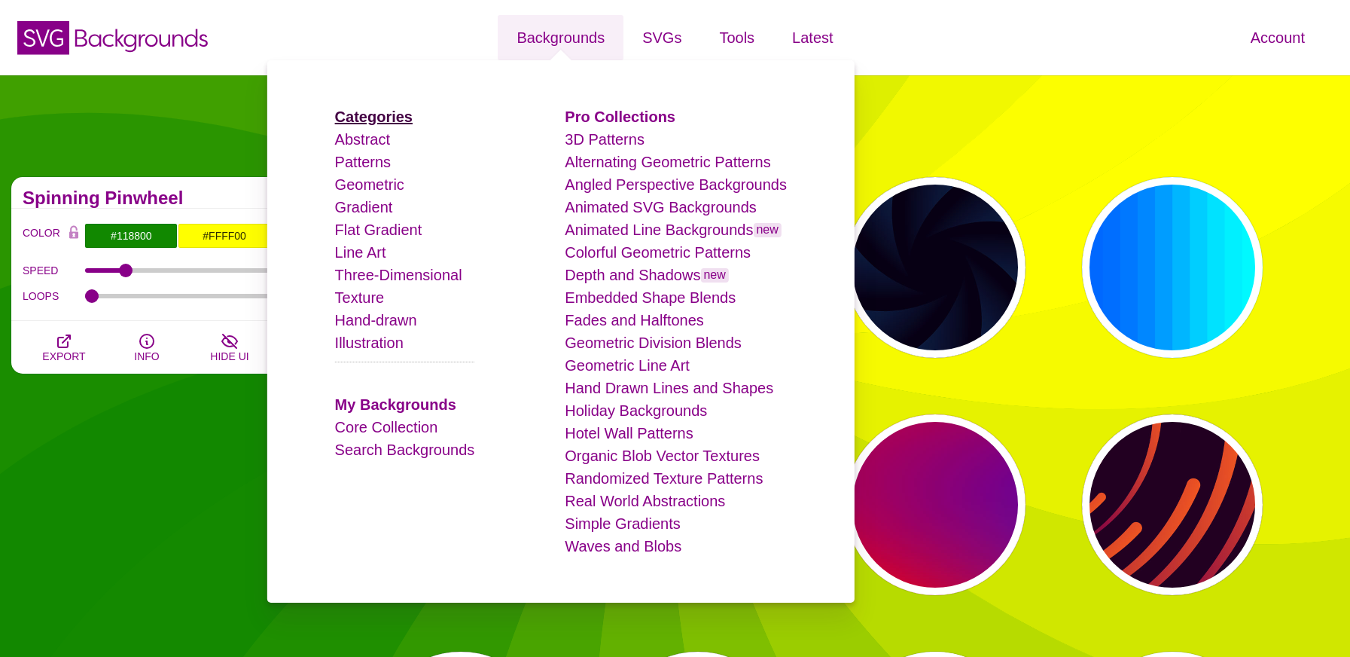
click at [373, 112] on strong "Categories" at bounding box center [374, 116] width 78 height 17
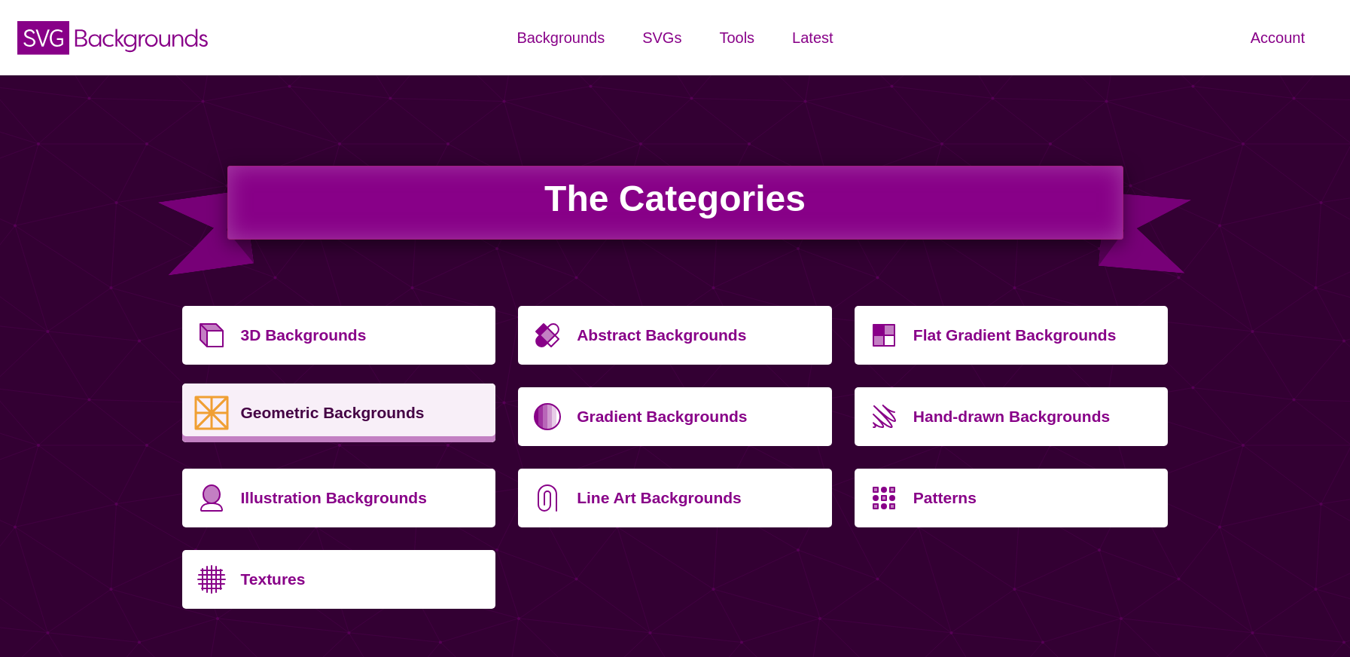
click at [375, 419] on p "Geometric Backgrounds" at bounding box center [363, 413] width 244 height 36
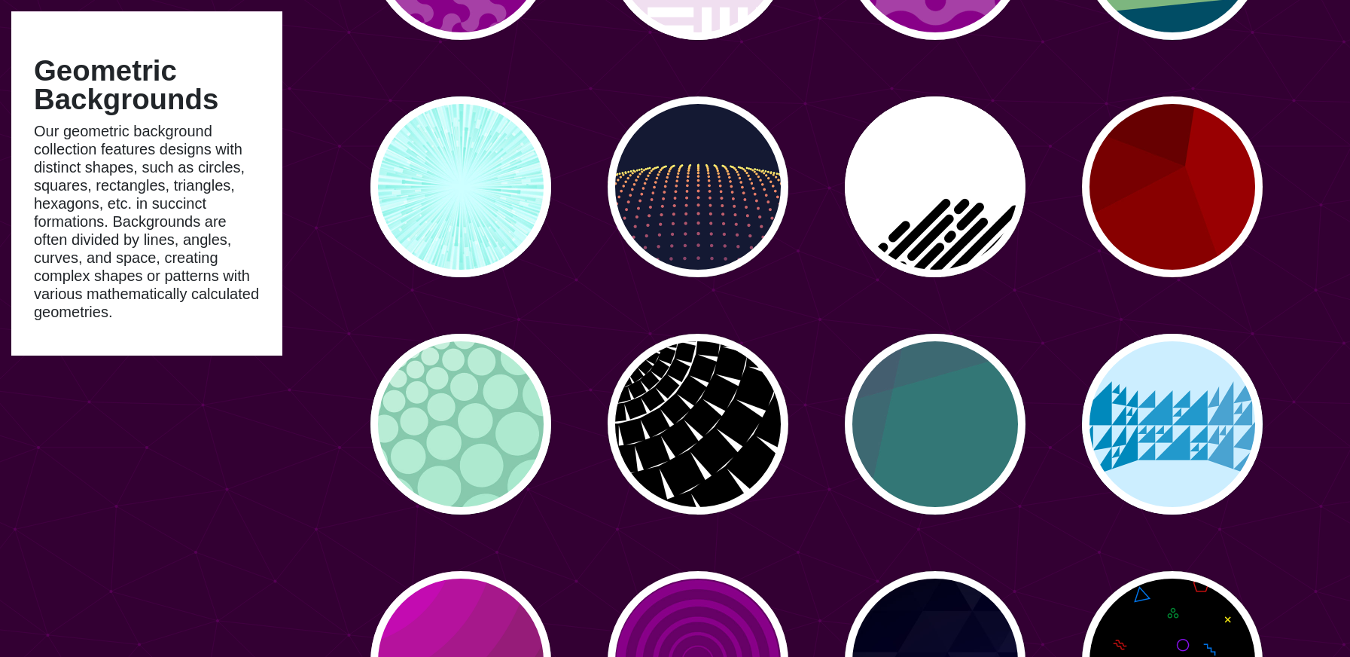
type input "#450057"
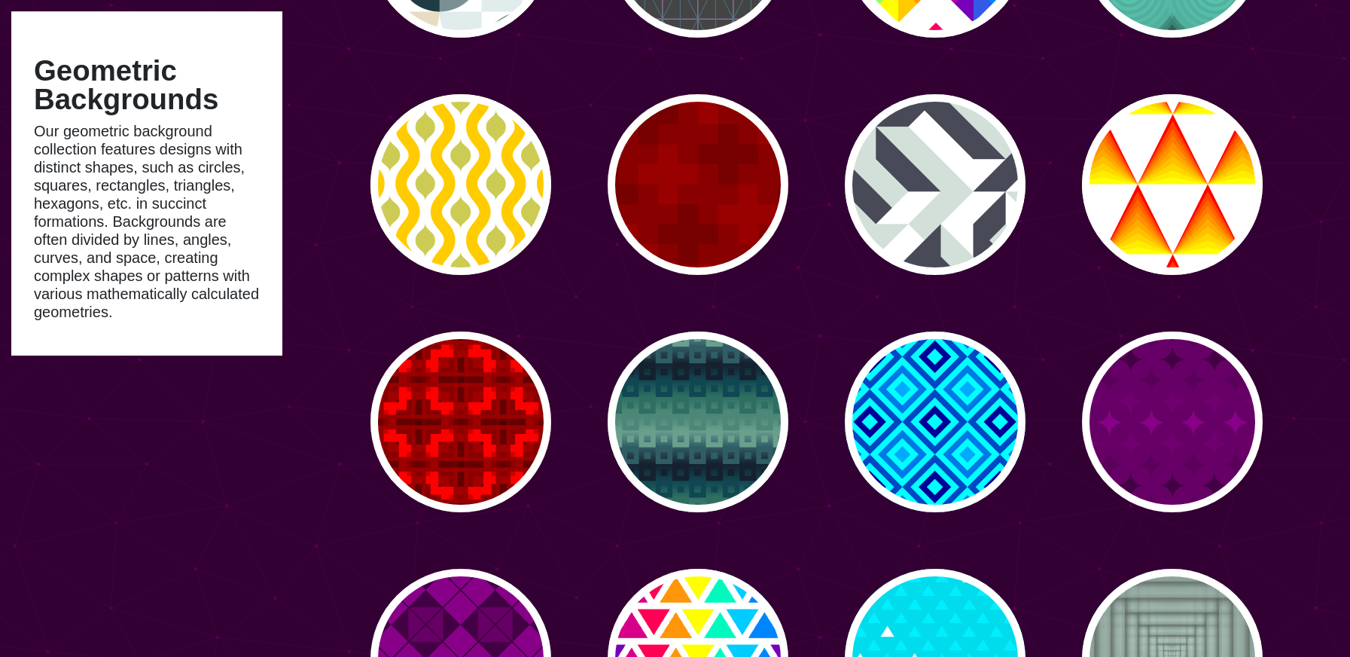
scroll to position [2697, 0]
